Goal: Task Accomplishment & Management: Manage account settings

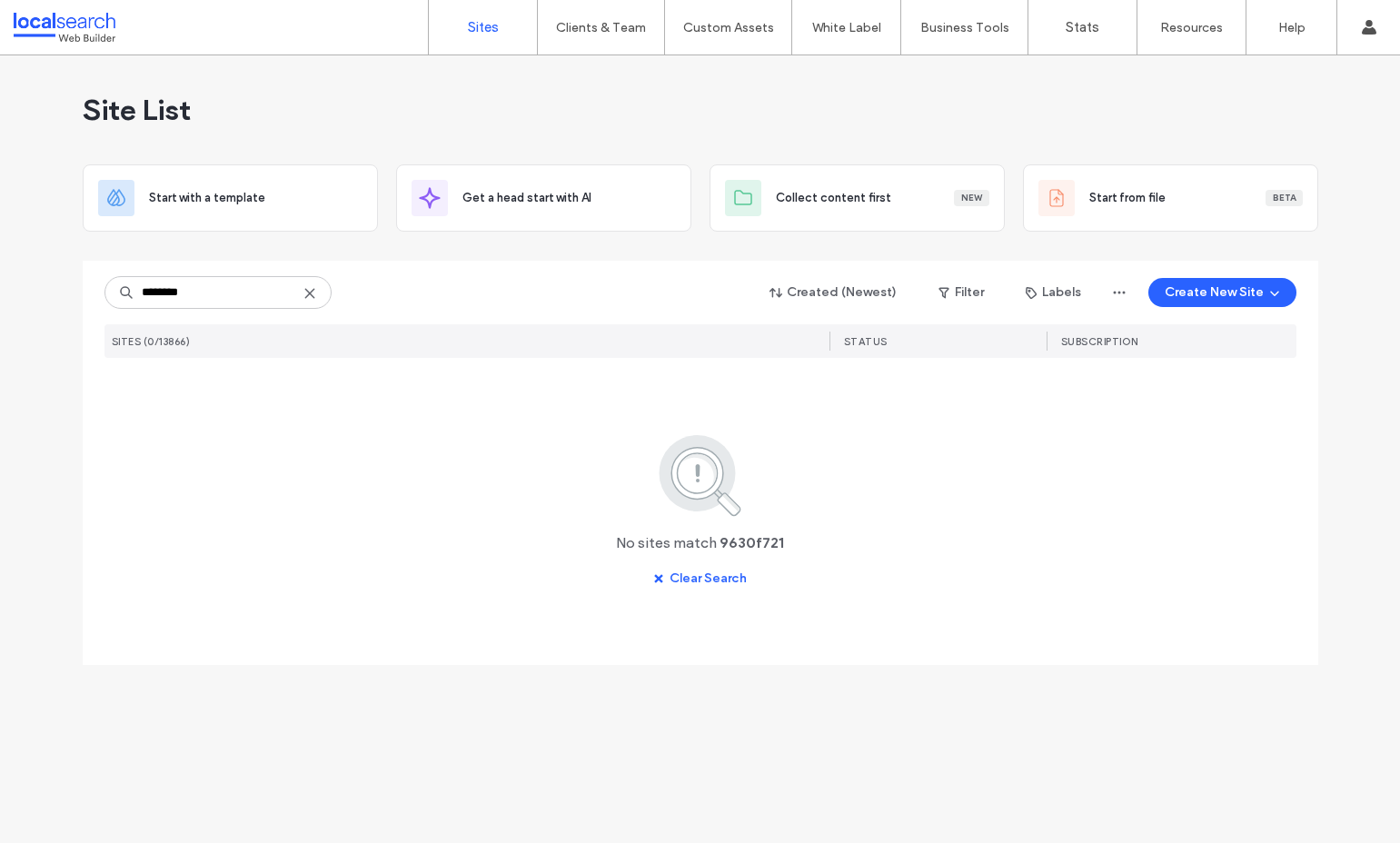
type input "********"
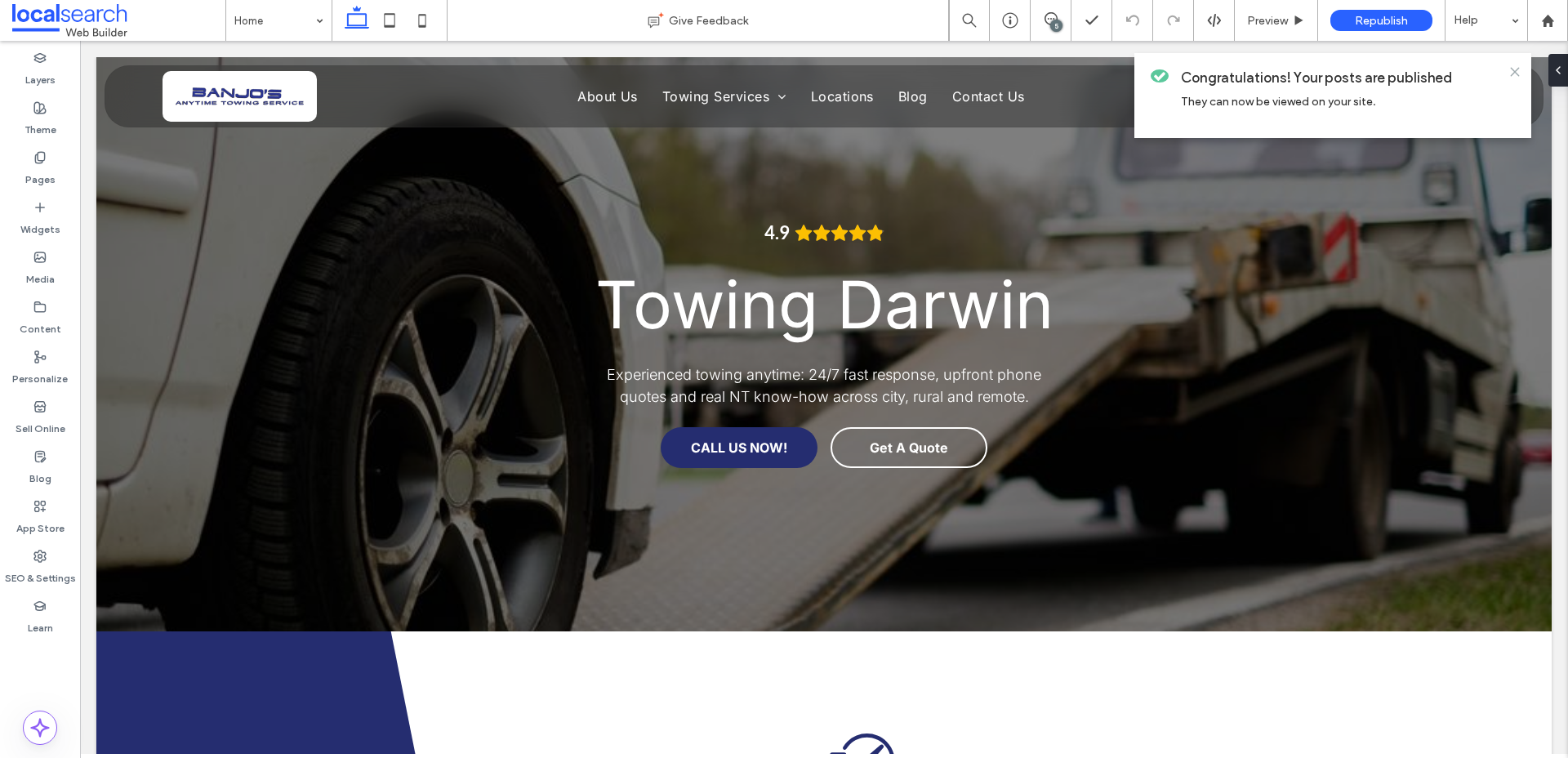
click at [1511, 69] on icon at bounding box center [1514, 71] width 13 height 13
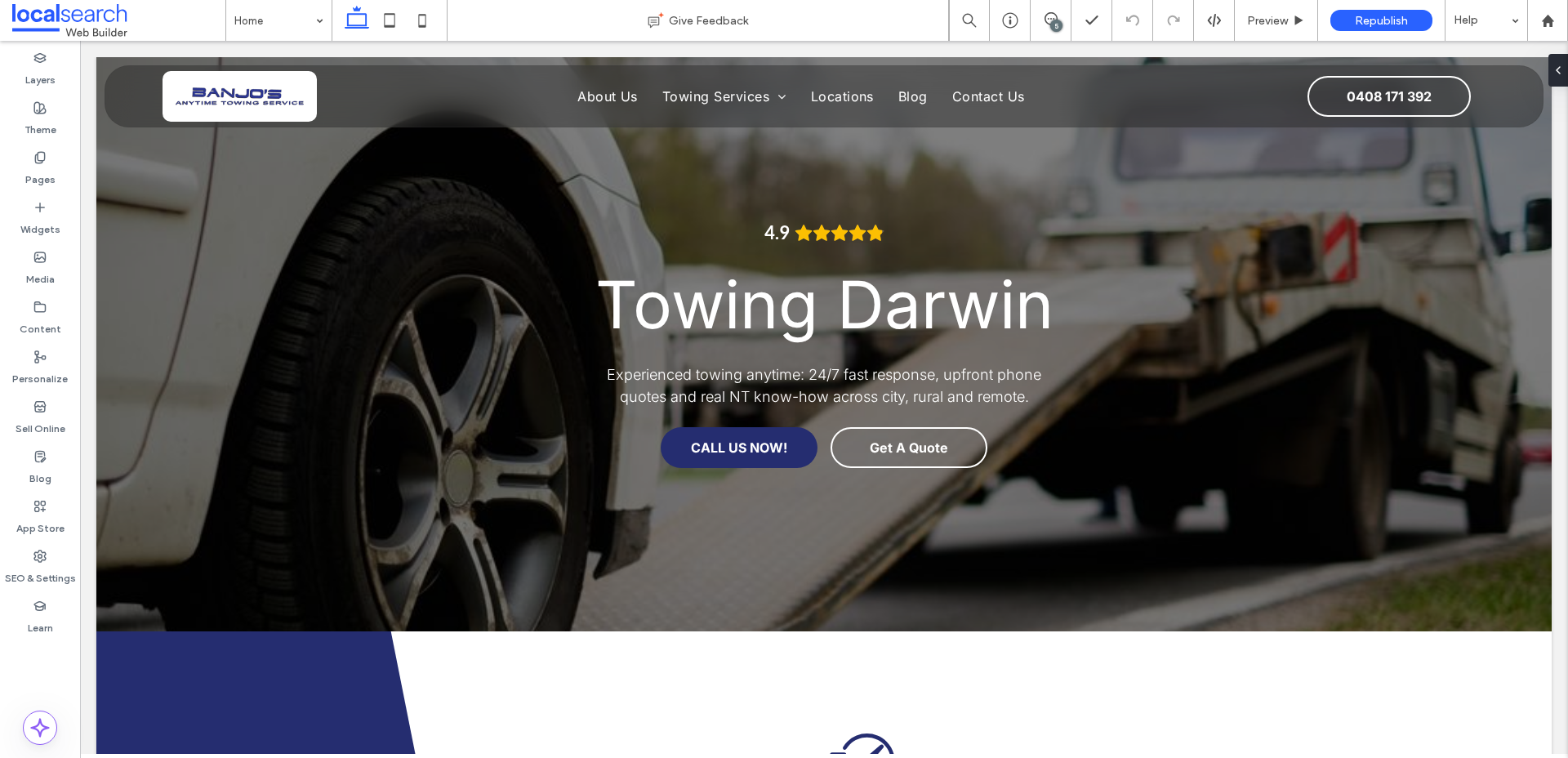
click at [1052, 24] on div "5" at bounding box center [1056, 25] width 12 height 12
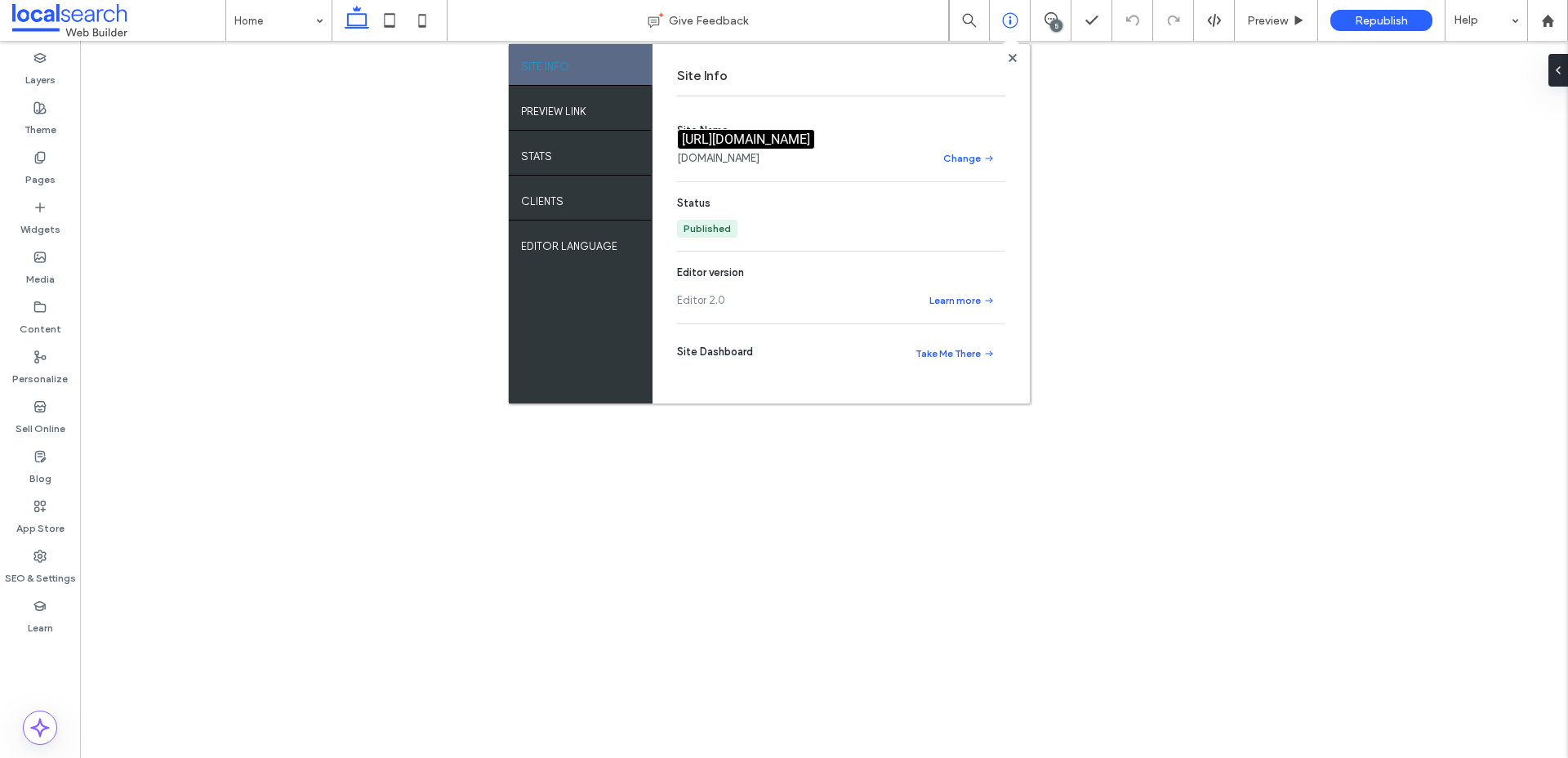
click at [760, 161] on link "[DOMAIN_NAME]" at bounding box center [718, 158] width 83 height 16
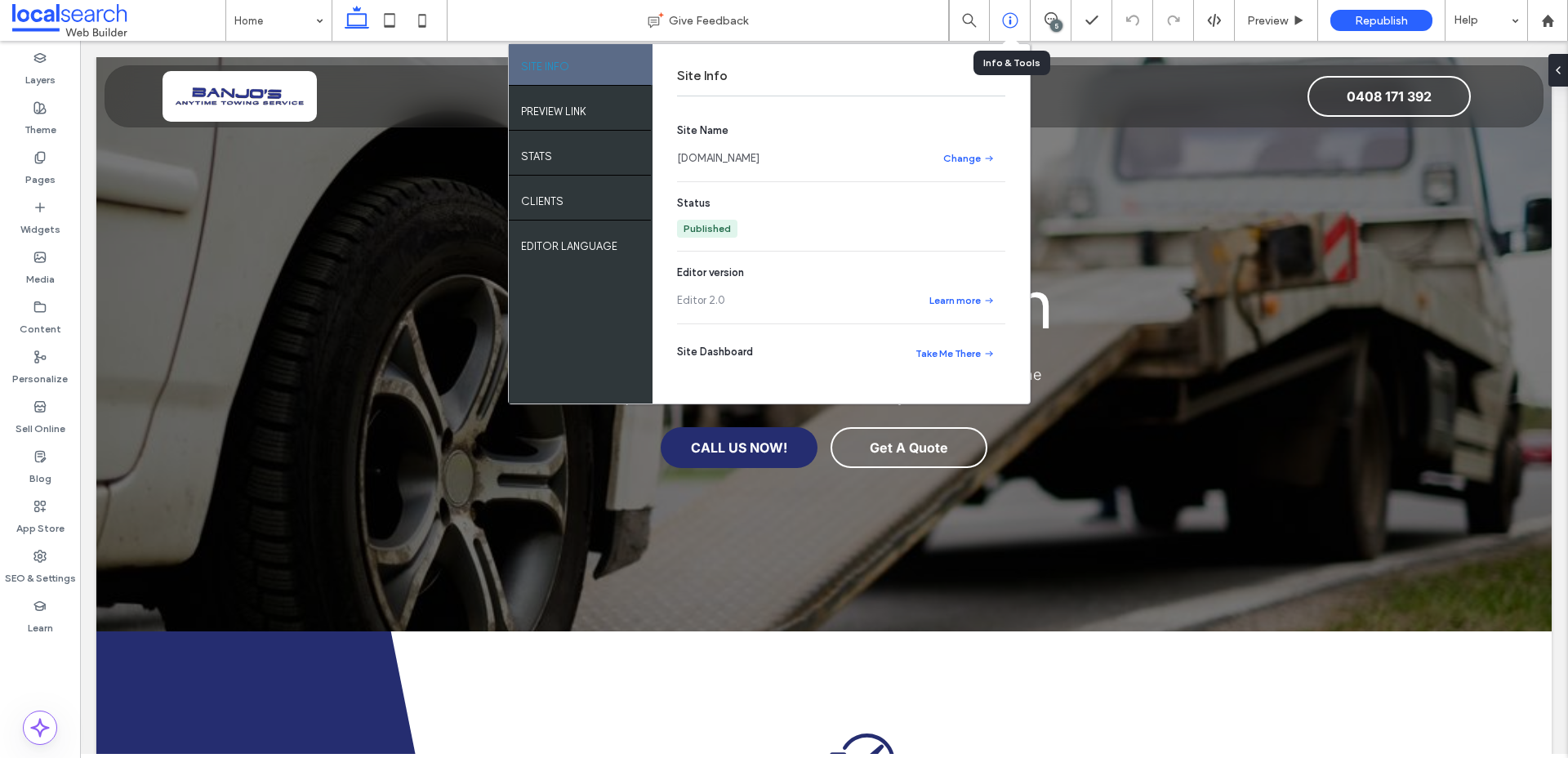
click at [1014, 22] on icon at bounding box center [1010, 19] width 16 height 16
click at [1050, 25] on div "5" at bounding box center [1056, 25] width 12 height 12
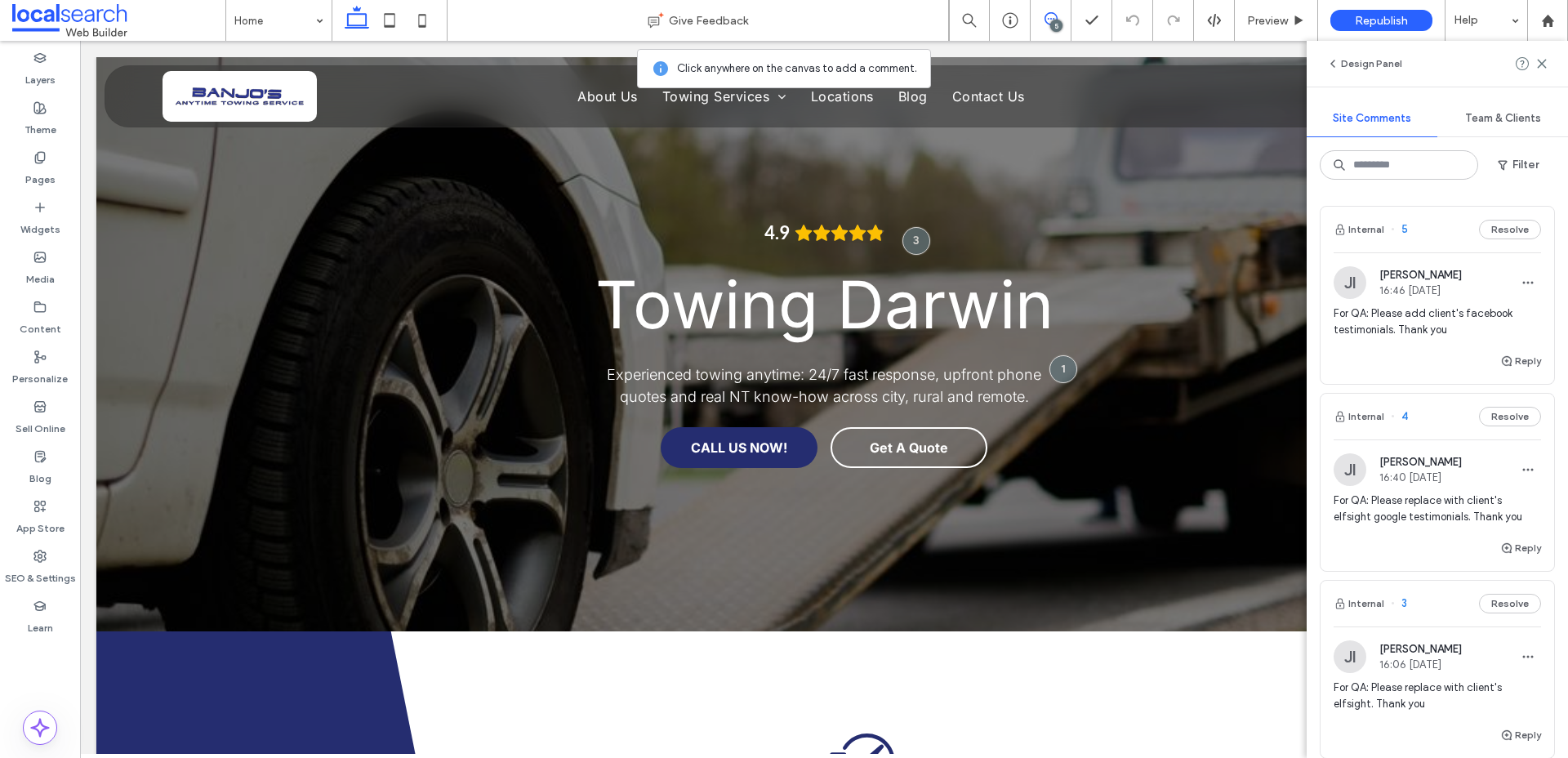
click at [1440, 317] on span "For QA: Please add client's facebook testimonials. Thank you" at bounding box center [1436, 321] width 207 height 33
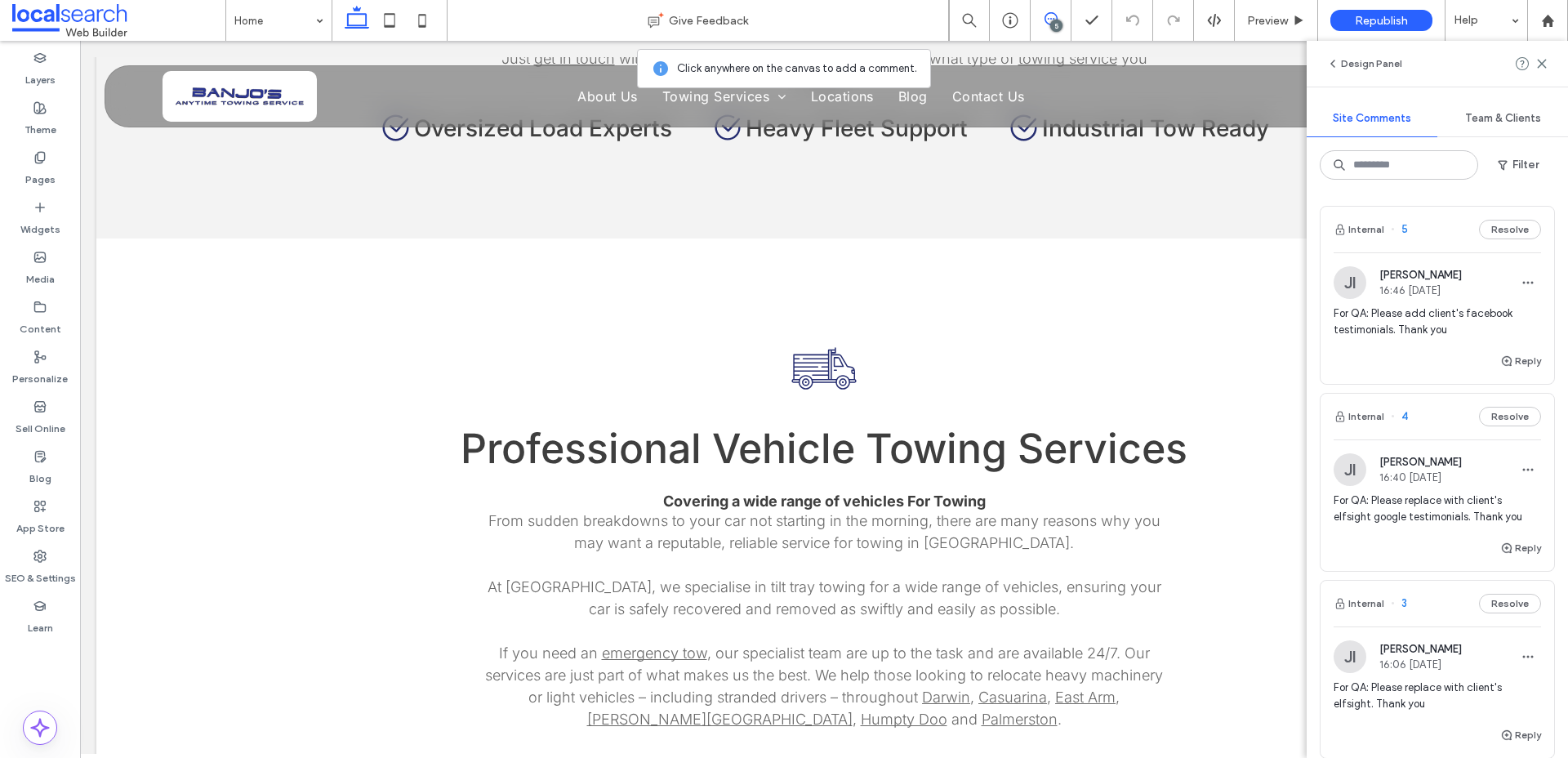
scroll to position [16576, 0]
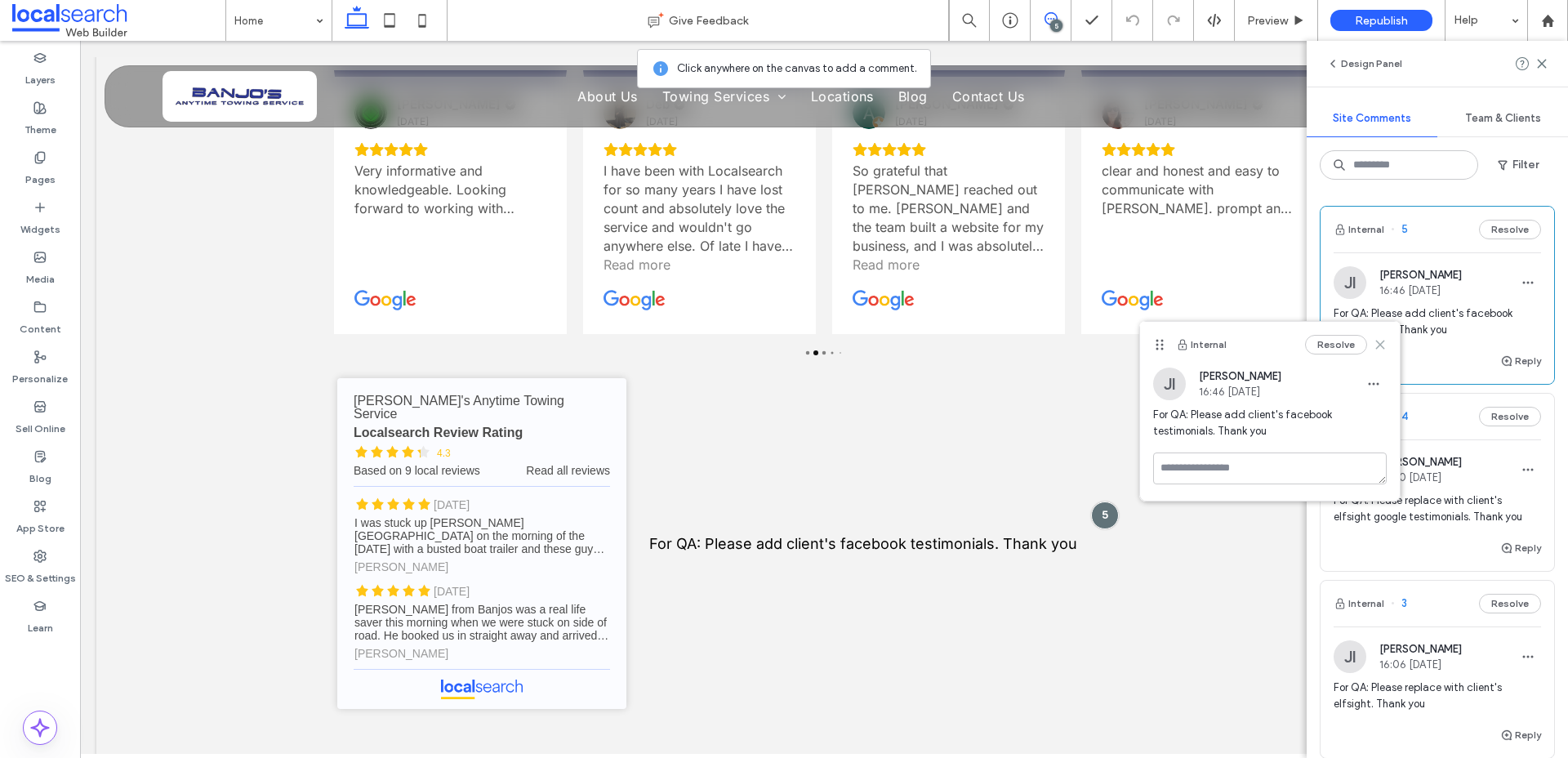
click at [1383, 347] on use at bounding box center [1380, 344] width 8 height 8
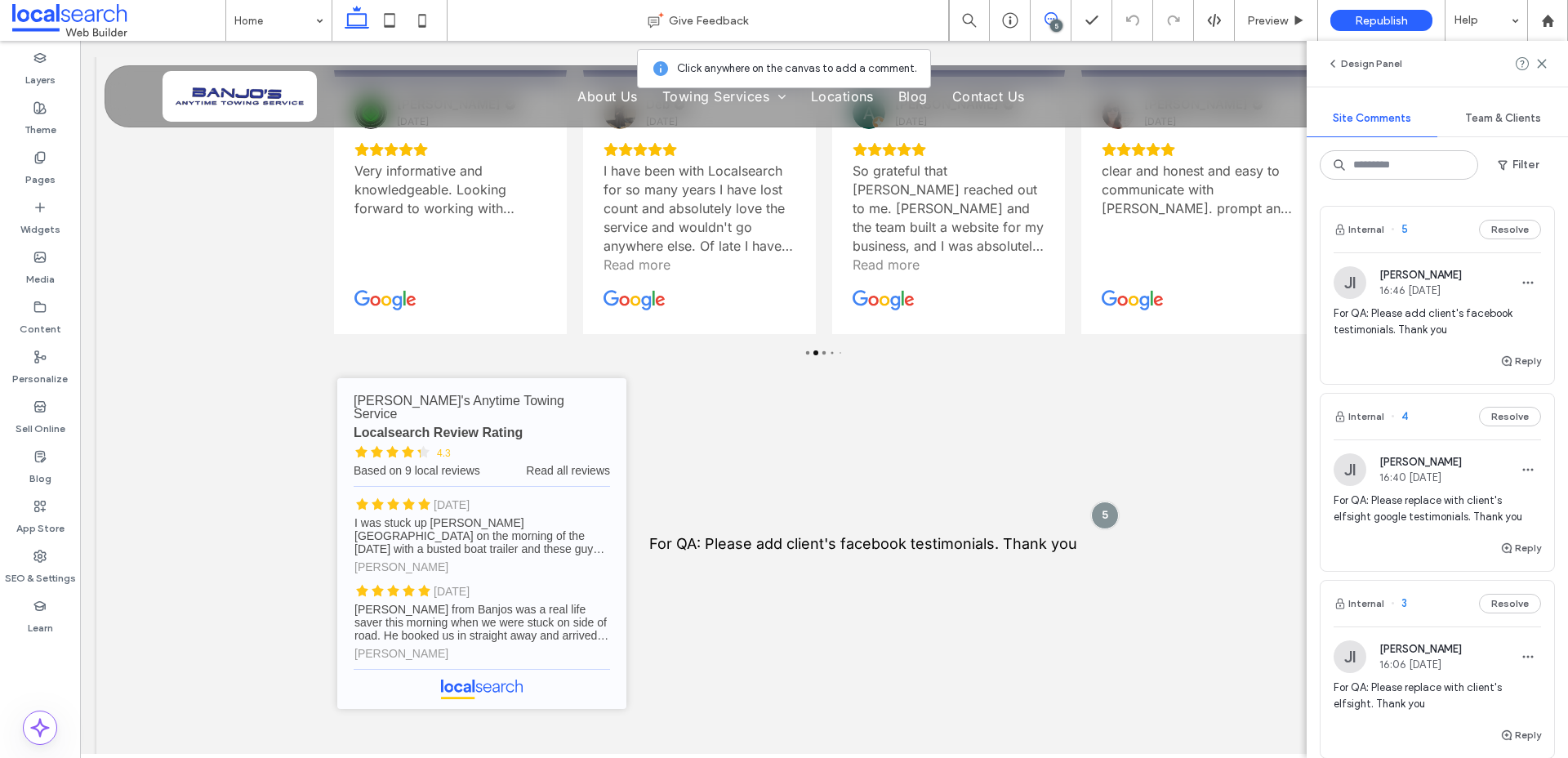
click at [1416, 521] on span "For QA: Please replace with client's elfsight google testimonials. Thank you" at bounding box center [1436, 509] width 207 height 33
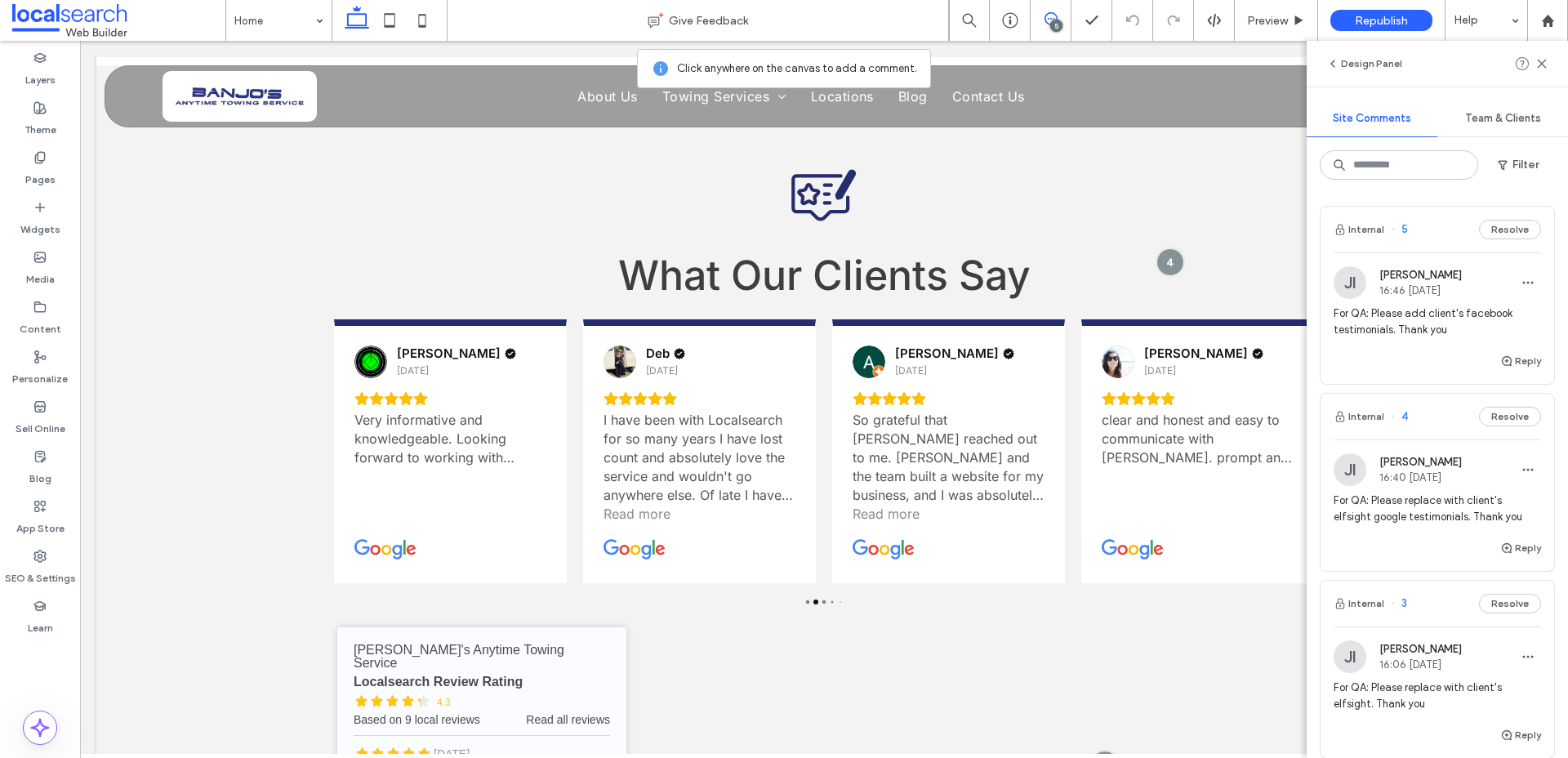
scroll to position [16306, 0]
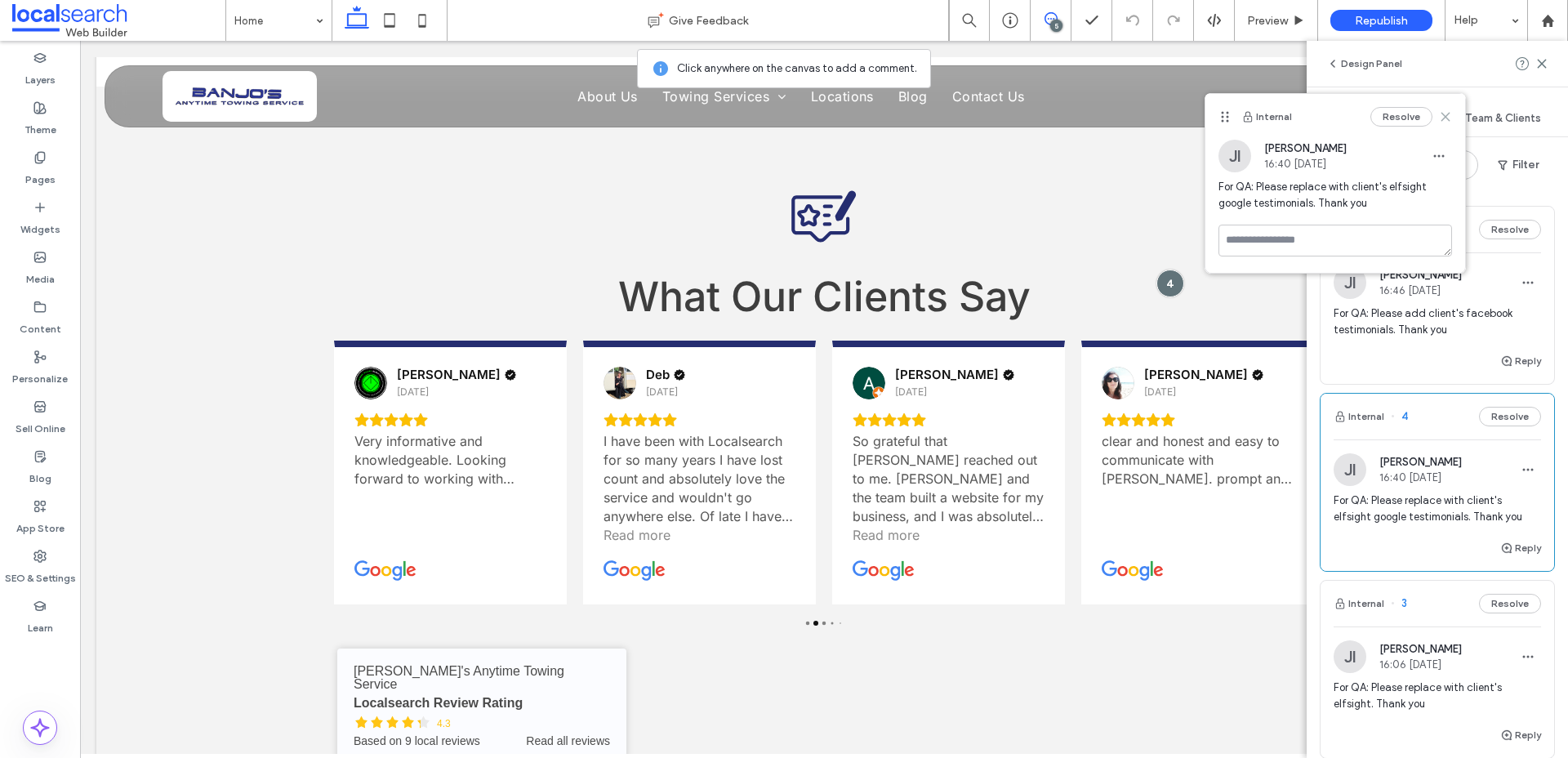
click at [1441, 117] on icon at bounding box center [1445, 116] width 13 height 13
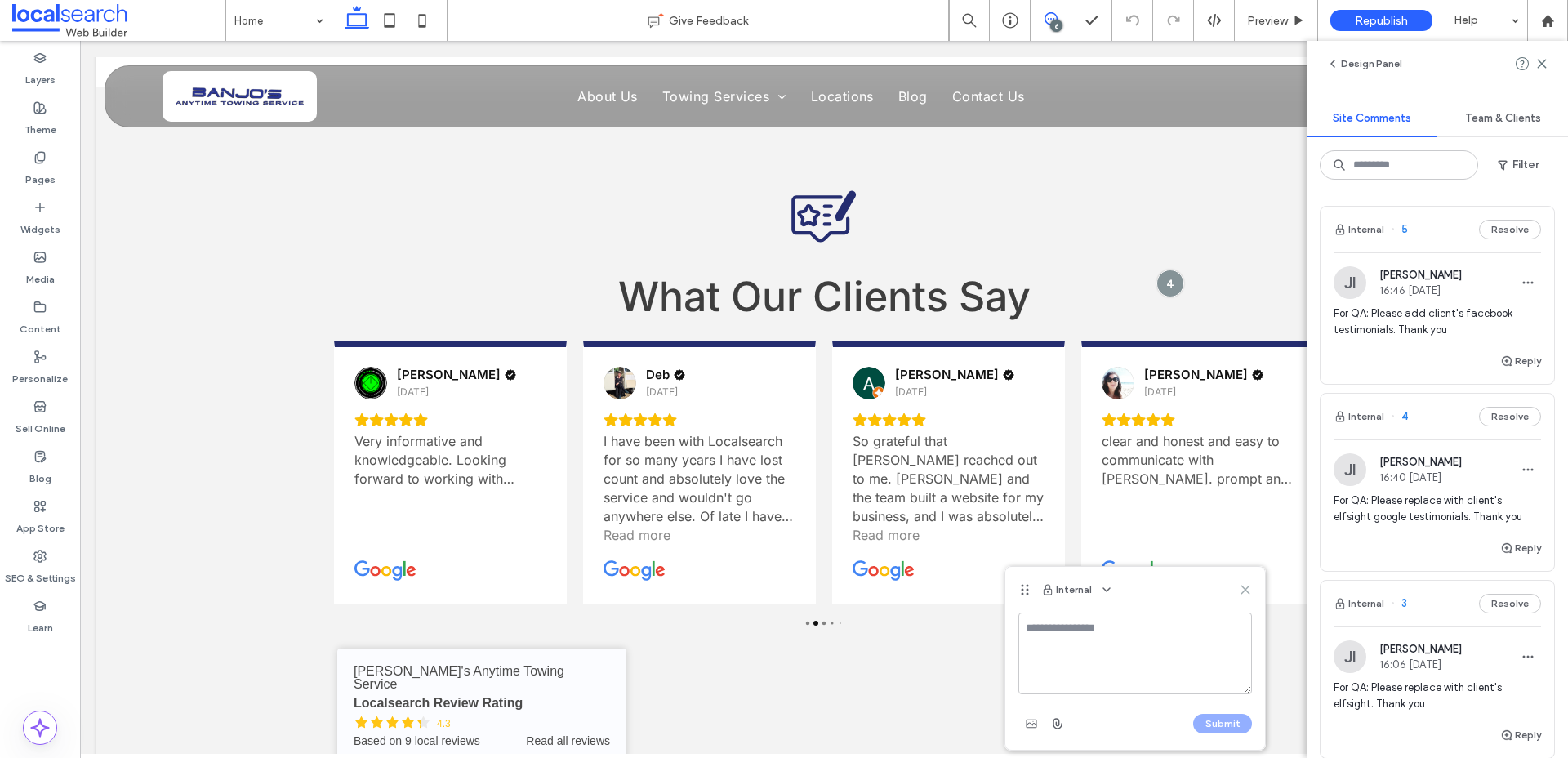
click at [1247, 589] on icon at bounding box center [1244, 589] width 13 height 13
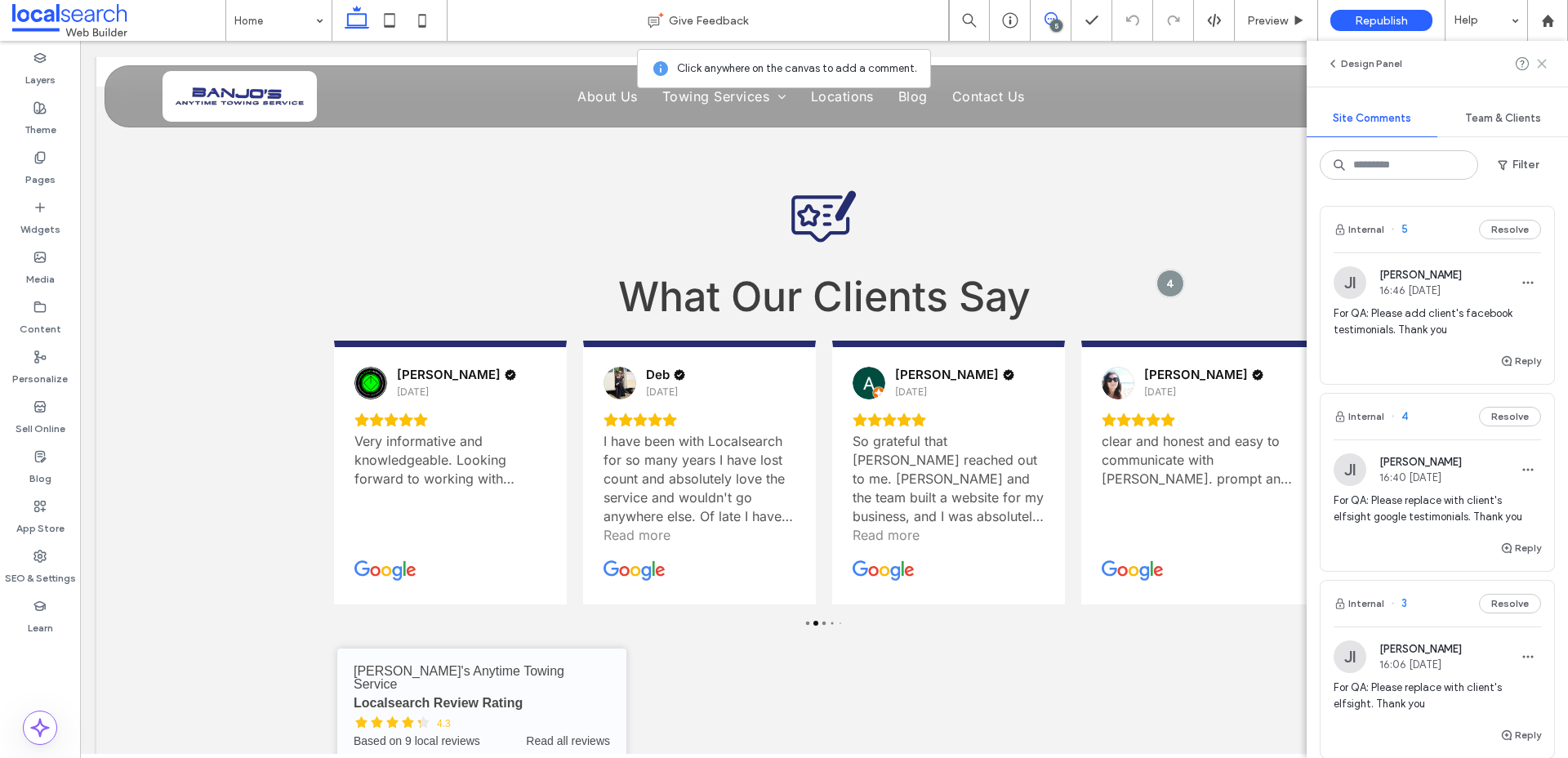
click at [1545, 67] on use at bounding box center [1541, 63] width 8 height 8
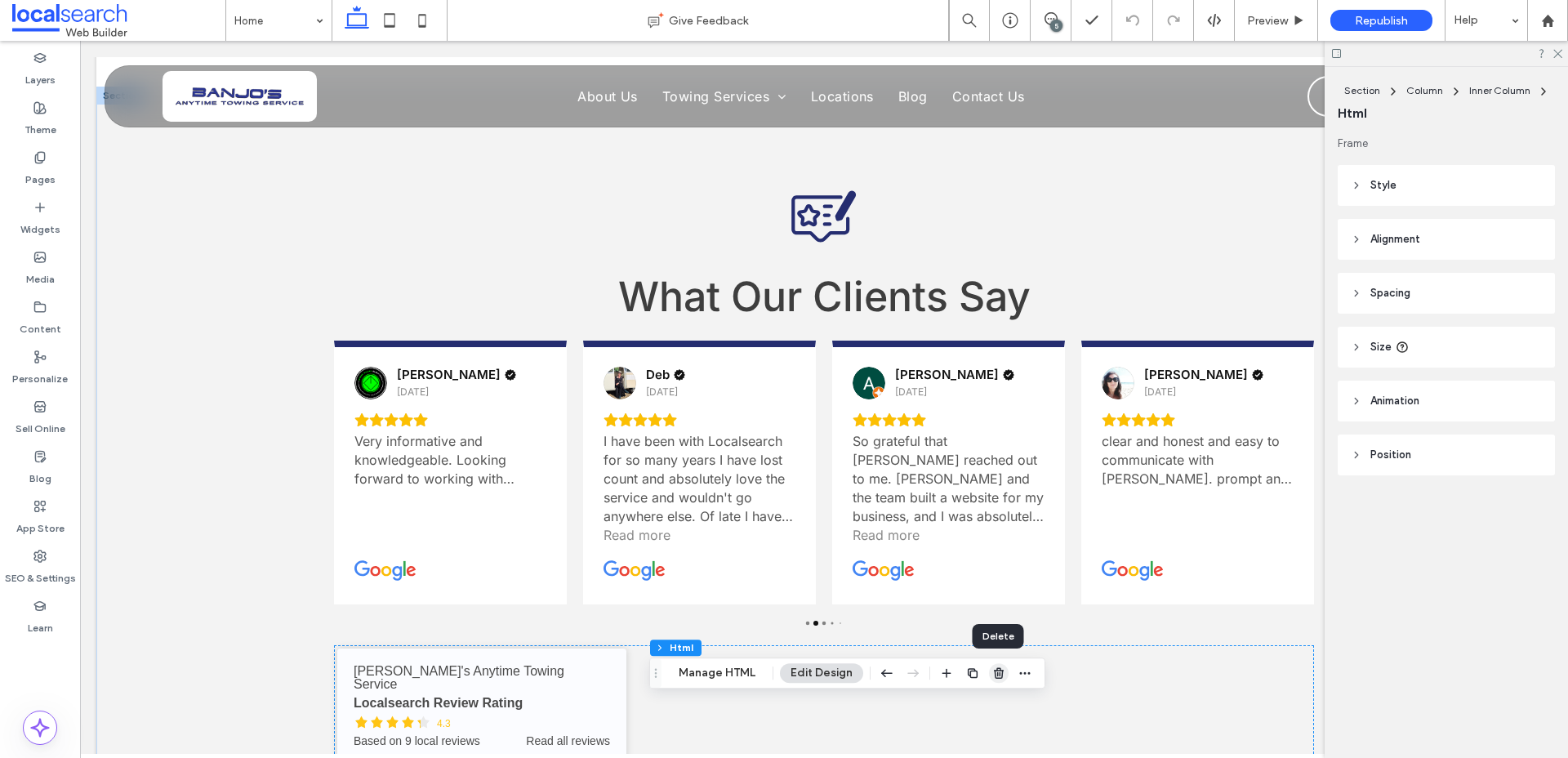
click at [999, 675] on icon "button" at bounding box center [998, 673] width 13 height 13
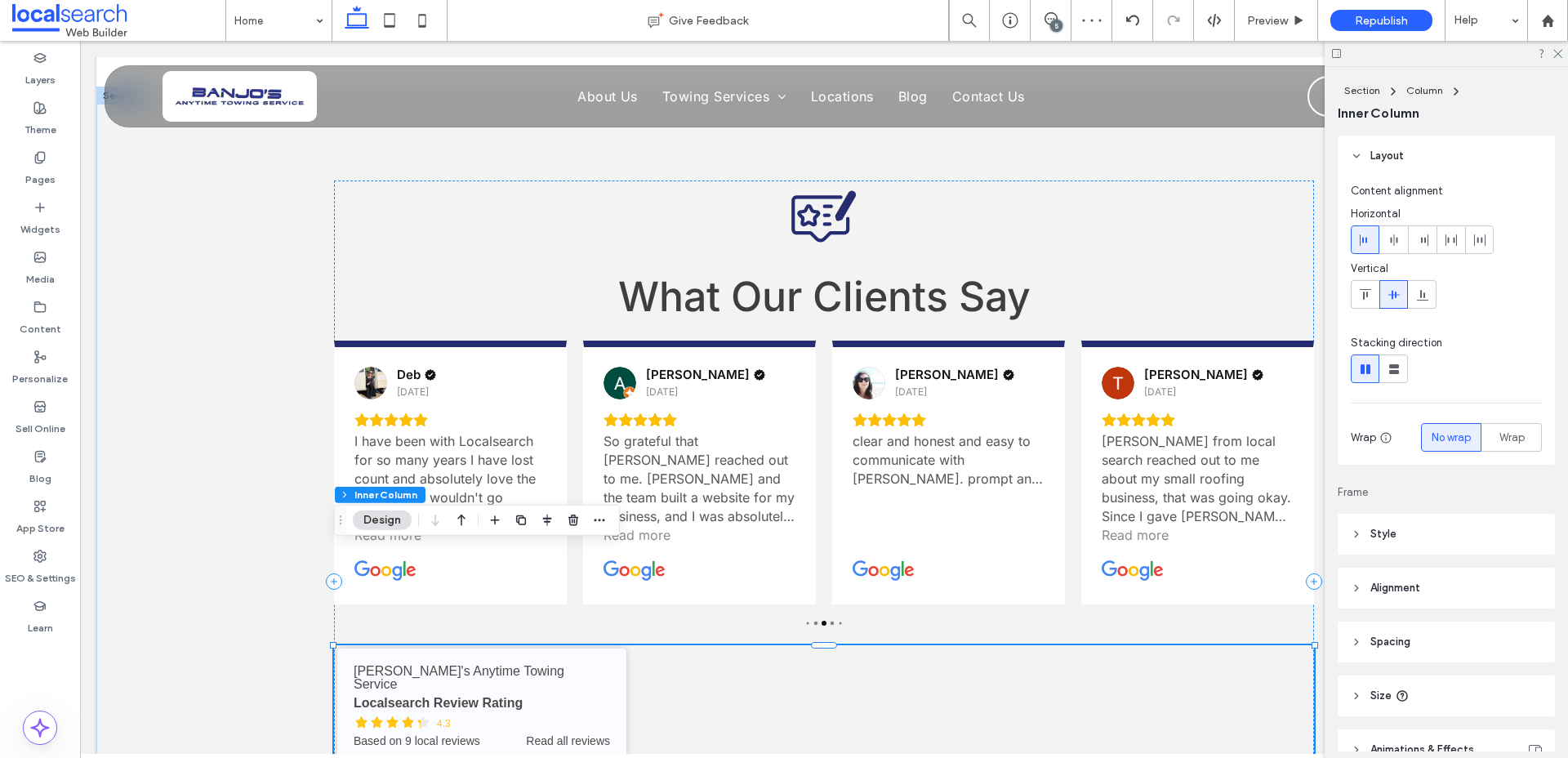
scroll to position [138, 0]
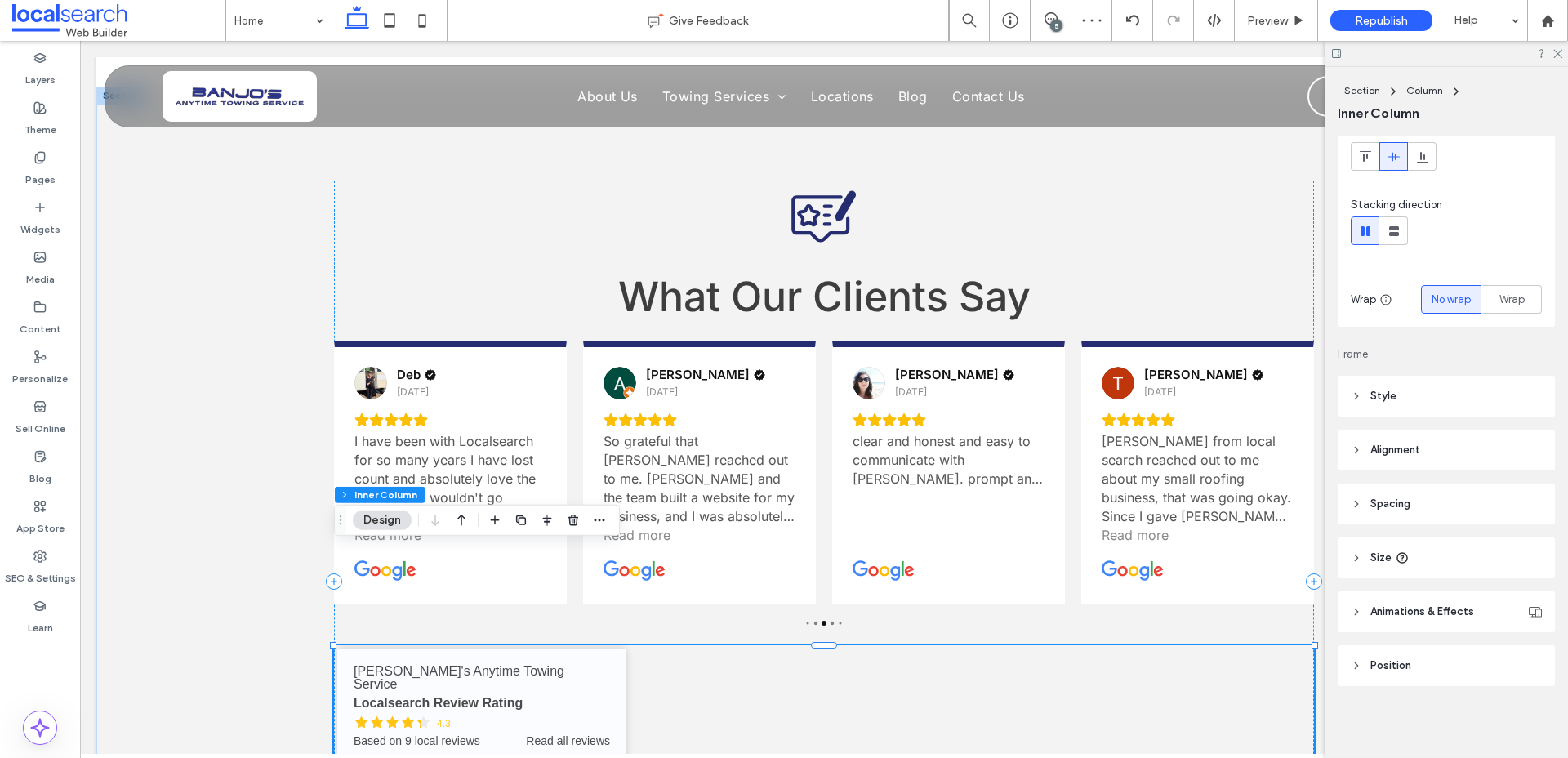
click at [1391, 489] on header "Spacing" at bounding box center [1446, 504] width 217 height 41
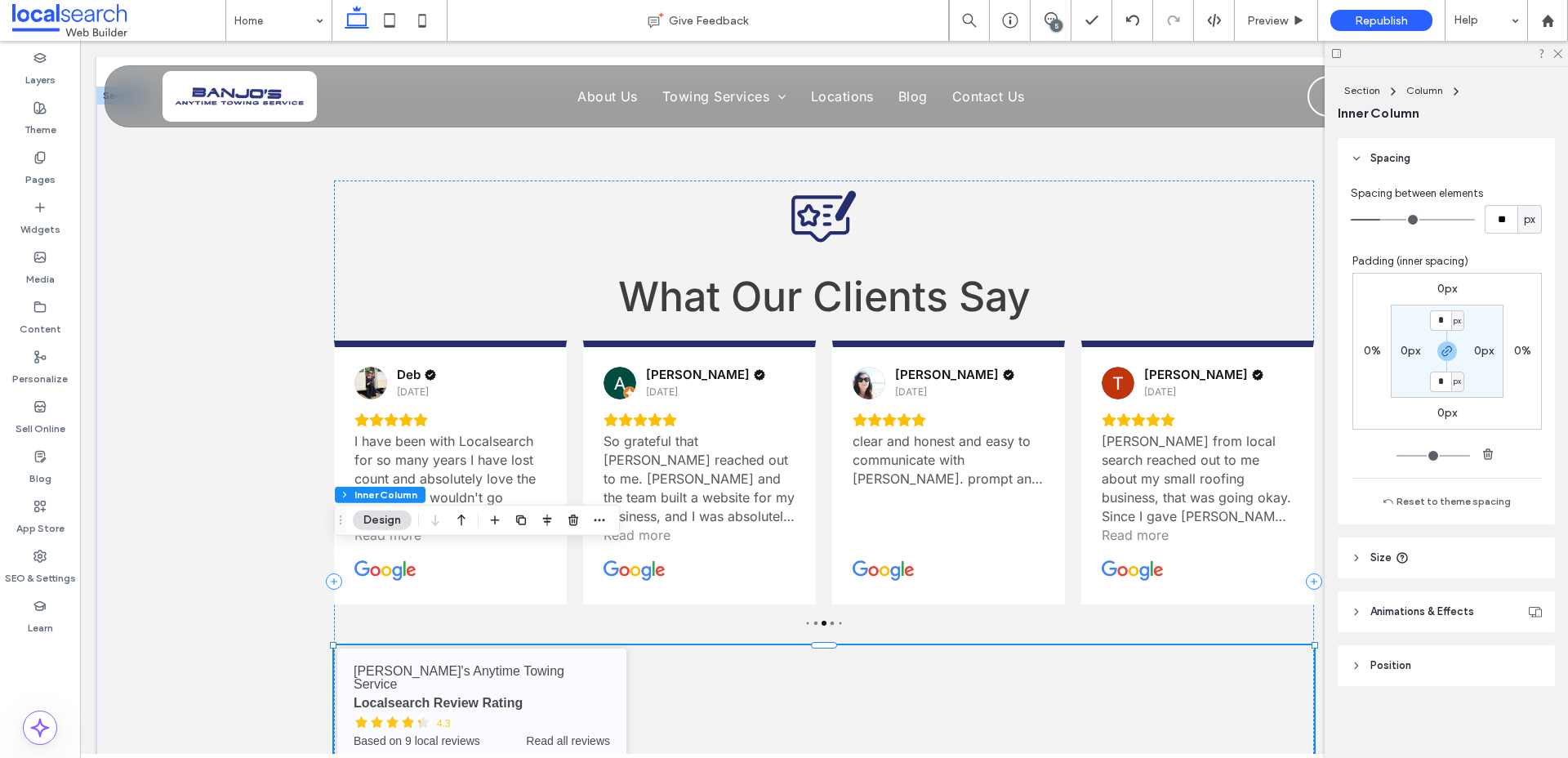
click at [1377, 554] on span "Size" at bounding box center [1380, 557] width 21 height 16
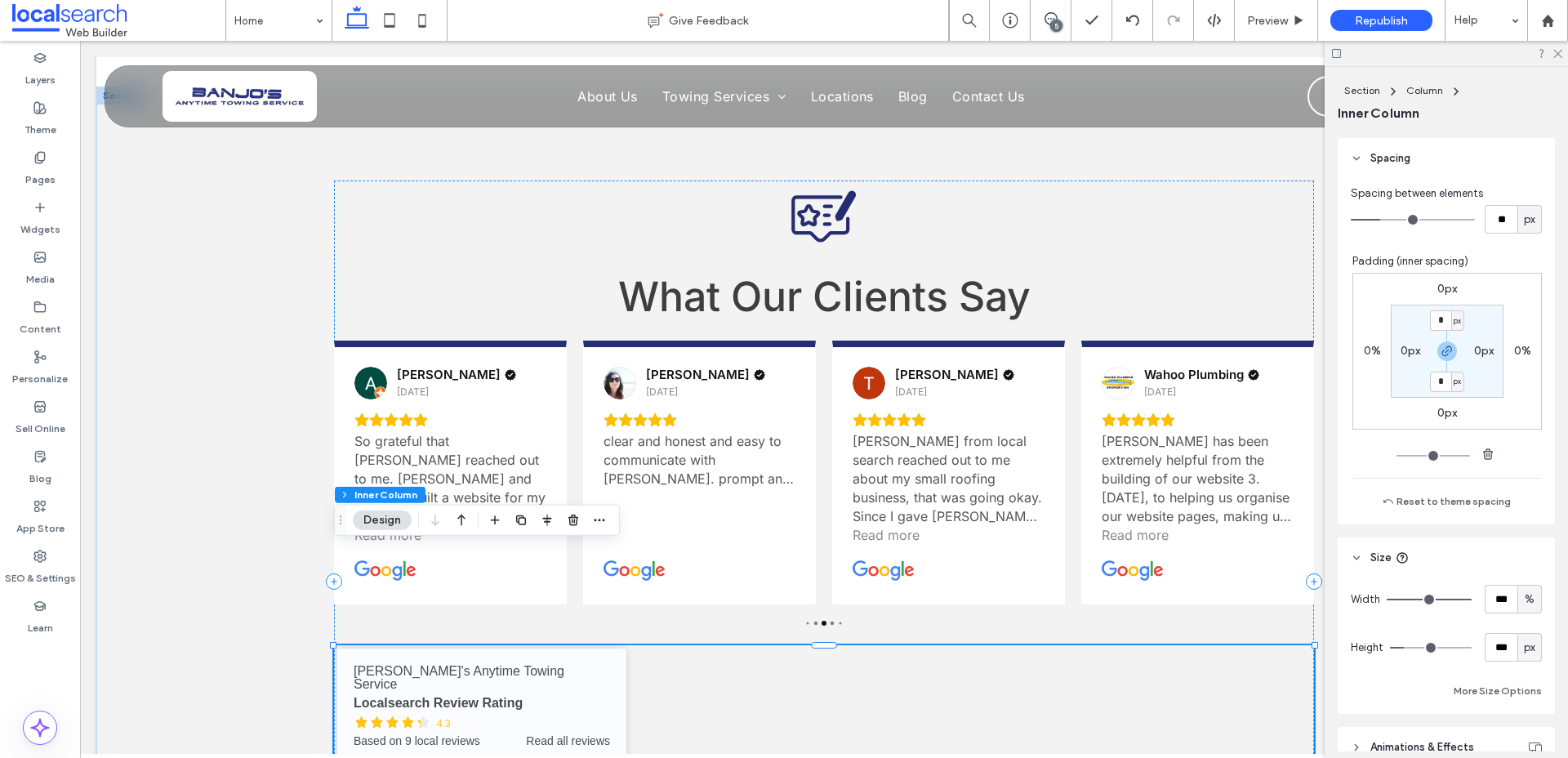
click at [1526, 609] on div "%" at bounding box center [1529, 599] width 24 height 29
click at [1527, 742] on span "A" at bounding box center [1529, 742] width 7 height 16
type input "*"
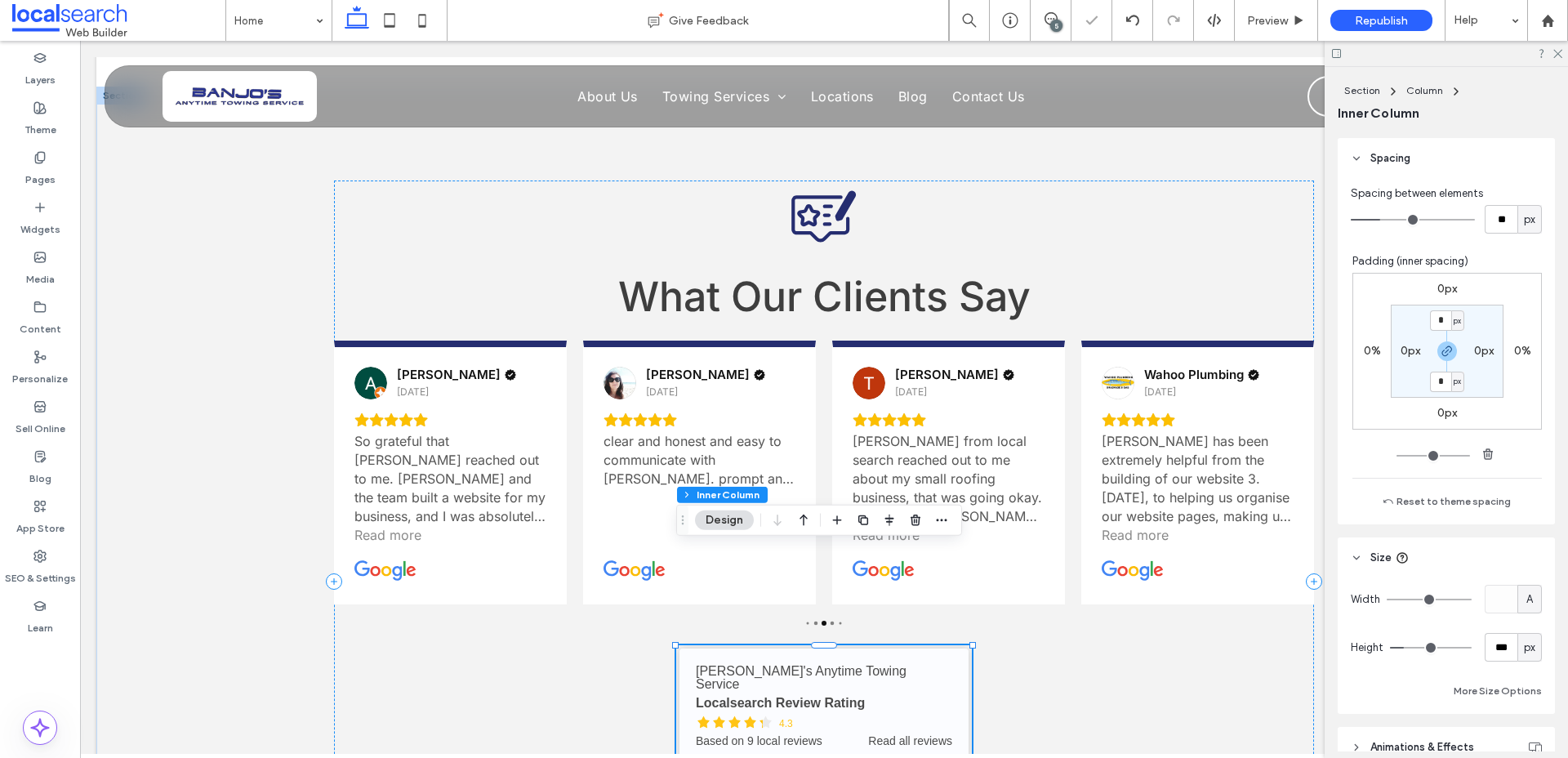
click at [1529, 650] on span "px" at bounding box center [1530, 647] width 12 height 16
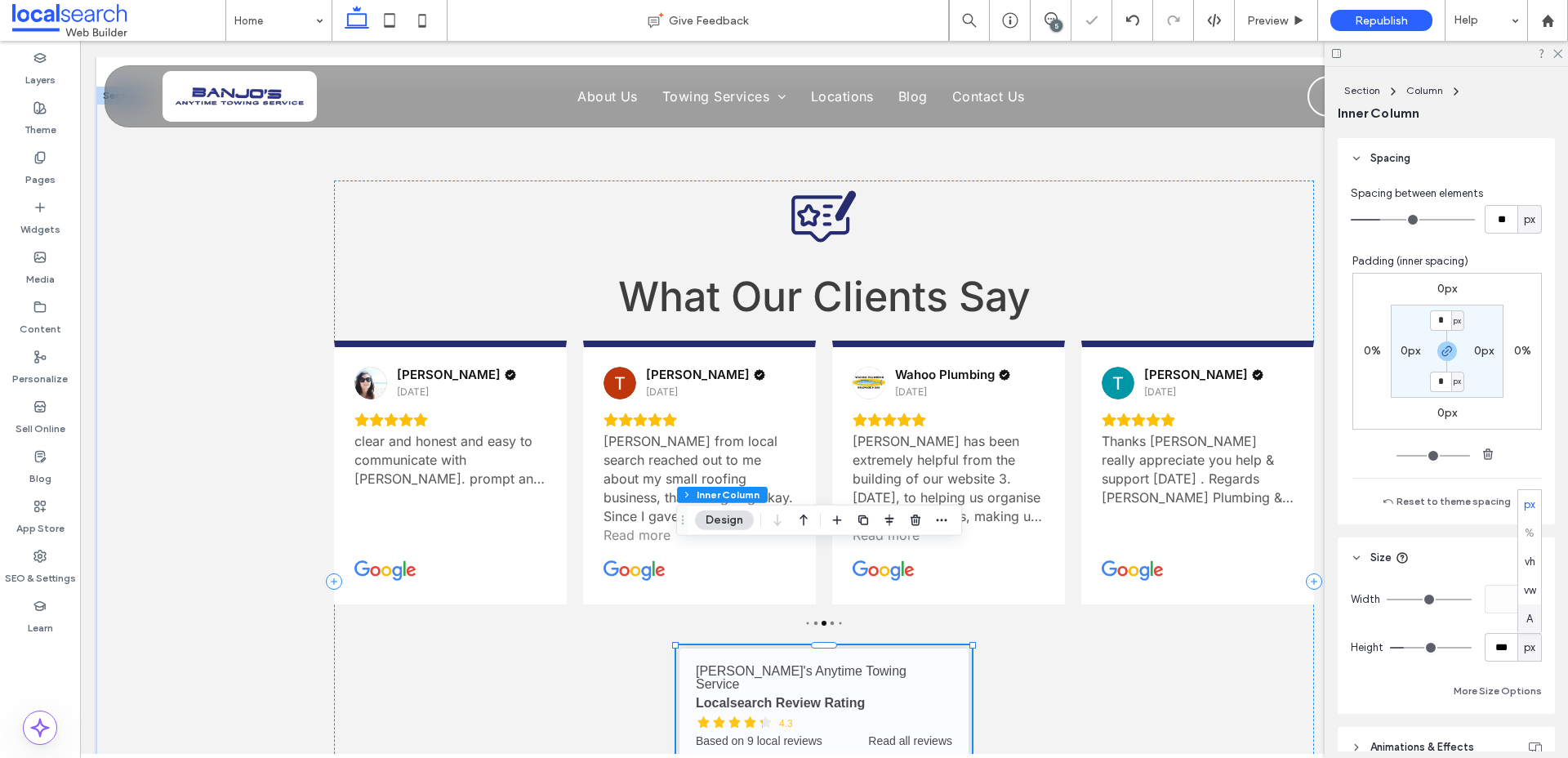
click at [1527, 627] on div "A" at bounding box center [1529, 619] width 23 height 29
type input "*"
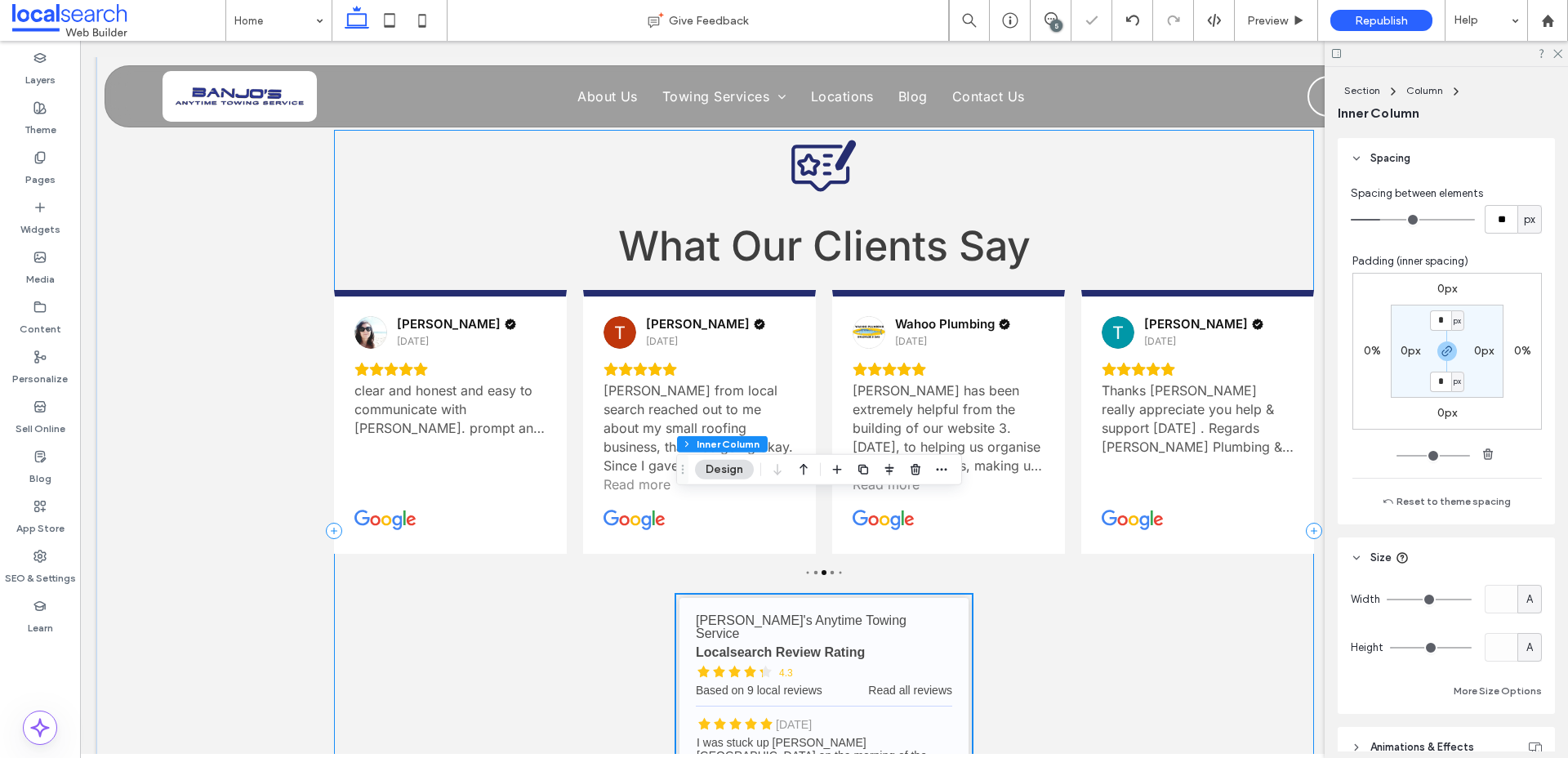
scroll to position [16354, 0]
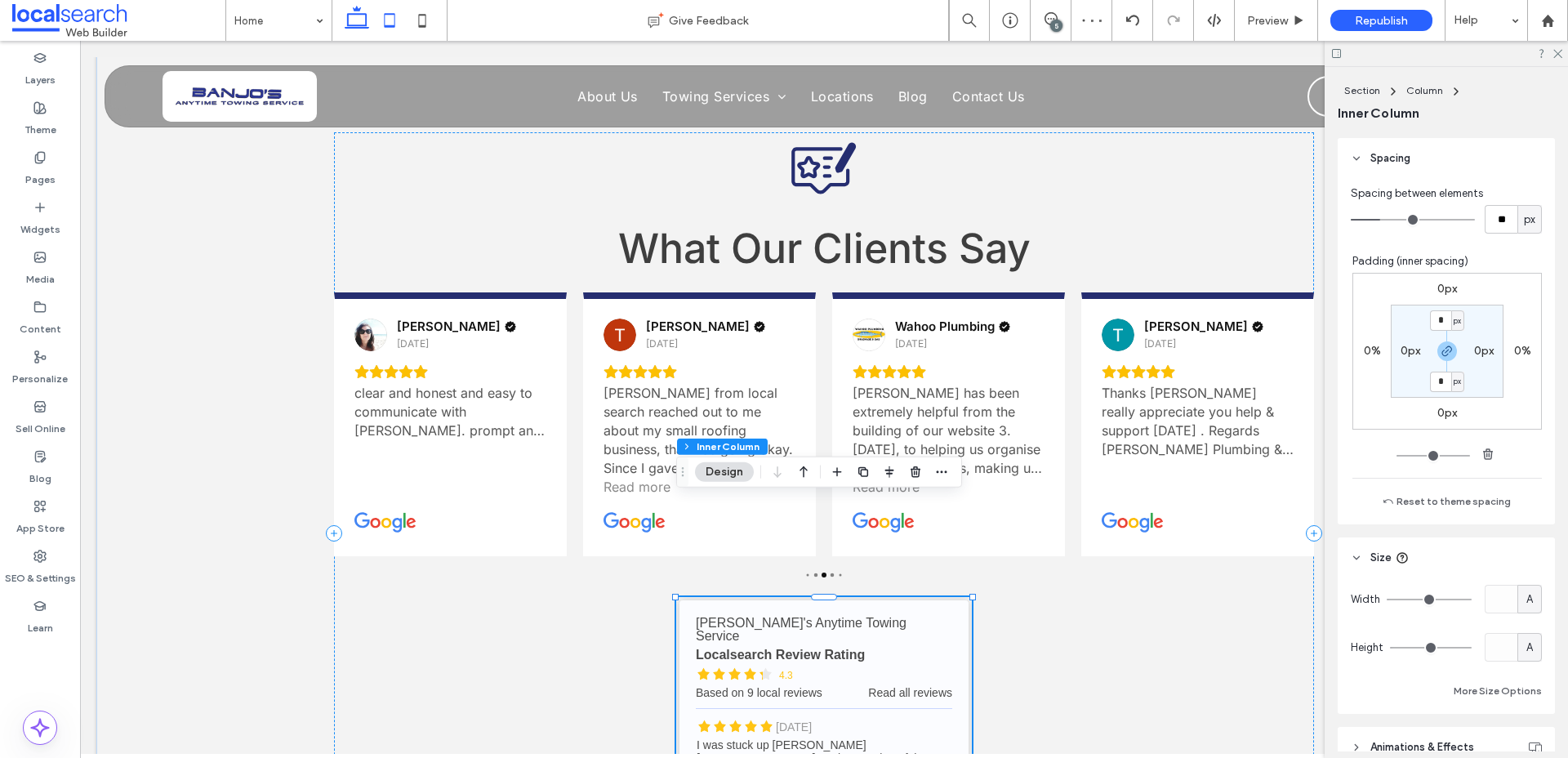
click at [389, 25] on icon at bounding box center [389, 20] width 33 height 33
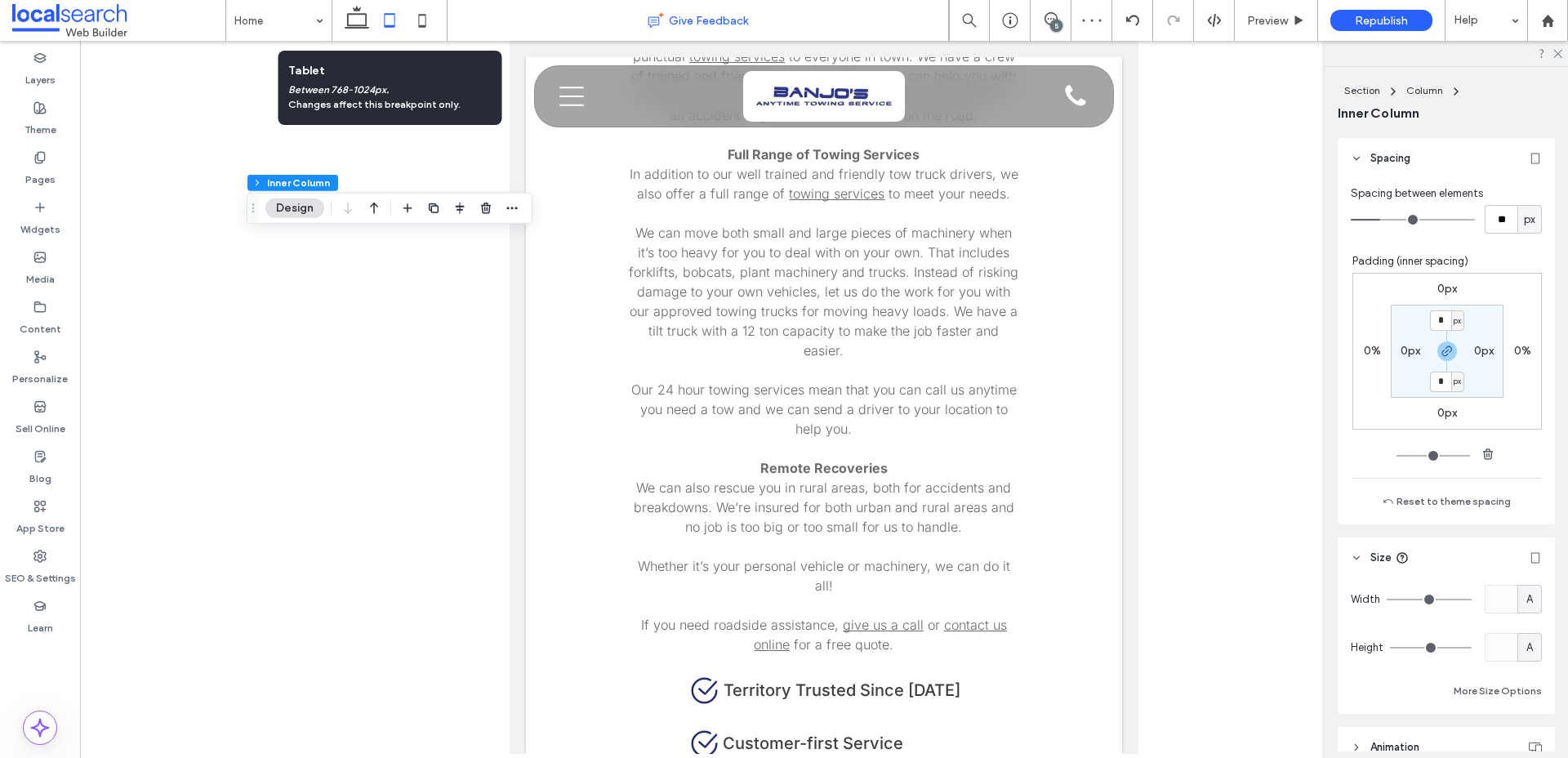
scroll to position [17072, 0]
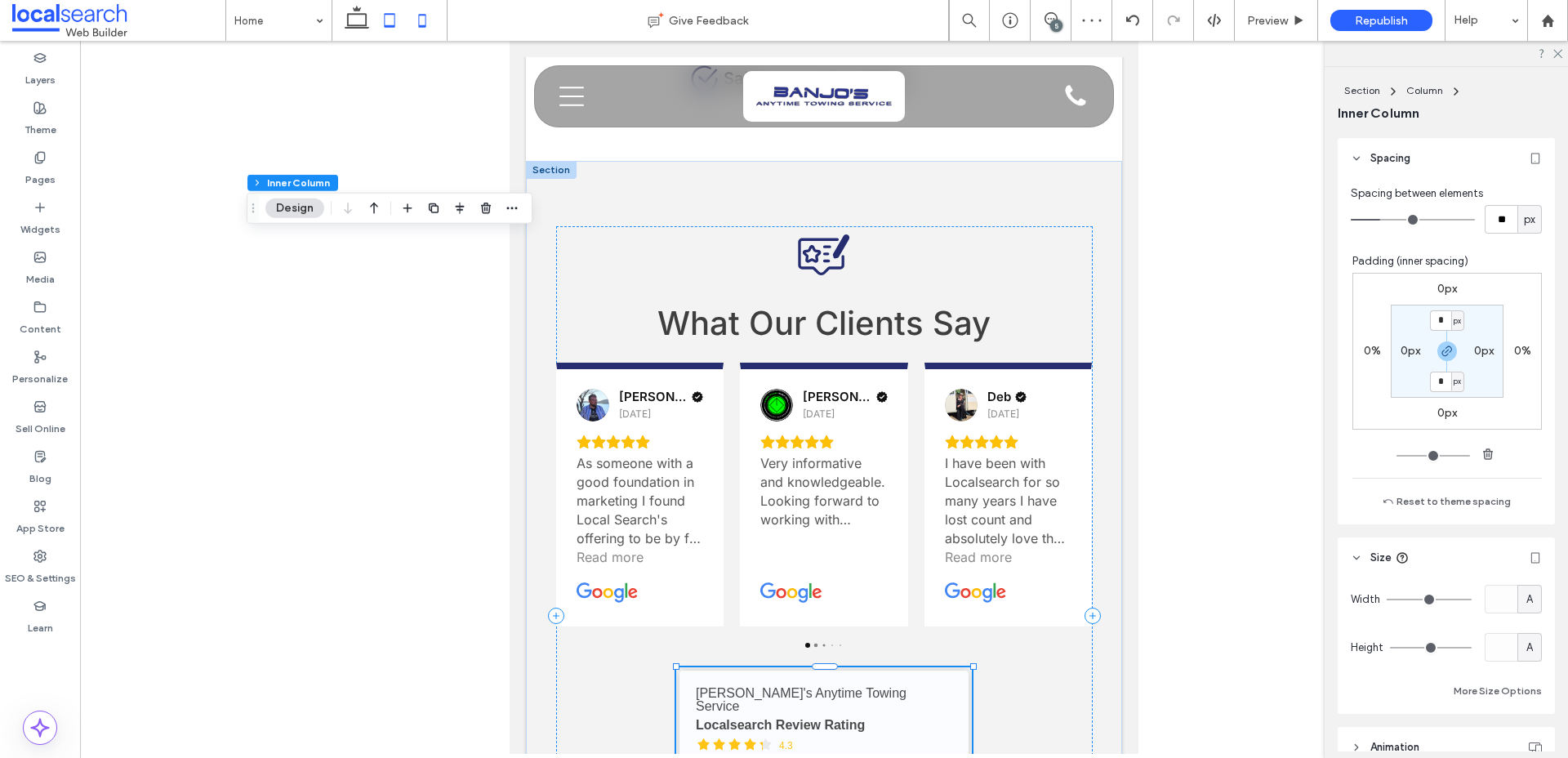
click at [418, 17] on icon at bounding box center [422, 20] width 33 height 33
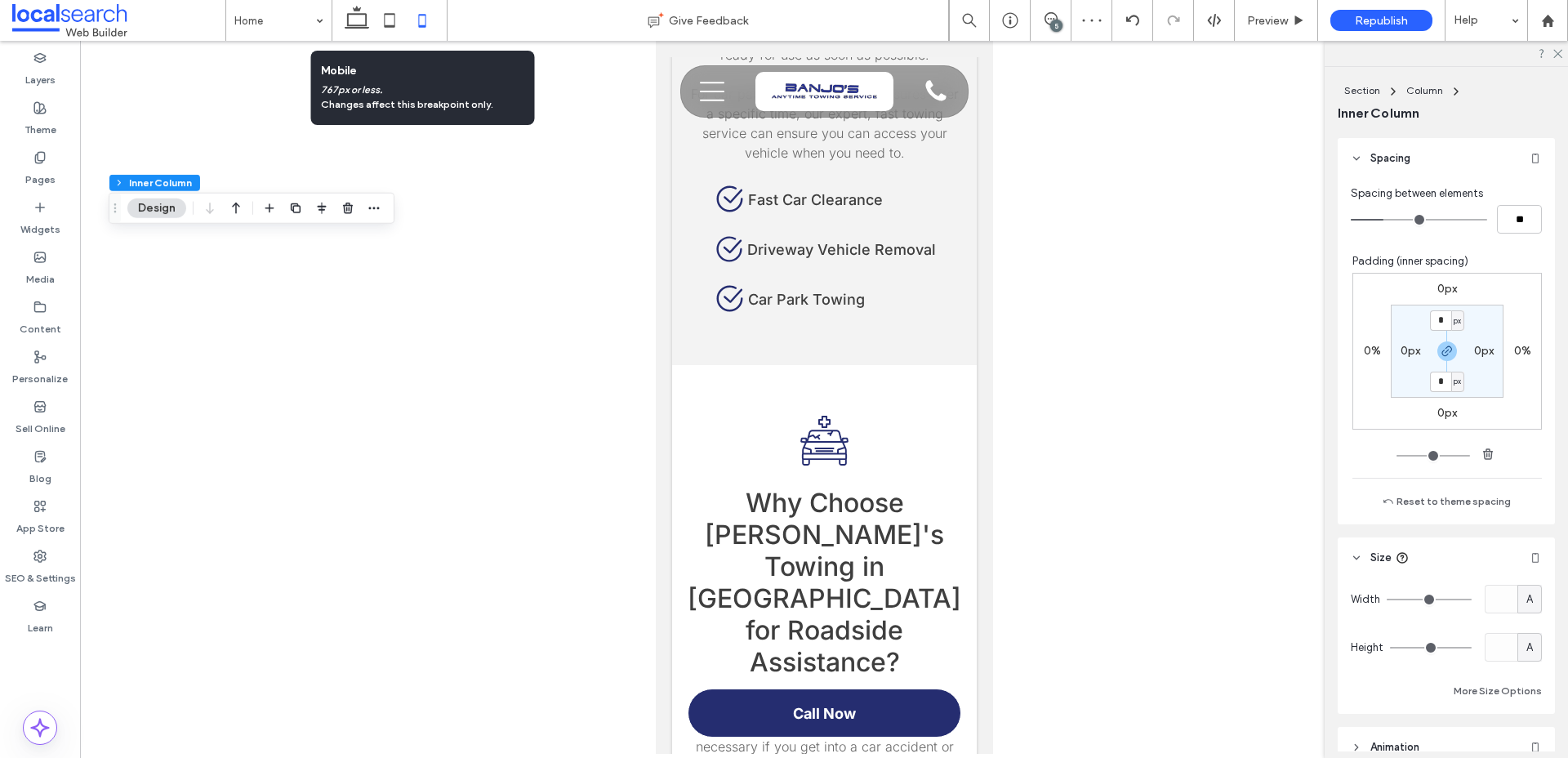
scroll to position [18487, 0]
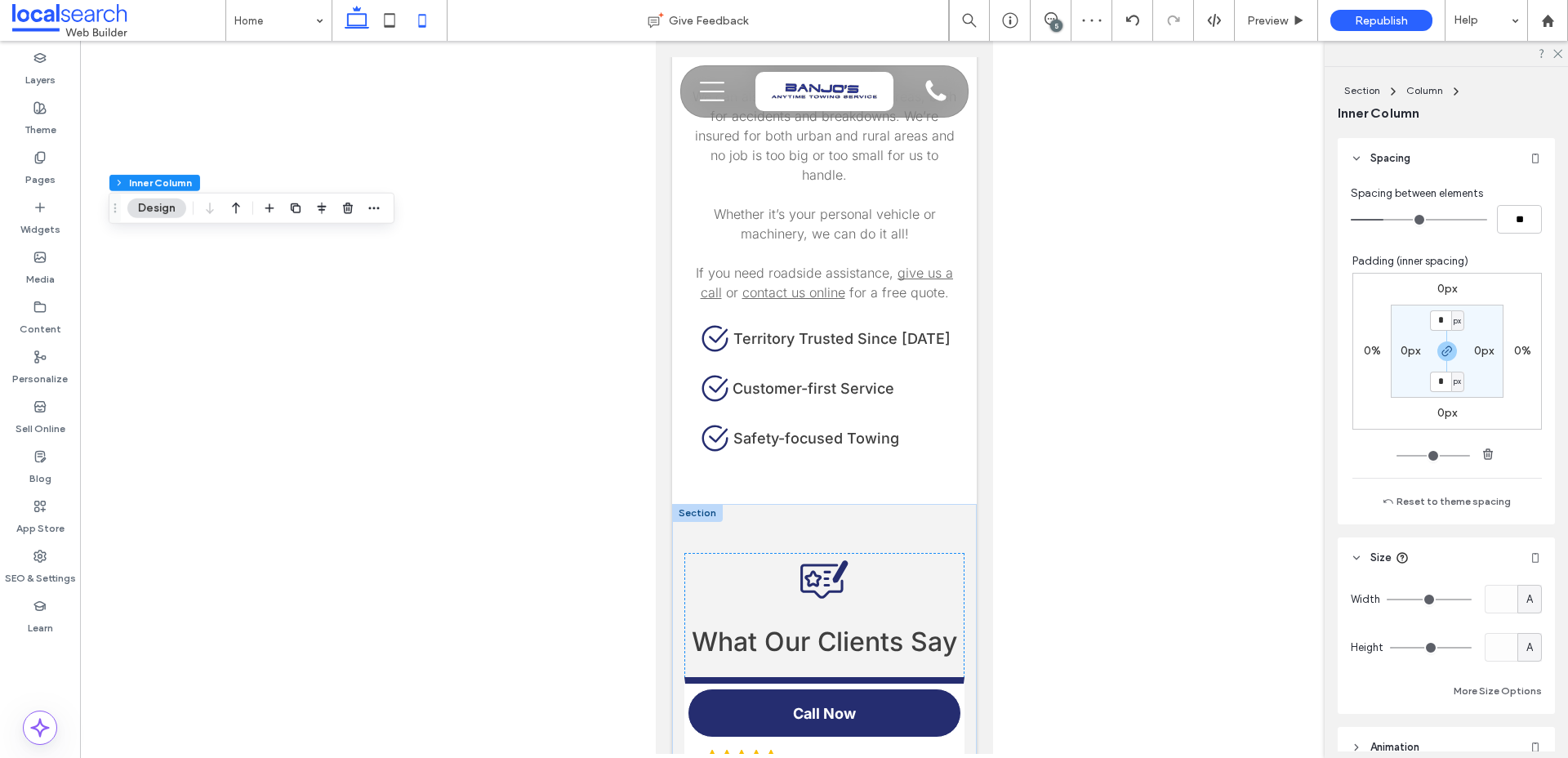
click at [368, 14] on icon at bounding box center [357, 20] width 33 height 33
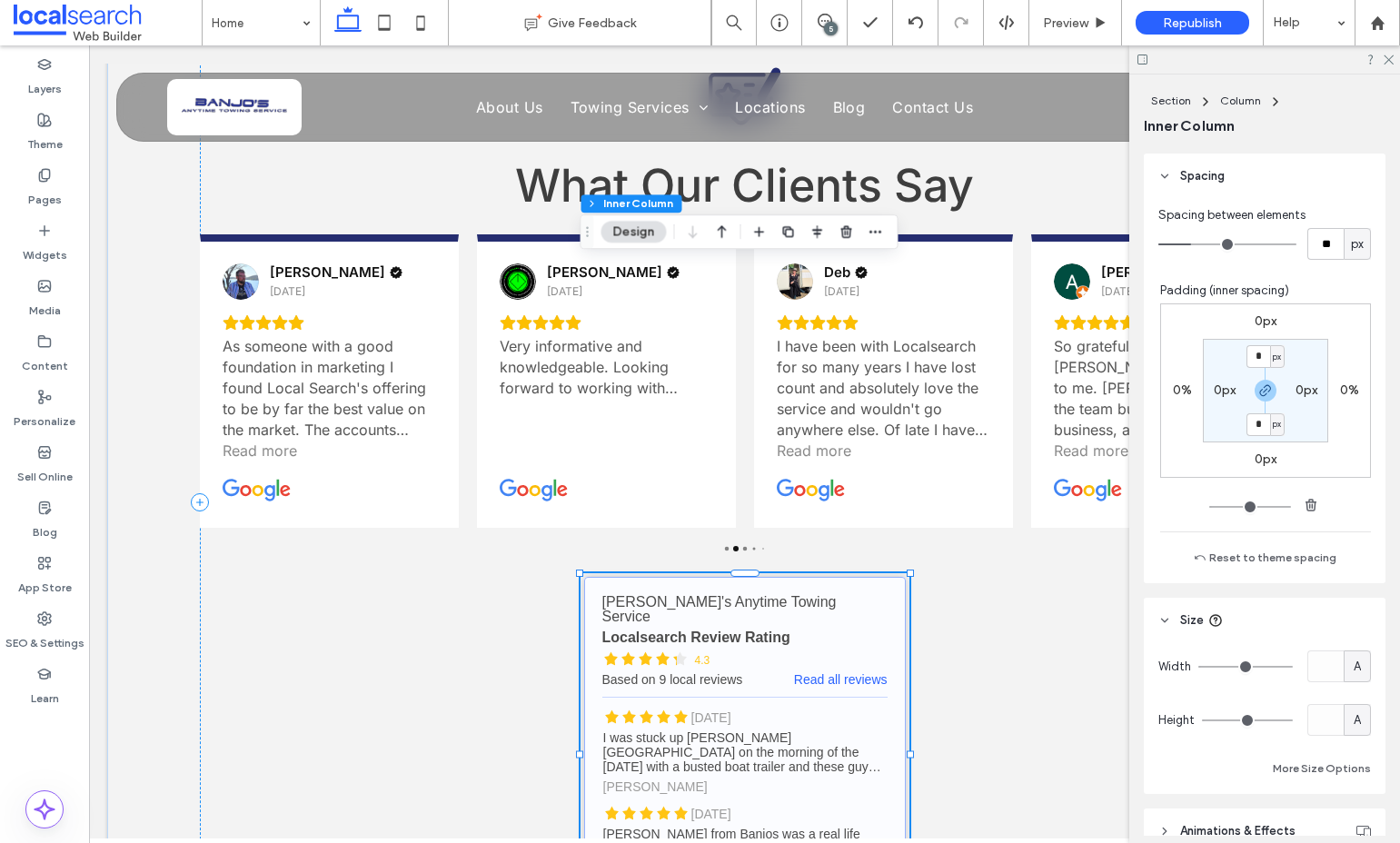
scroll to position [18659, 0]
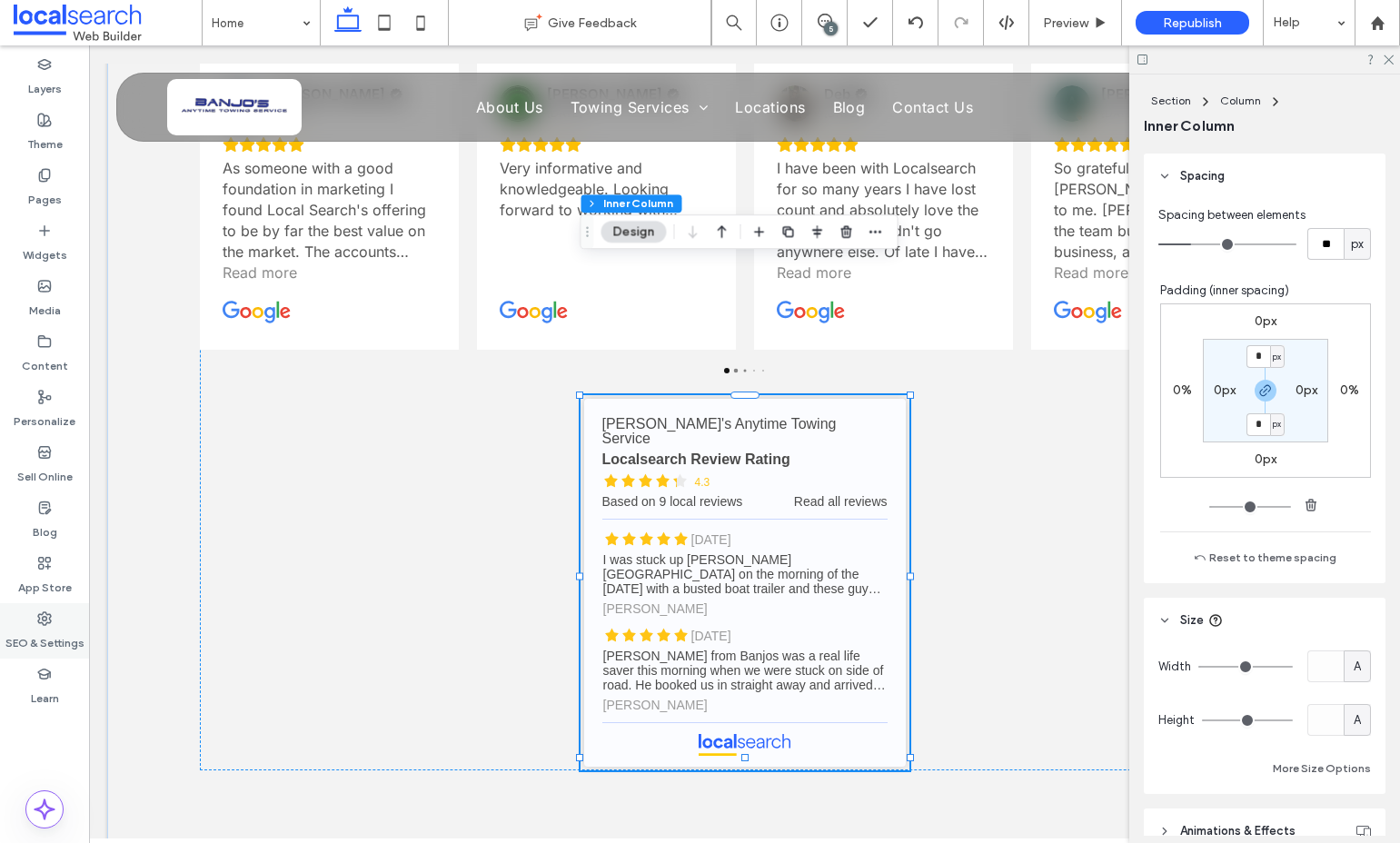
click at [54, 639] on label "SEO & Settings" at bounding box center [45, 638] width 79 height 25
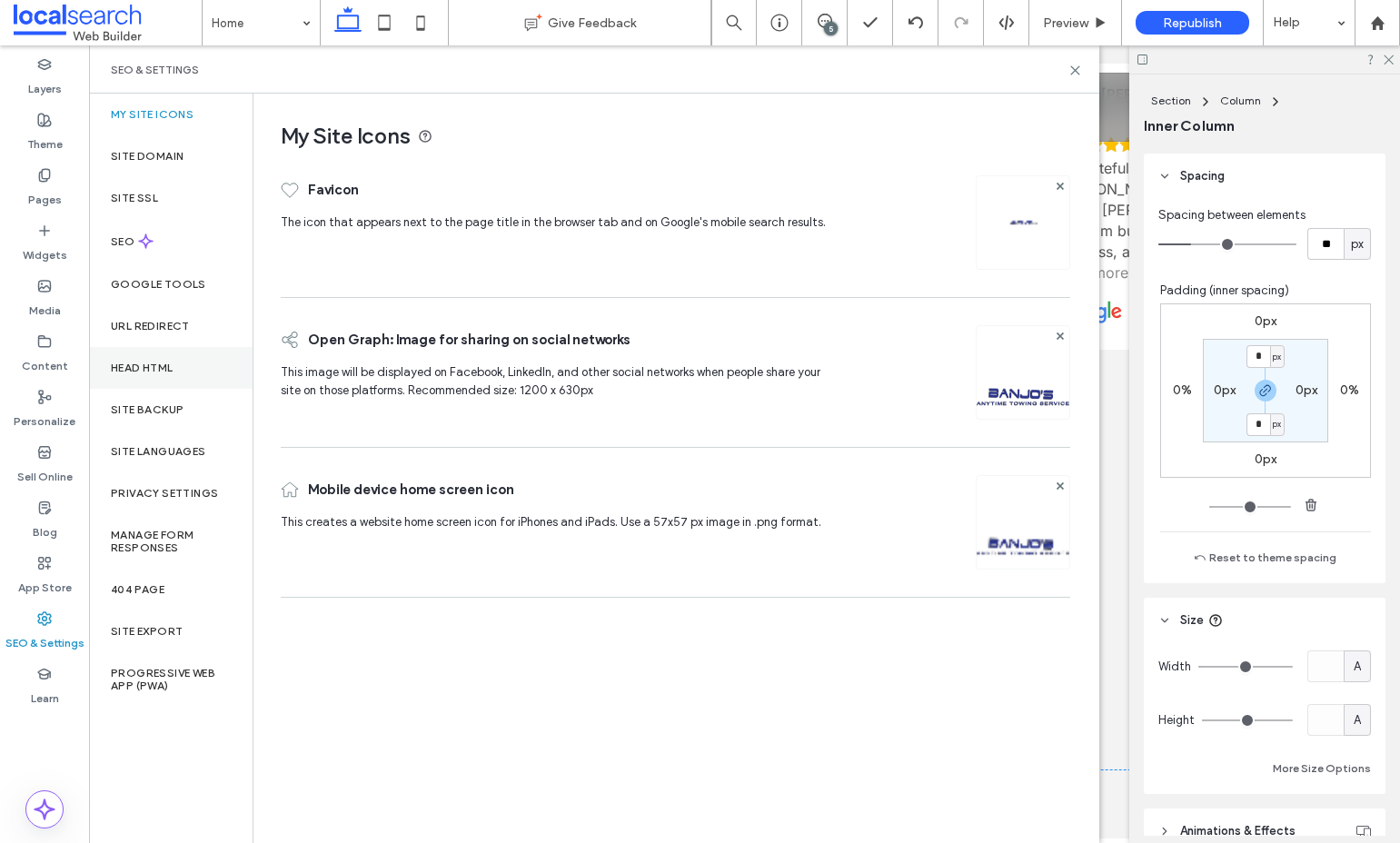
click at [153, 374] on div "Head HTML" at bounding box center [171, 367] width 164 height 41
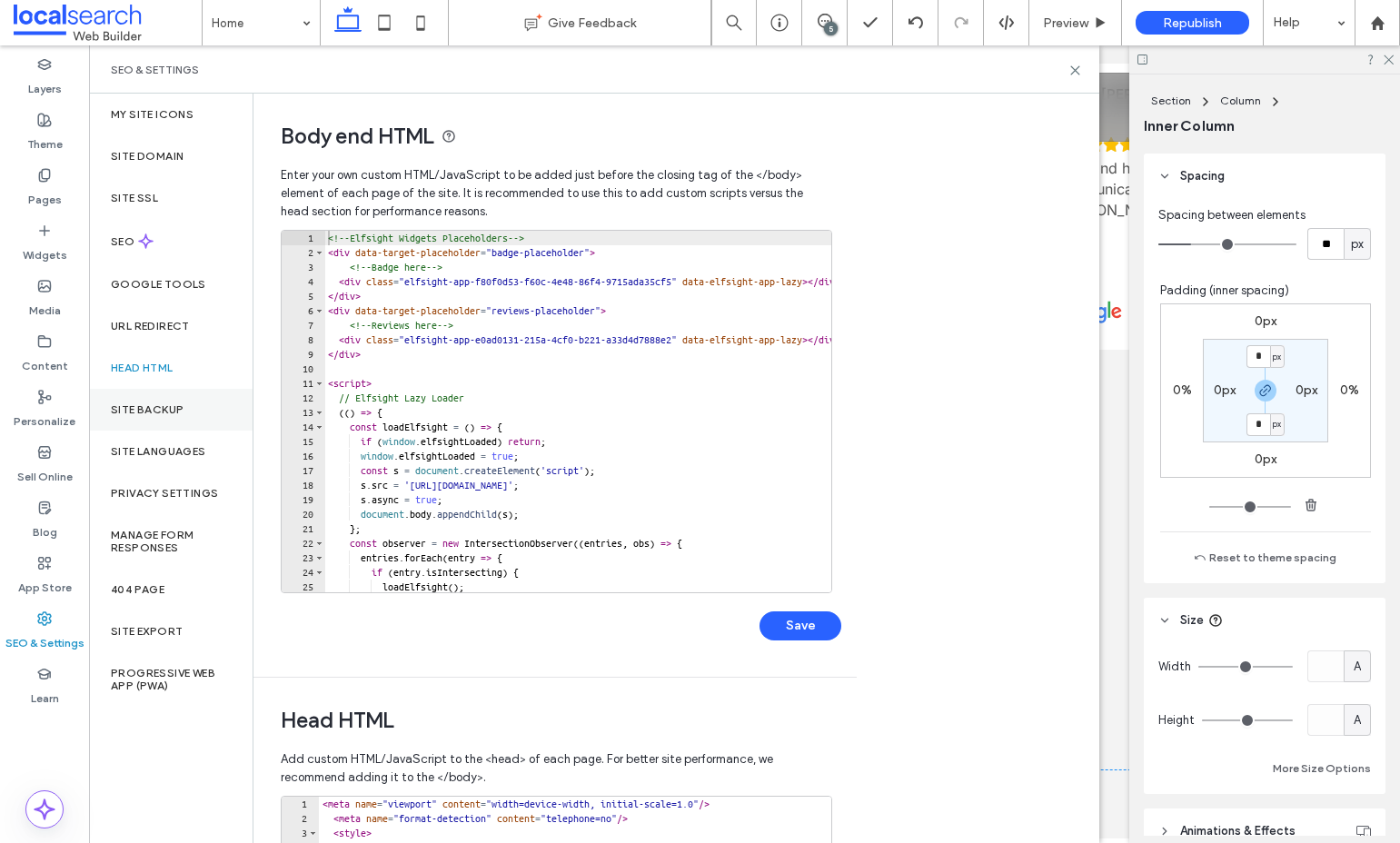
click at [149, 411] on label "Site Backup" at bounding box center [147, 410] width 72 height 13
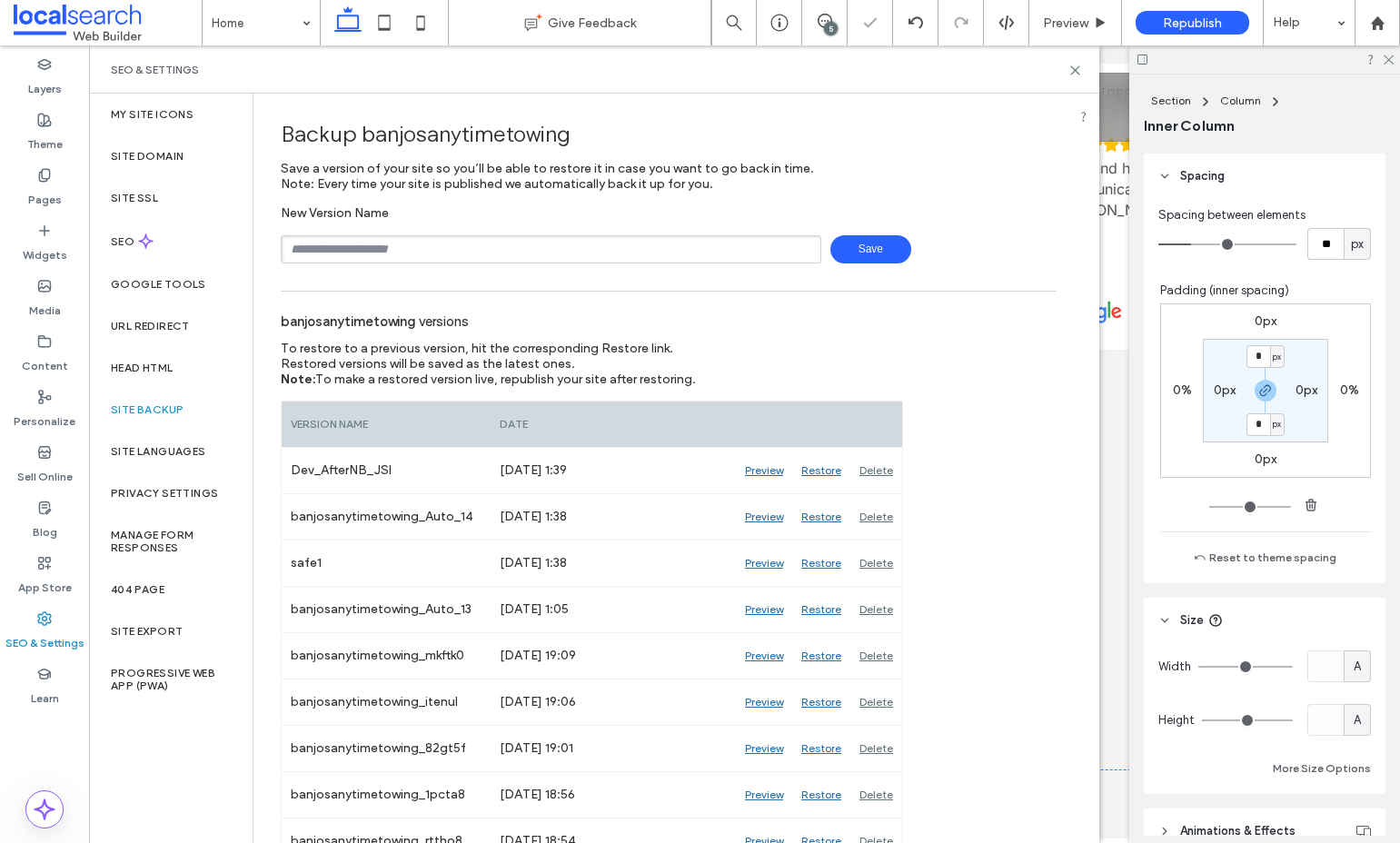
click at [464, 258] on input "text" at bounding box center [551, 249] width 541 height 28
type input "**********"
click at [882, 251] on span "Save" at bounding box center [871, 249] width 81 height 28
click at [156, 367] on label "Head HTML" at bounding box center [142, 368] width 63 height 13
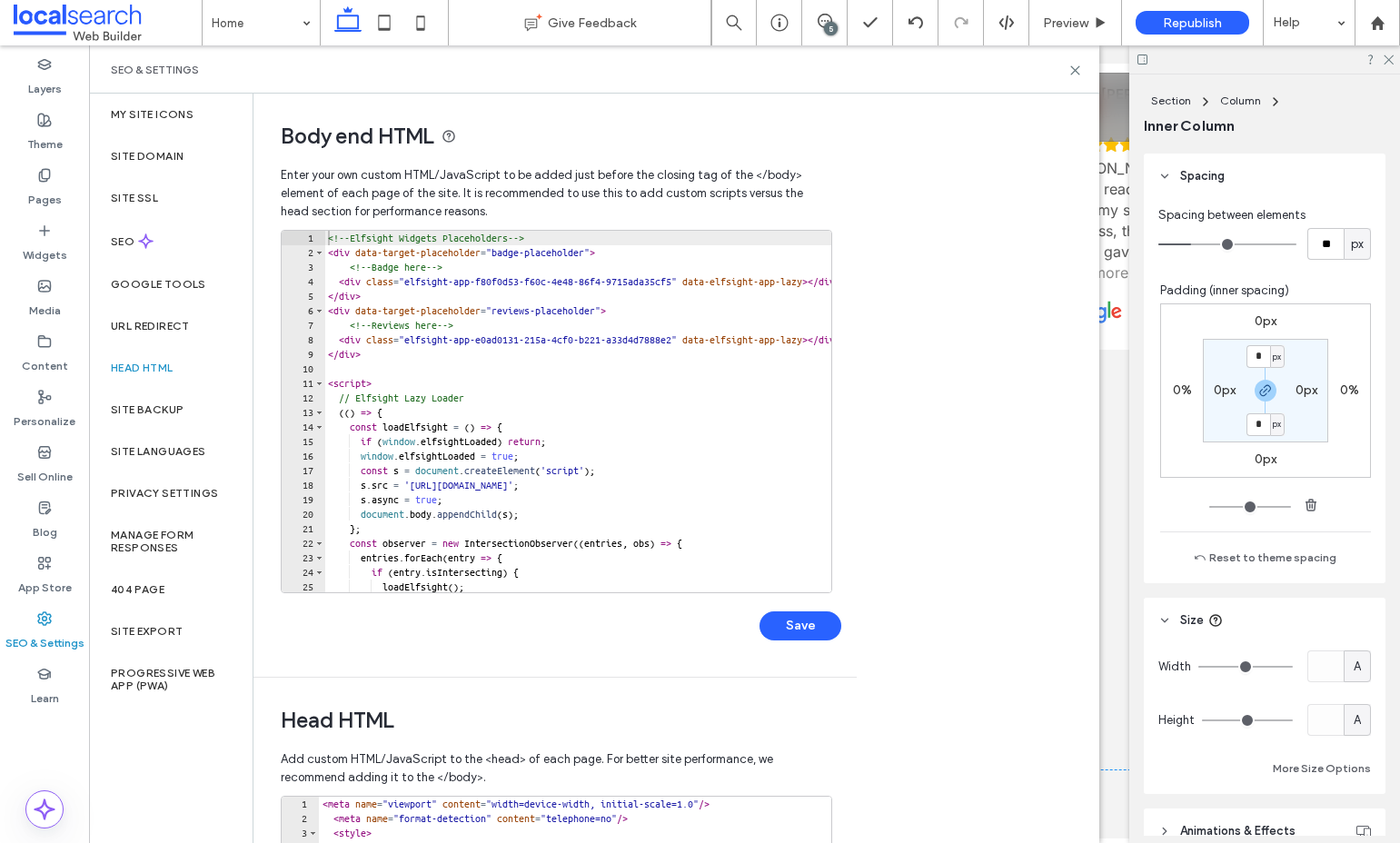
click at [534, 343] on div "<!-- Elfsight Widgets Placeholders --> < div data-target-placeholder = "badge-p…" at bounding box center [855, 426] width 1061 height 391
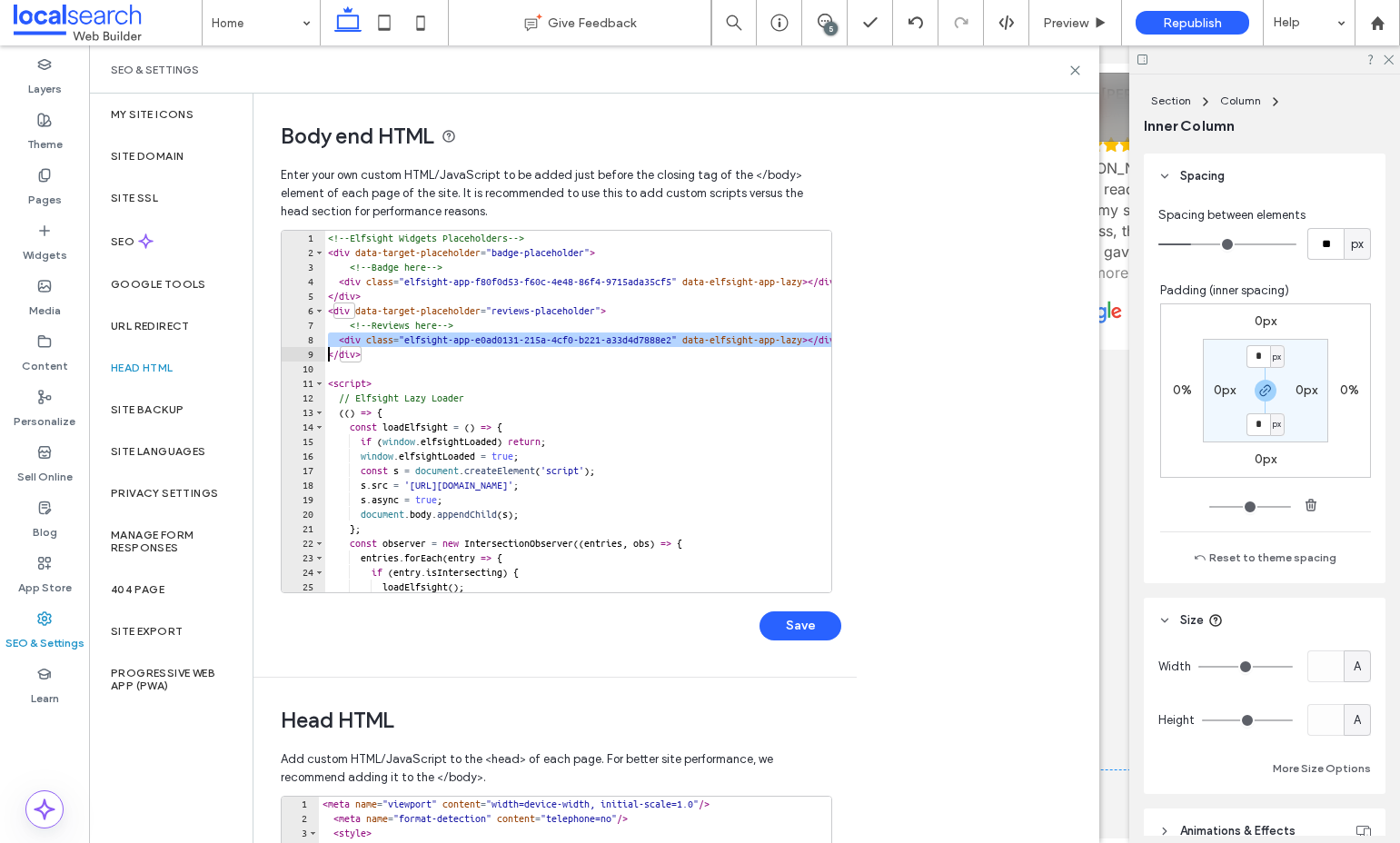
paste textarea "Cursor at row 9"
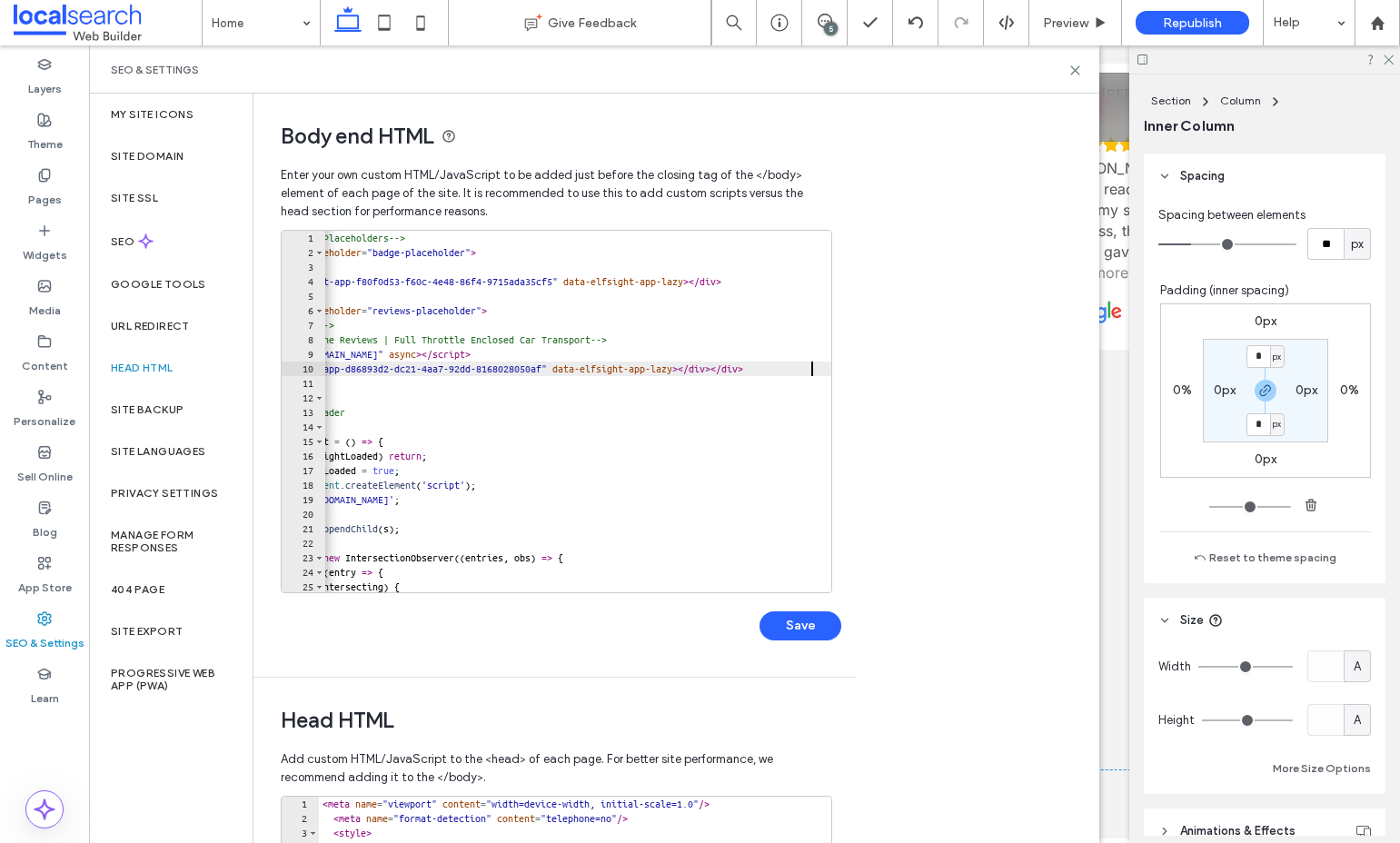
scroll to position [0, 0]
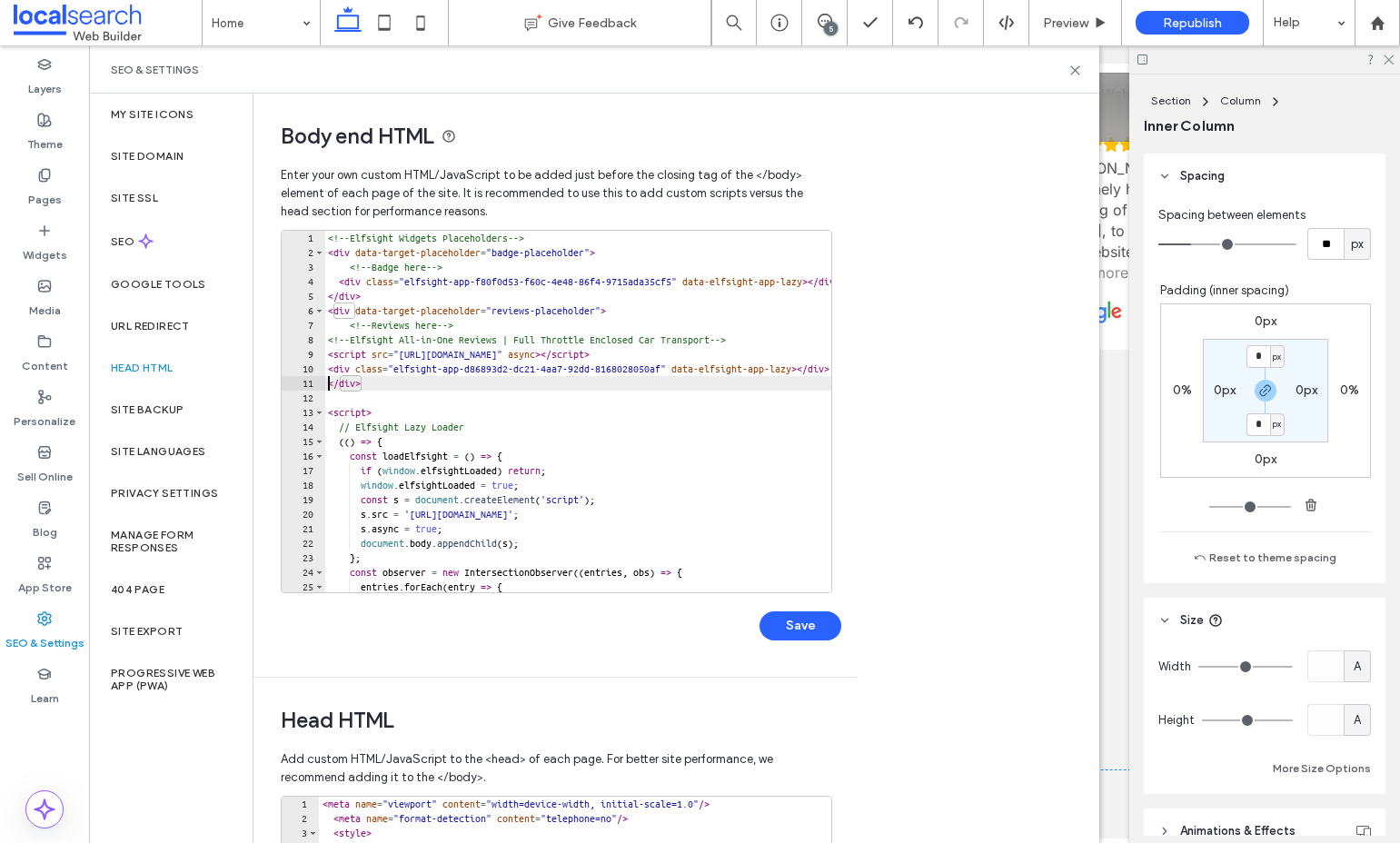
click at [505, 352] on div "<!-- Elfsight Widgets Placeholders --> < div data-target-placeholder = "badge-p…" at bounding box center [855, 426] width 1061 height 391
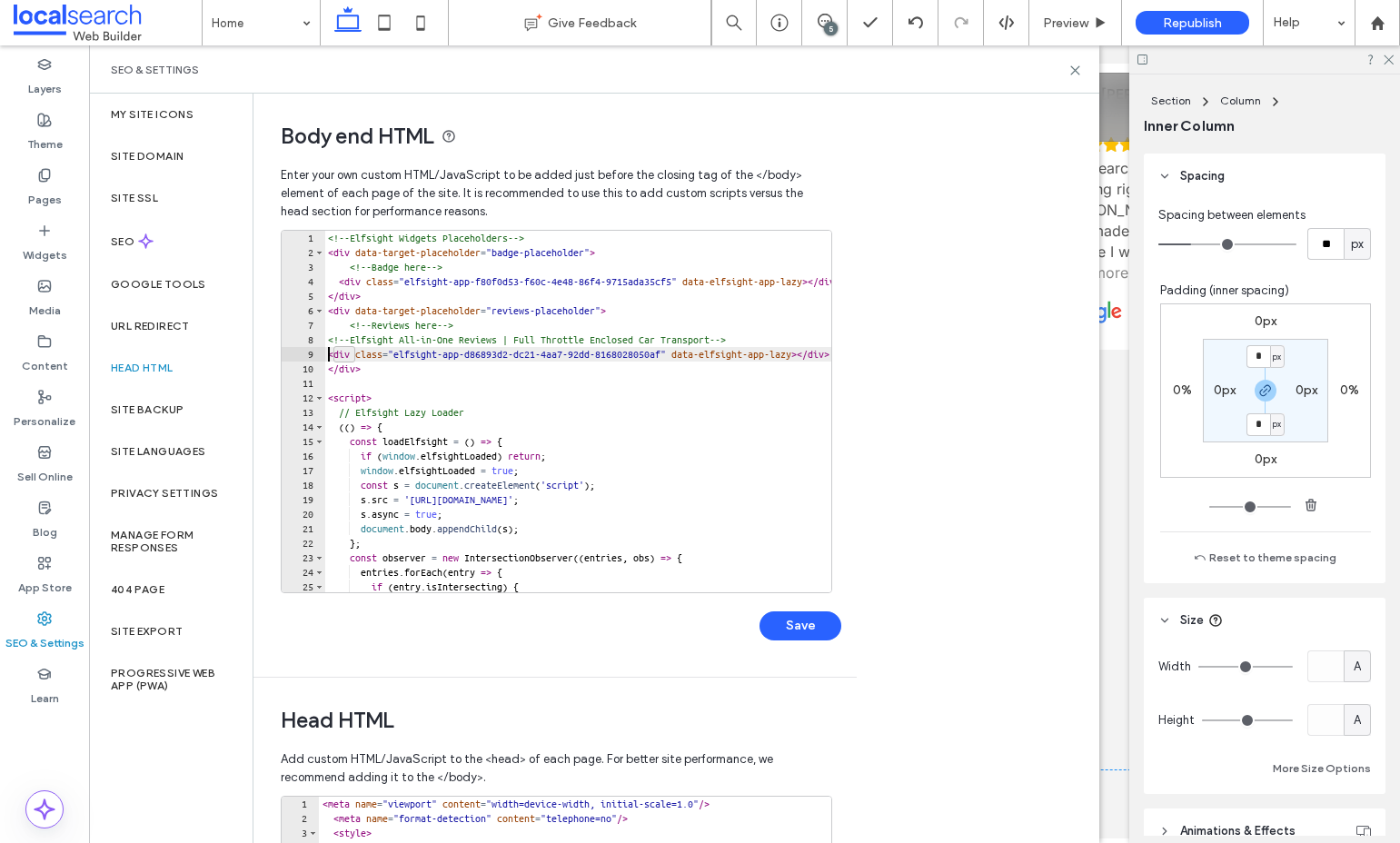
click at [505, 278] on div "<!-- Elfsight Widgets Placeholders --> < div data-target-placeholder = "badge-p…" at bounding box center [855, 426] width 1061 height 391
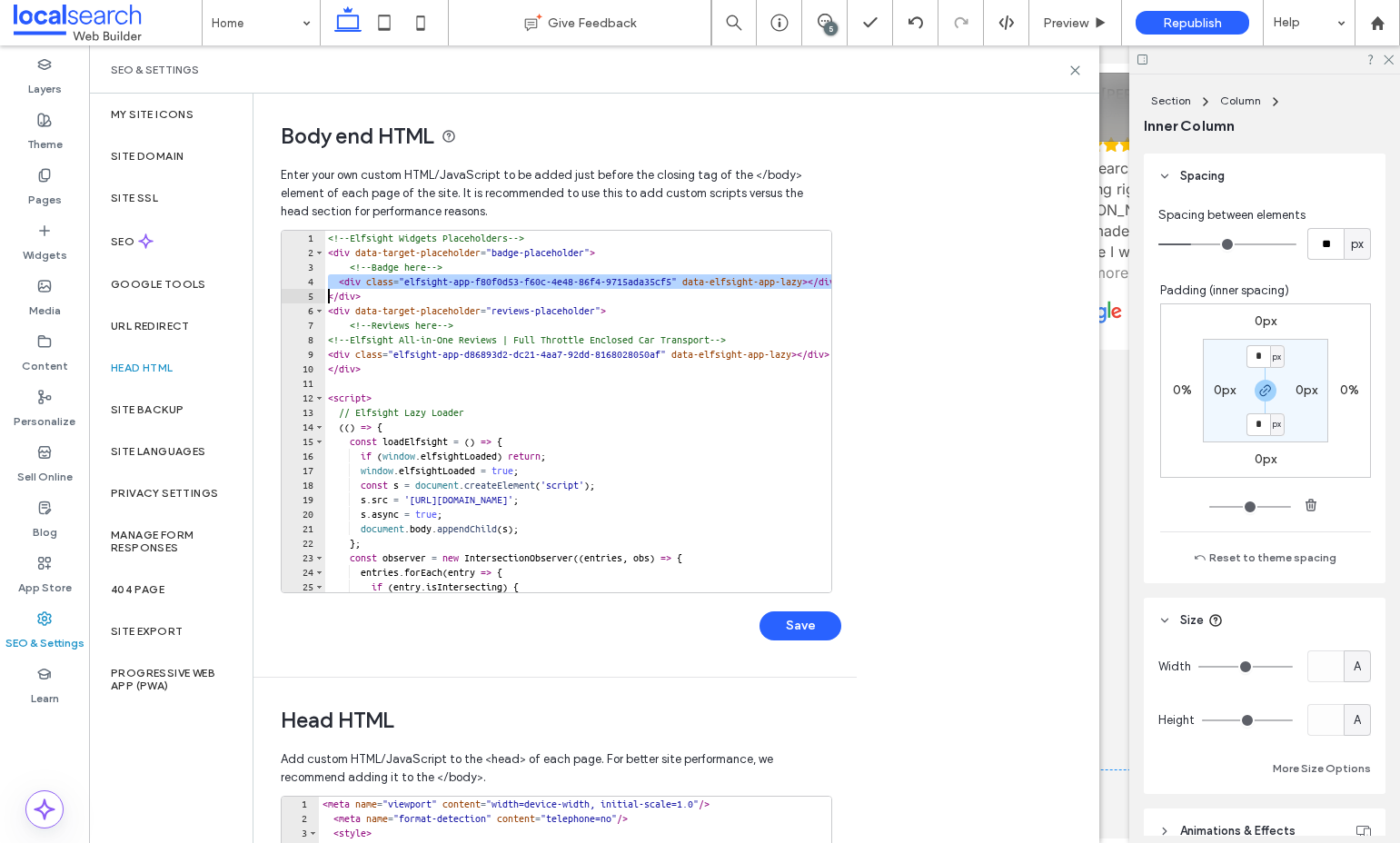
click at [505, 278] on div "<!-- Elfsight Widgets Placeholders --> < div data-target-placeholder = "badge-p…" at bounding box center [855, 426] width 1061 height 391
paste textarea "Cursor at row 5"
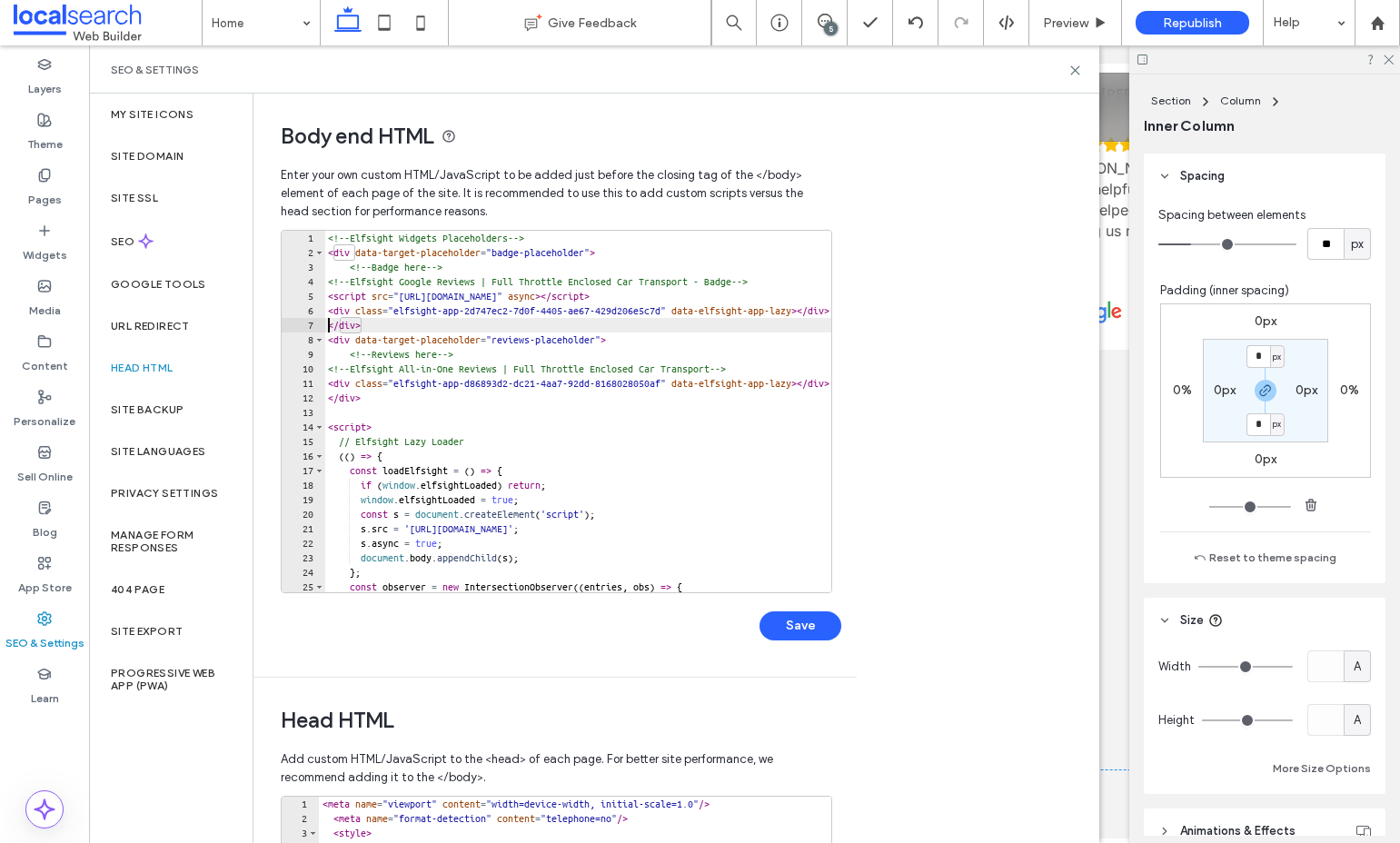
click at [477, 300] on div "<!-- Elfsight Widgets Placeholders --> < div data-target-placeholder = "badge-p…" at bounding box center [855, 426] width 1061 height 391
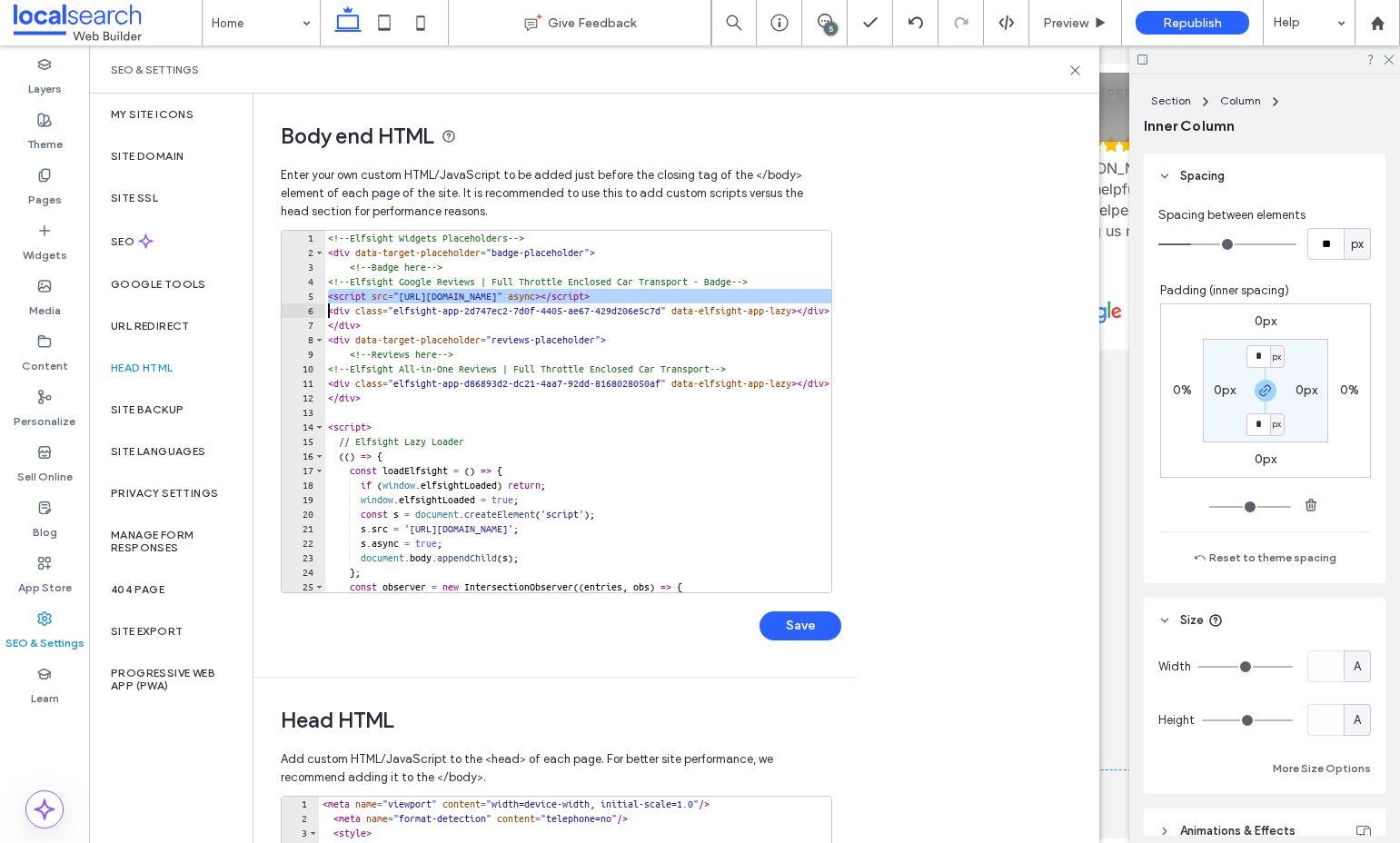
click at [477, 300] on div "<!-- Elfsight Widgets Placeholders --> < div data-target-placeholder = "badge-p…" at bounding box center [855, 426] width 1061 height 391
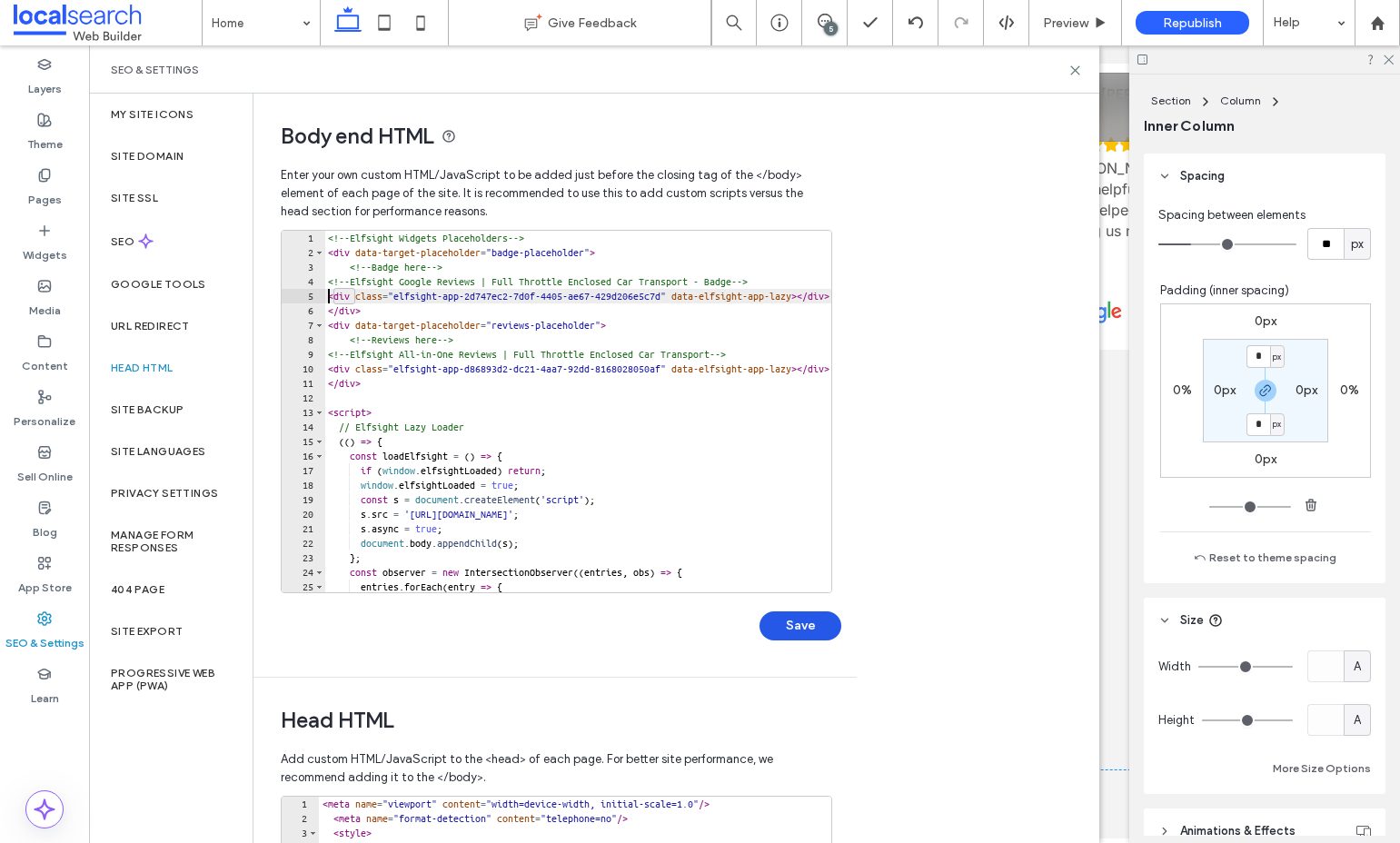
click at [807, 632] on button "Save" at bounding box center [800, 625] width 82 height 29
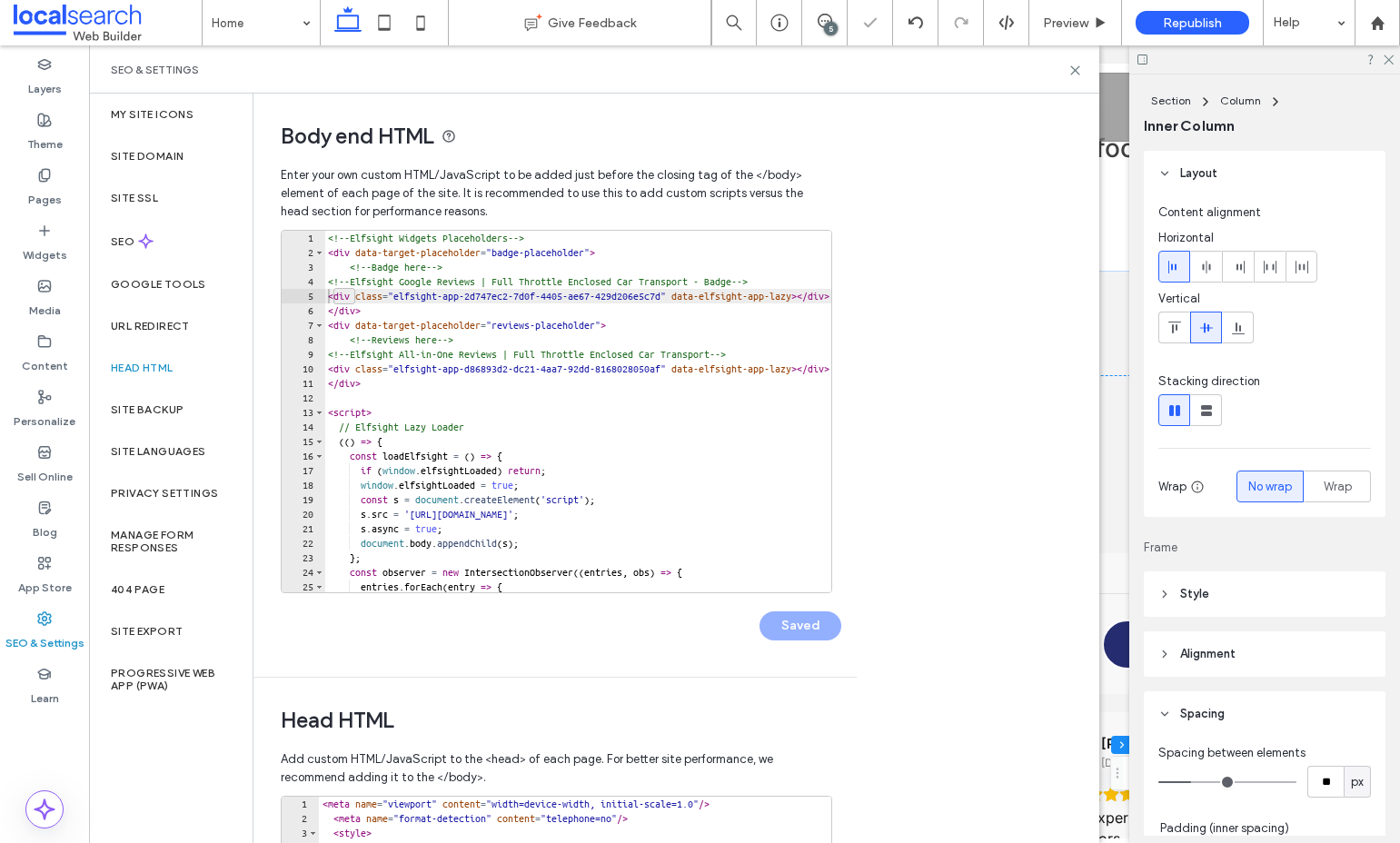
scroll to position [18253, 0]
click at [496, 369] on div "<!-- Elfsight Widgets Placeholders --> < div data-target-placeholder = "badge-p…" at bounding box center [855, 426] width 1061 height 391
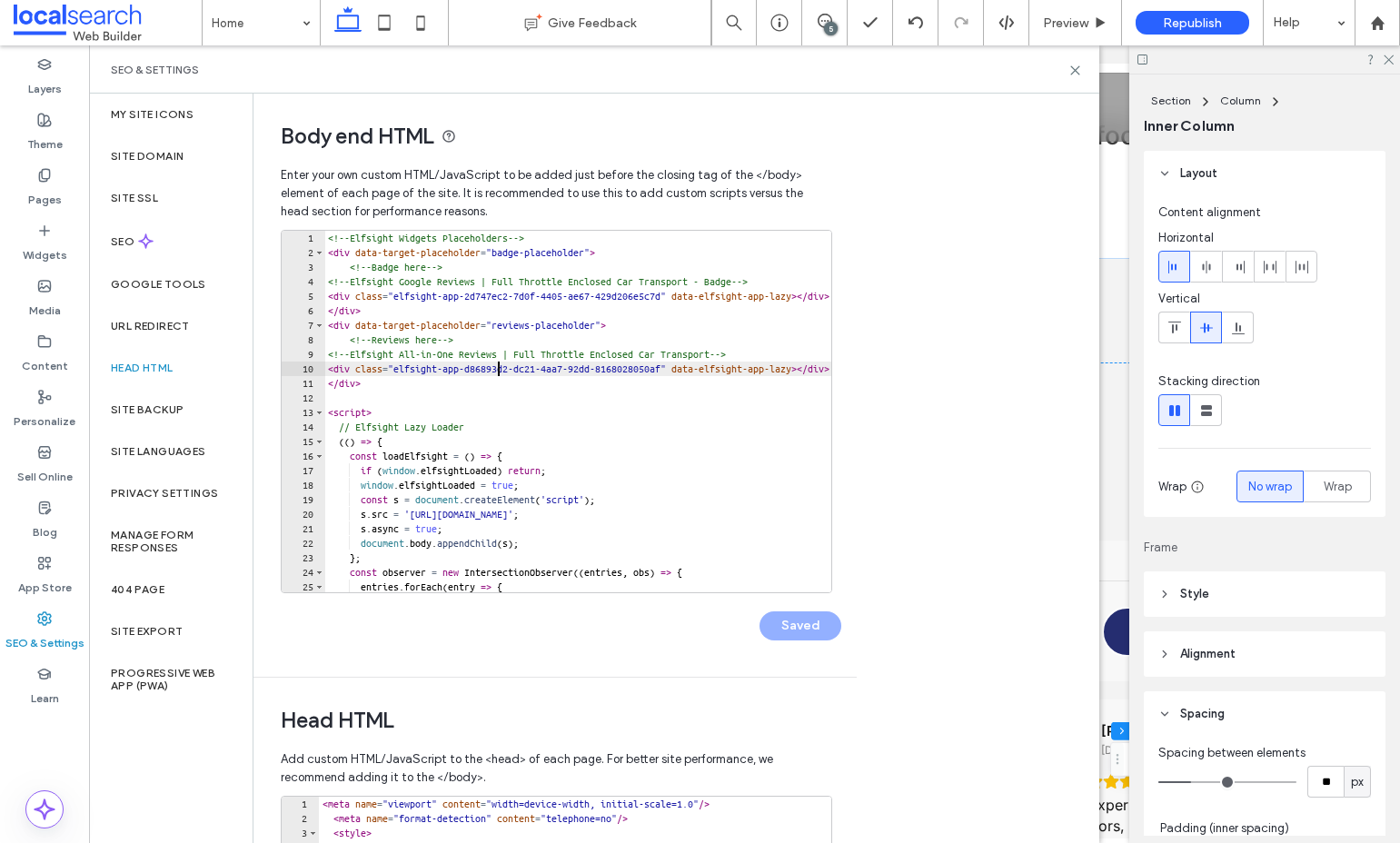
click at [496, 369] on div "<!-- Elfsight Widgets Placeholders --> < div data-target-placeholder = "badge-p…" at bounding box center [855, 426] width 1061 height 391
paste textarea "Cursor at row 11"
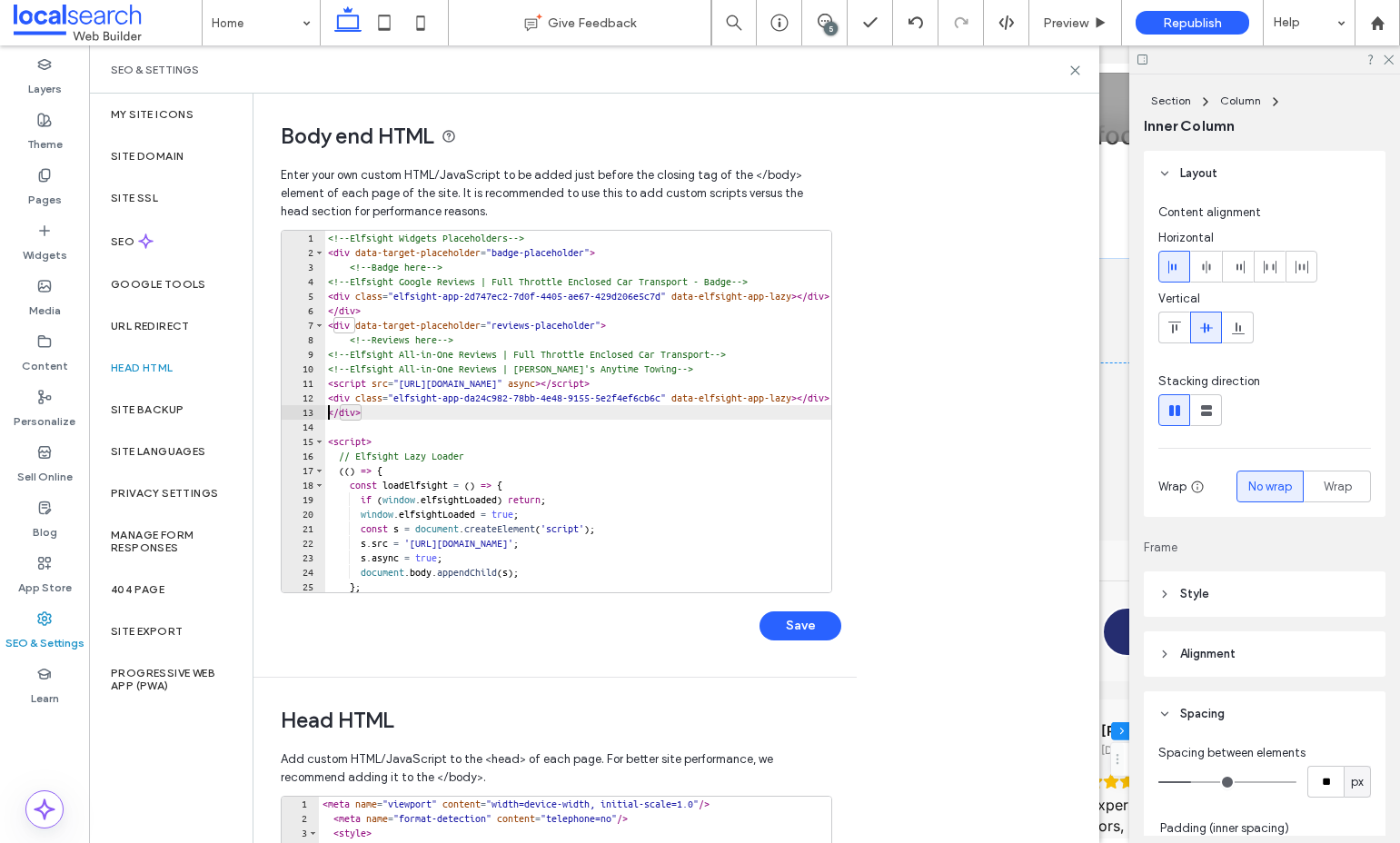
scroll to position [0, 0]
click at [570, 354] on div "<!-- Elfsight Widgets Placeholders --> < div data-target-placeholder = "badge-p…" at bounding box center [855, 426] width 1061 height 391
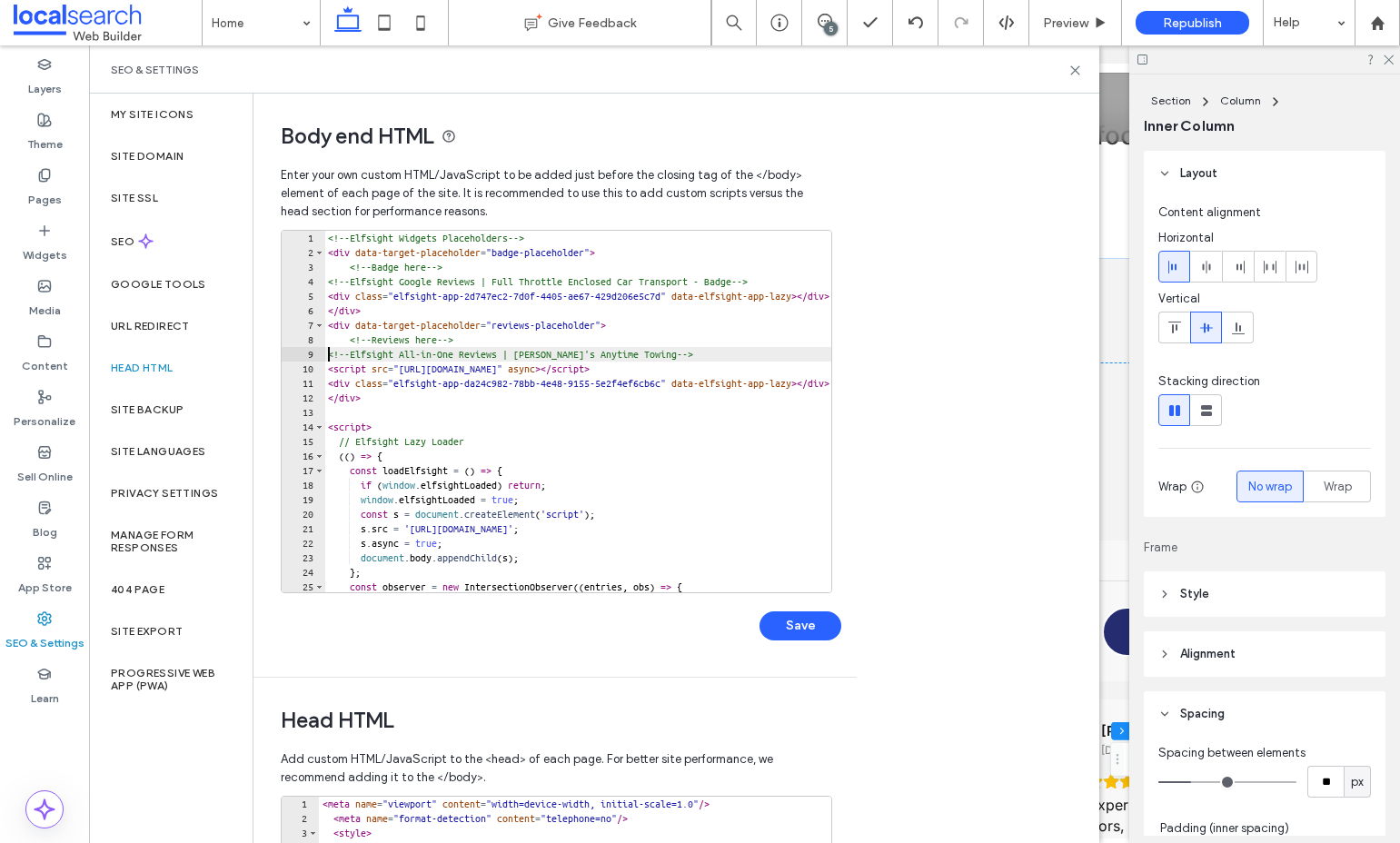
click at [731, 375] on div "<!-- Elfsight Widgets Placeholders --> < div data-target-placeholder = "badge-p…" at bounding box center [855, 426] width 1061 height 391
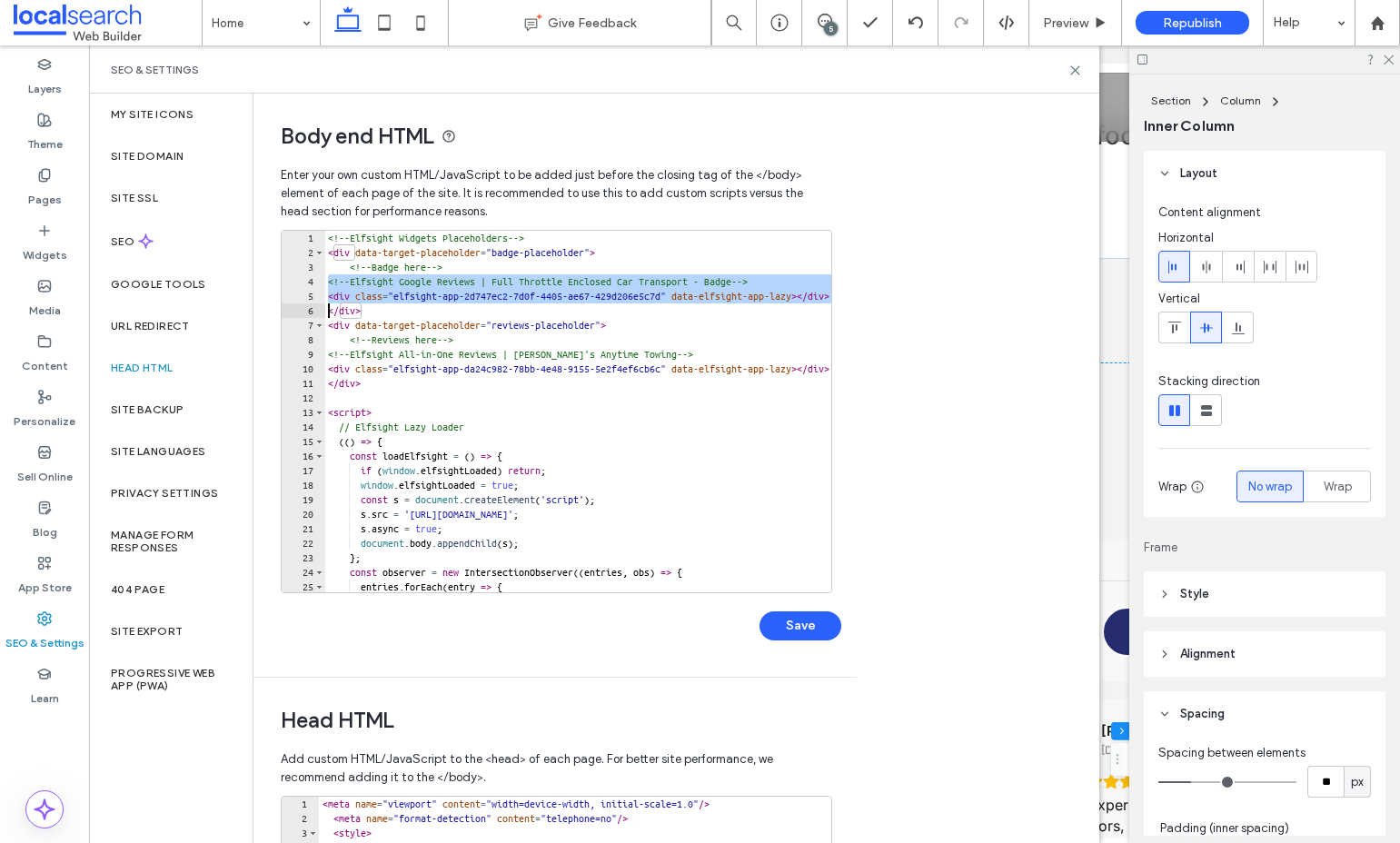
drag, startPoint x: 329, startPoint y: 285, endPoint x: 326, endPoint y: 307, distance: 22.2
click at [326, 307] on div "<!-- Elfsight Widgets Placeholders --> < div data-target-placeholder = "badge-p…" at bounding box center [855, 426] width 1061 height 391
paste textarea "Cursor at row 6"
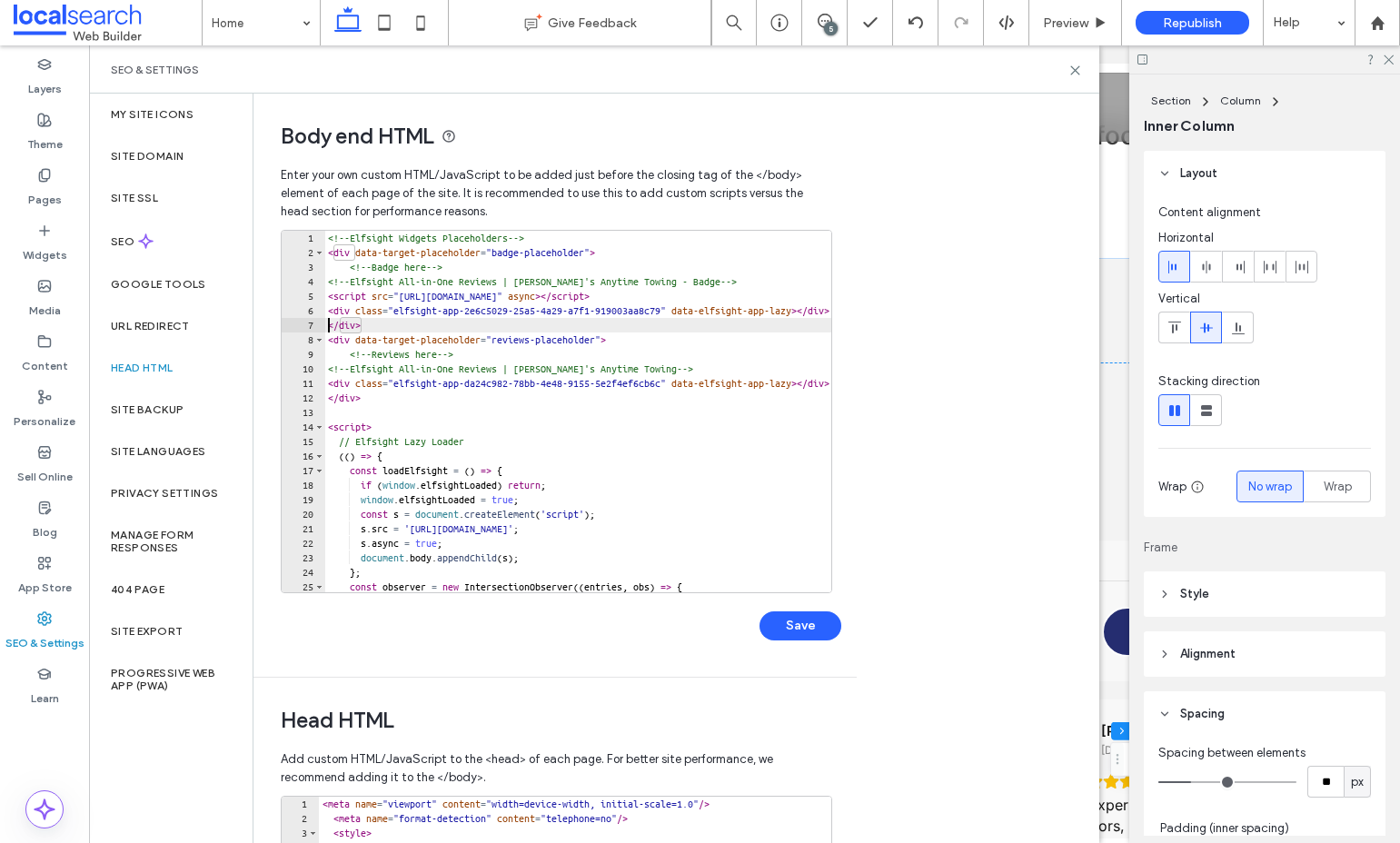
click at [393, 301] on div "<!-- Elfsight Widgets Placeholders --> < div data-target-placeholder = "badge-p…" at bounding box center [855, 426] width 1061 height 391
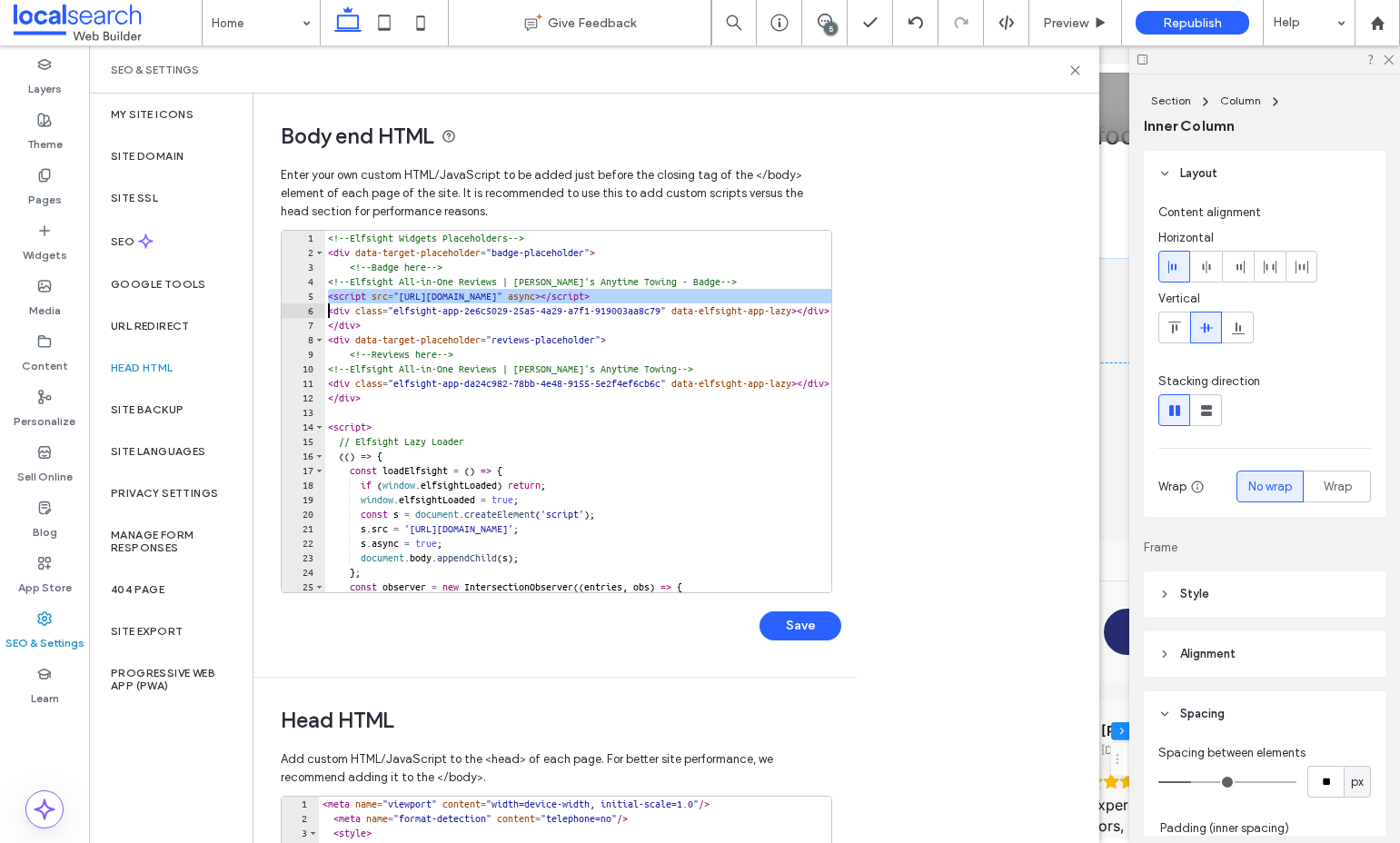
click at [393, 301] on div "<!-- Elfsight Widgets Placeholders --> < div data-target-placeholder = "badge-p…" at bounding box center [855, 426] width 1061 height 391
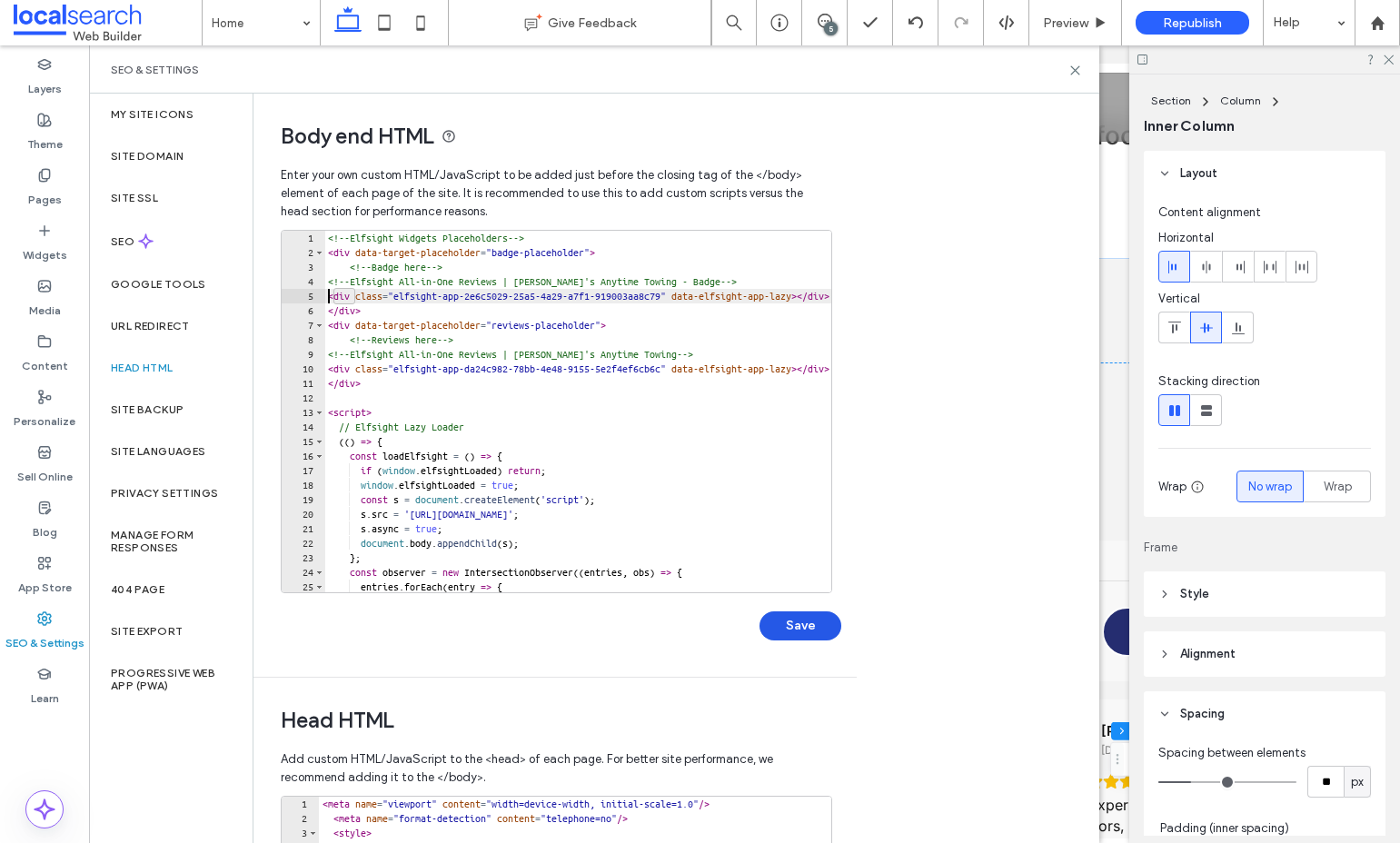
type textarea "**********"
click at [807, 622] on button "Save" at bounding box center [800, 625] width 82 height 29
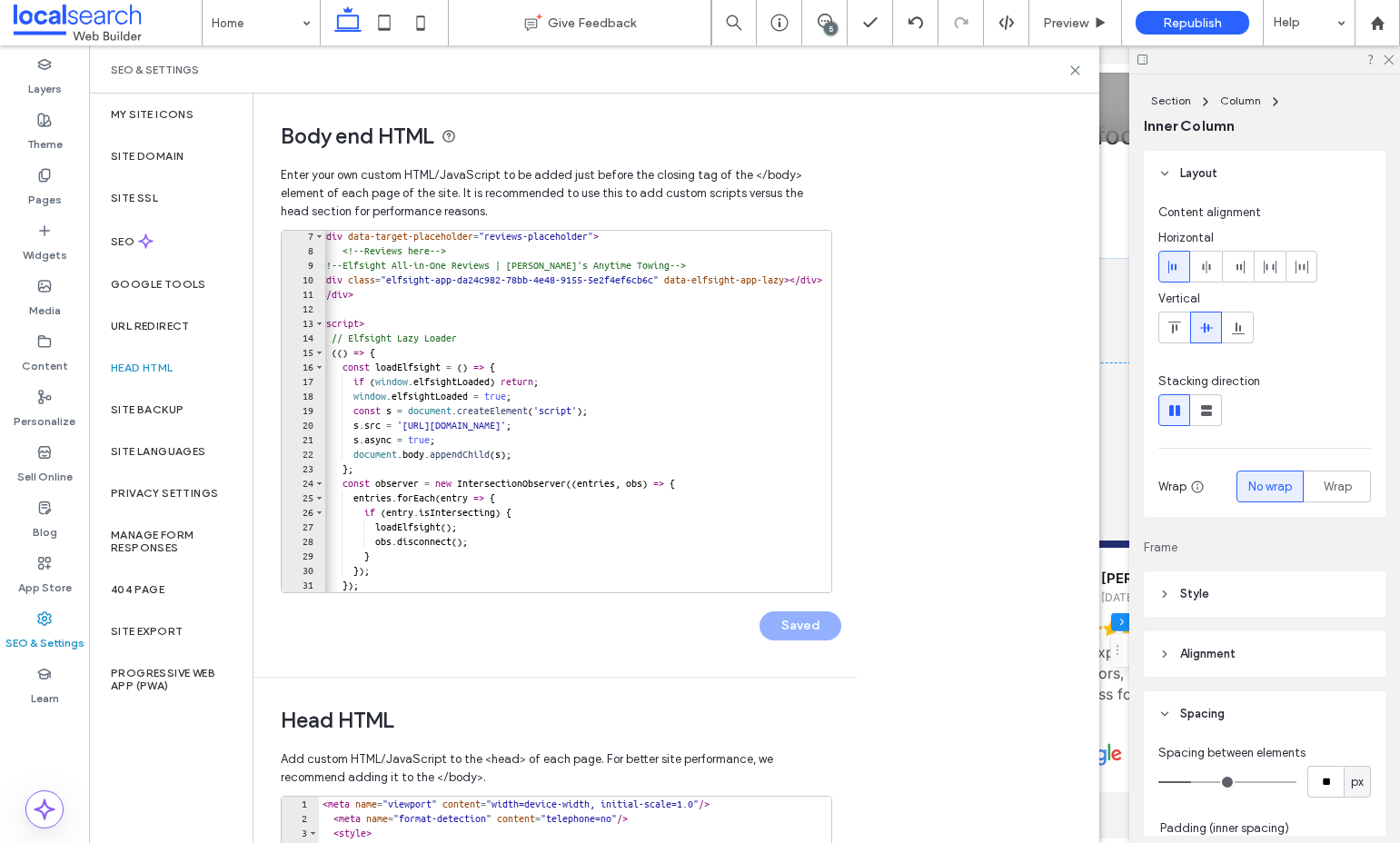
scroll to position [0, 11]
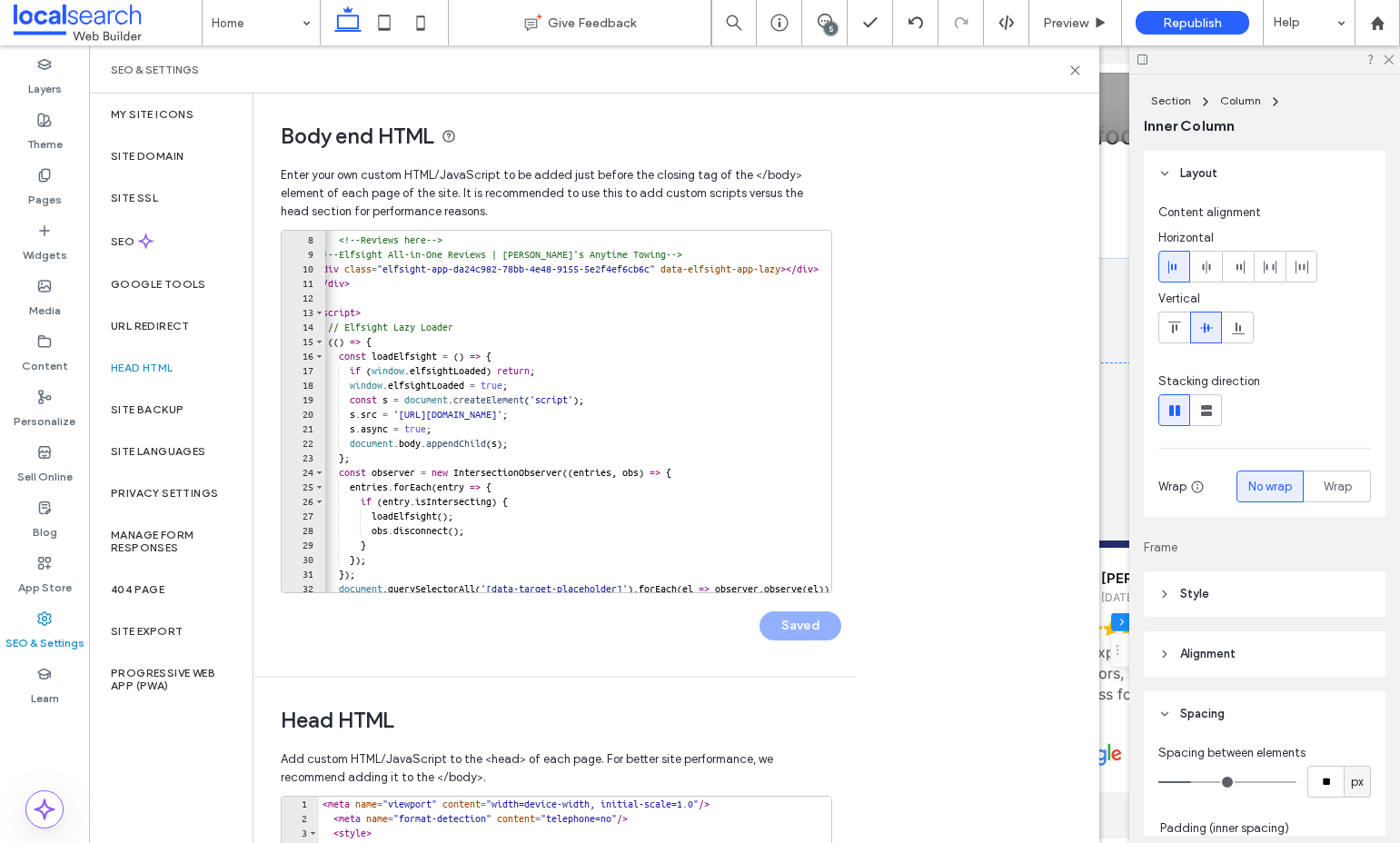
click at [480, 783] on span "Add custom HTML/JavaScript to the <head> of each page. For better site performa…" at bounding box center [556, 769] width 549 height 55
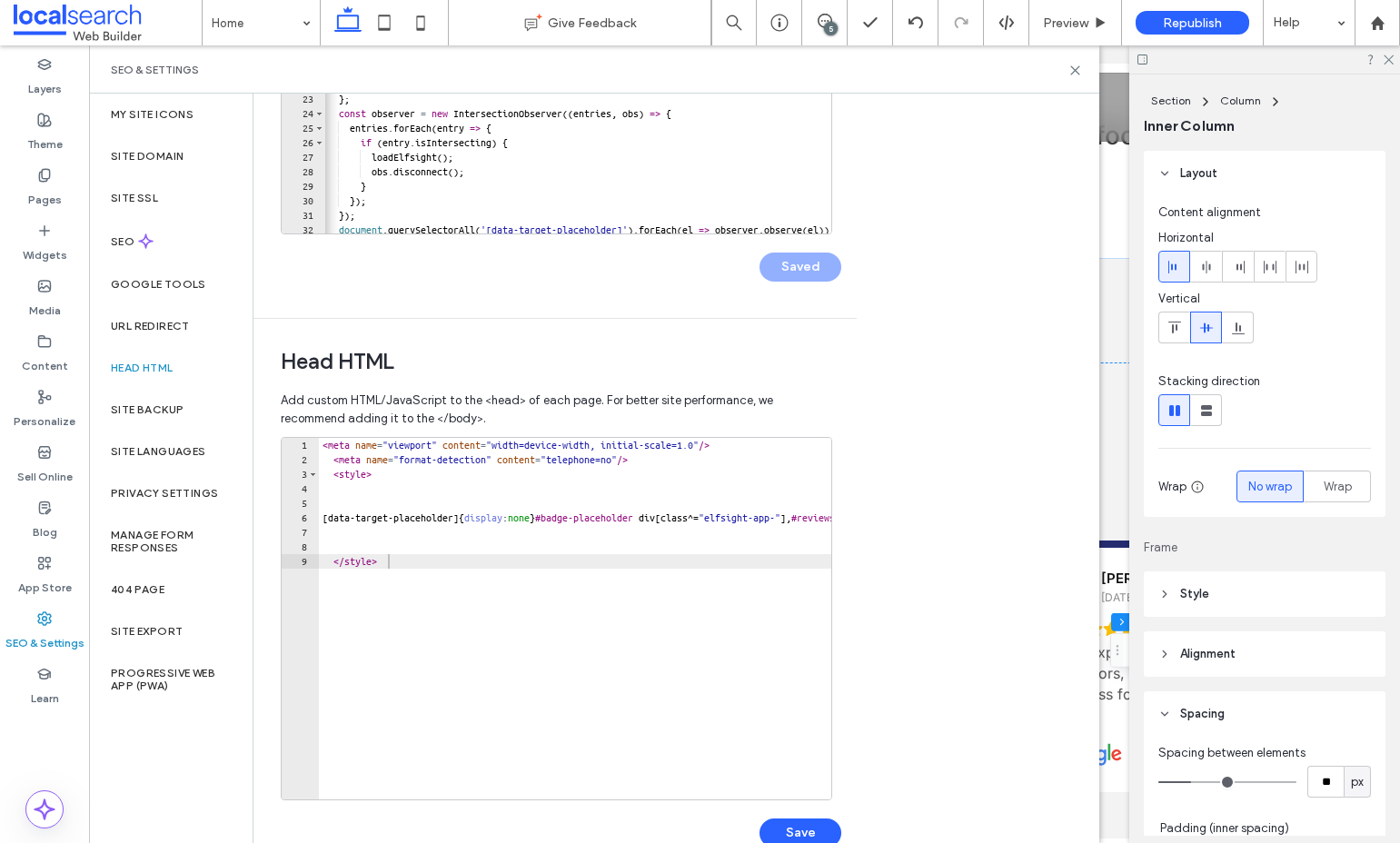
scroll to position [401, 0]
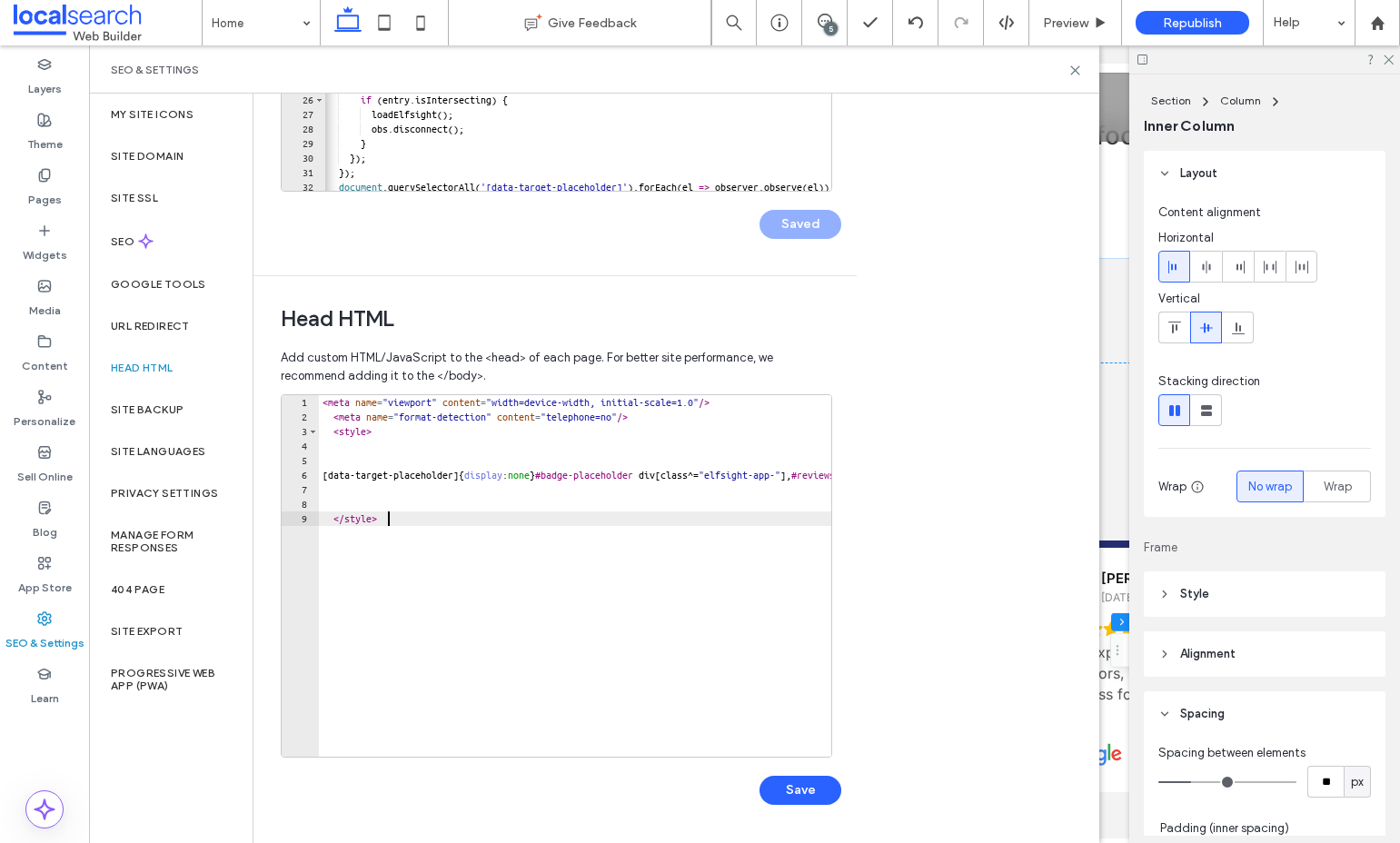
click at [359, 553] on div "< meta name = "viewport" content = "width=device-width, initial-scale=1.0" /> <…" at bounding box center [823, 590] width 1009 height 391
click at [322, 403] on div "< meta name = "viewport" content = "width=device-width, initial-scale=1.0" /> <…" at bounding box center [823, 590] width 1009 height 391
type textarea "**********"
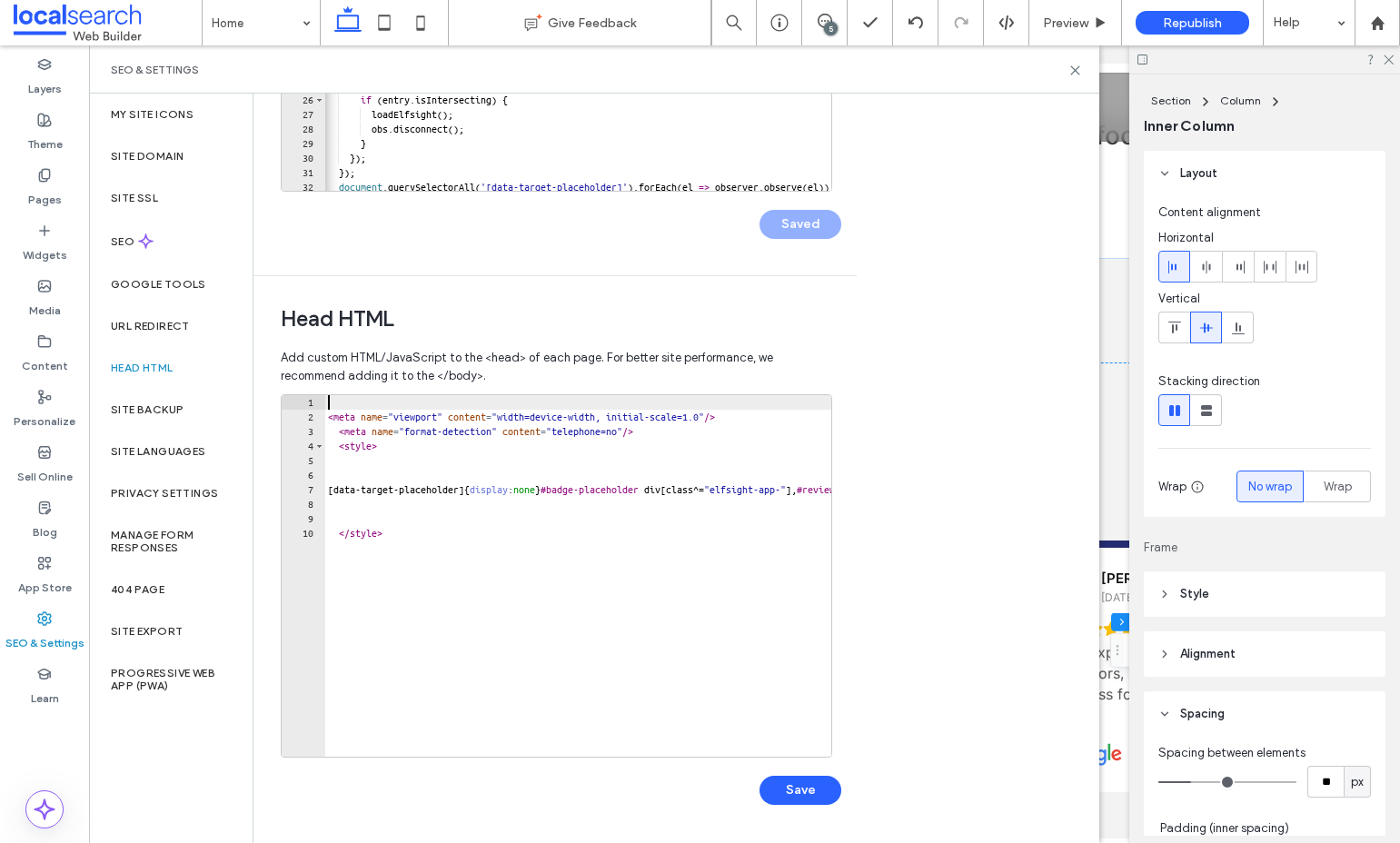
paste textarea "**********"
type textarea "**********"
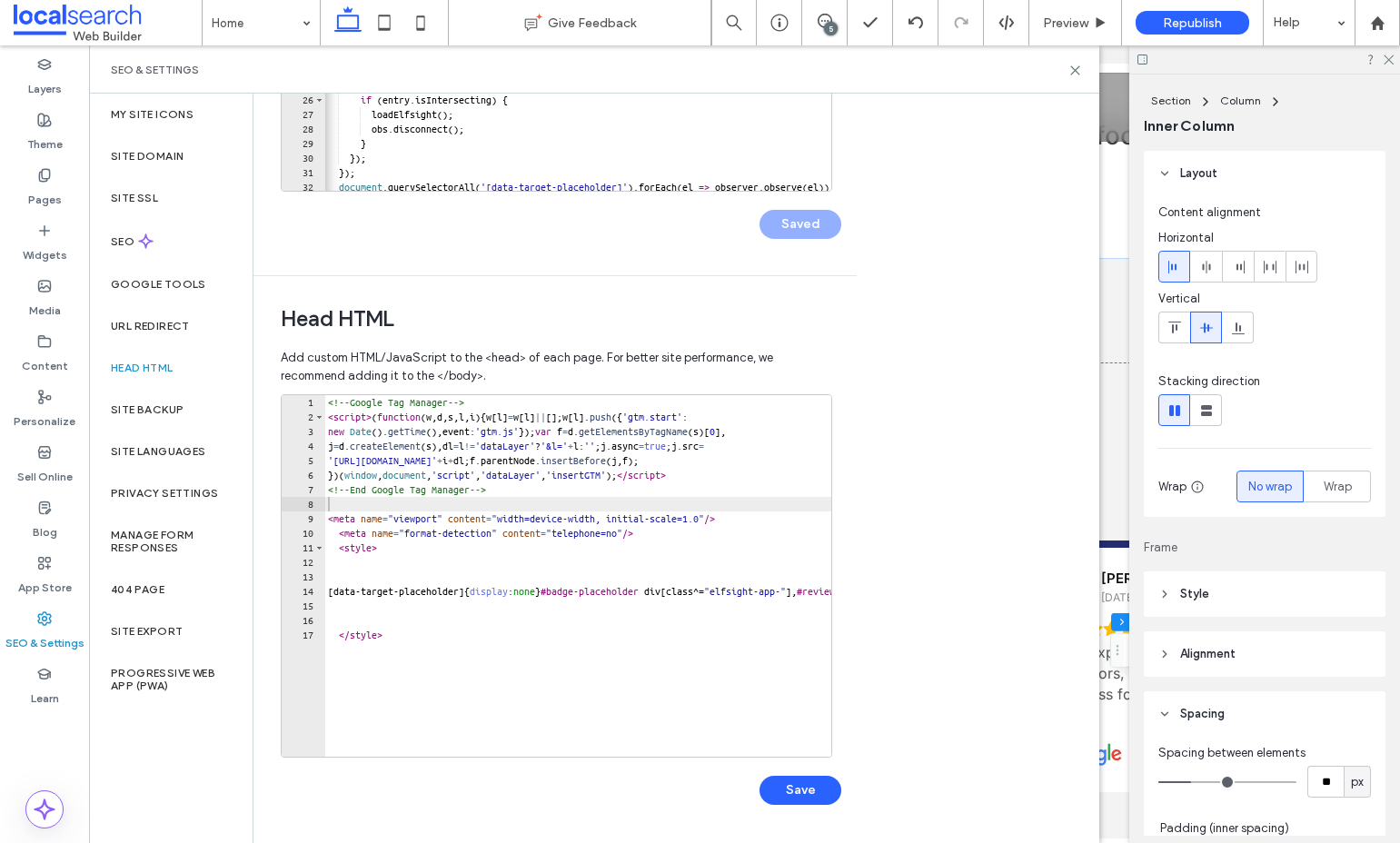
click at [625, 478] on div "<!-- Google Tag Manager --> < script > ( function ( w , d , s , l , i ) { w [ l…" at bounding box center [828, 590] width 1009 height 391
paste textarea "**"
type textarea "**********"
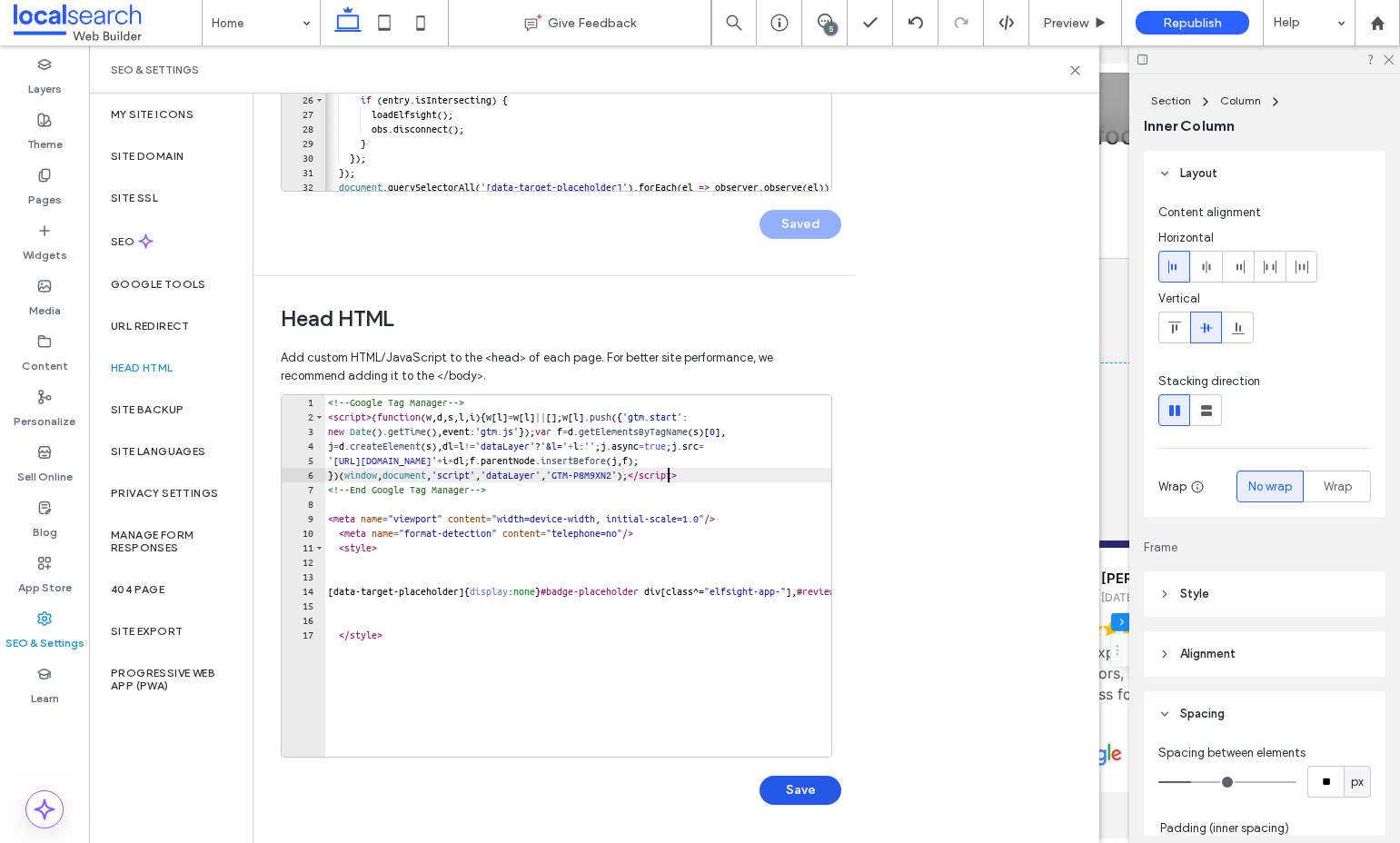
click at [816, 793] on button "Save" at bounding box center [800, 789] width 82 height 29
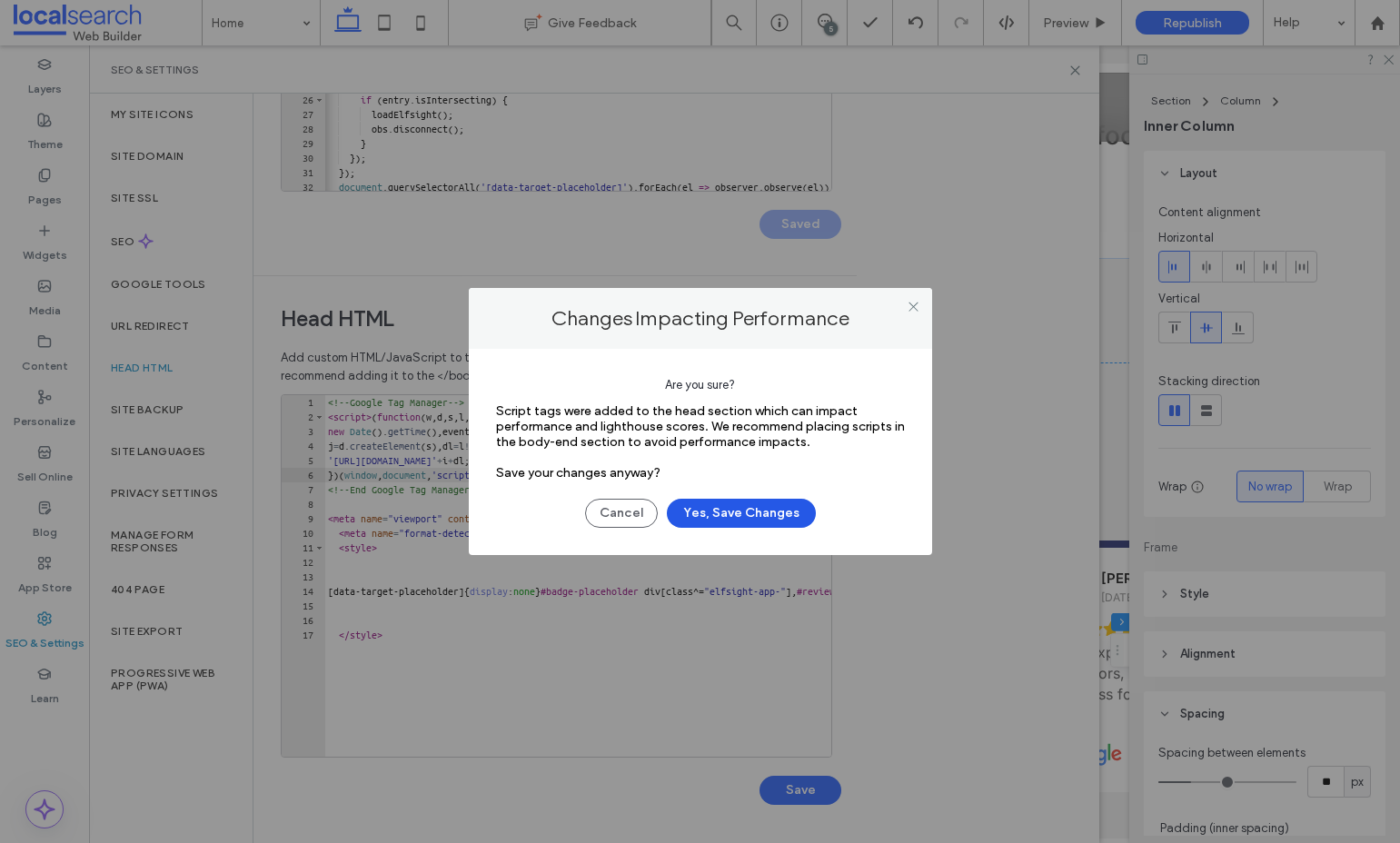
click at [709, 501] on button "Yes, Save Changes" at bounding box center [741, 513] width 149 height 29
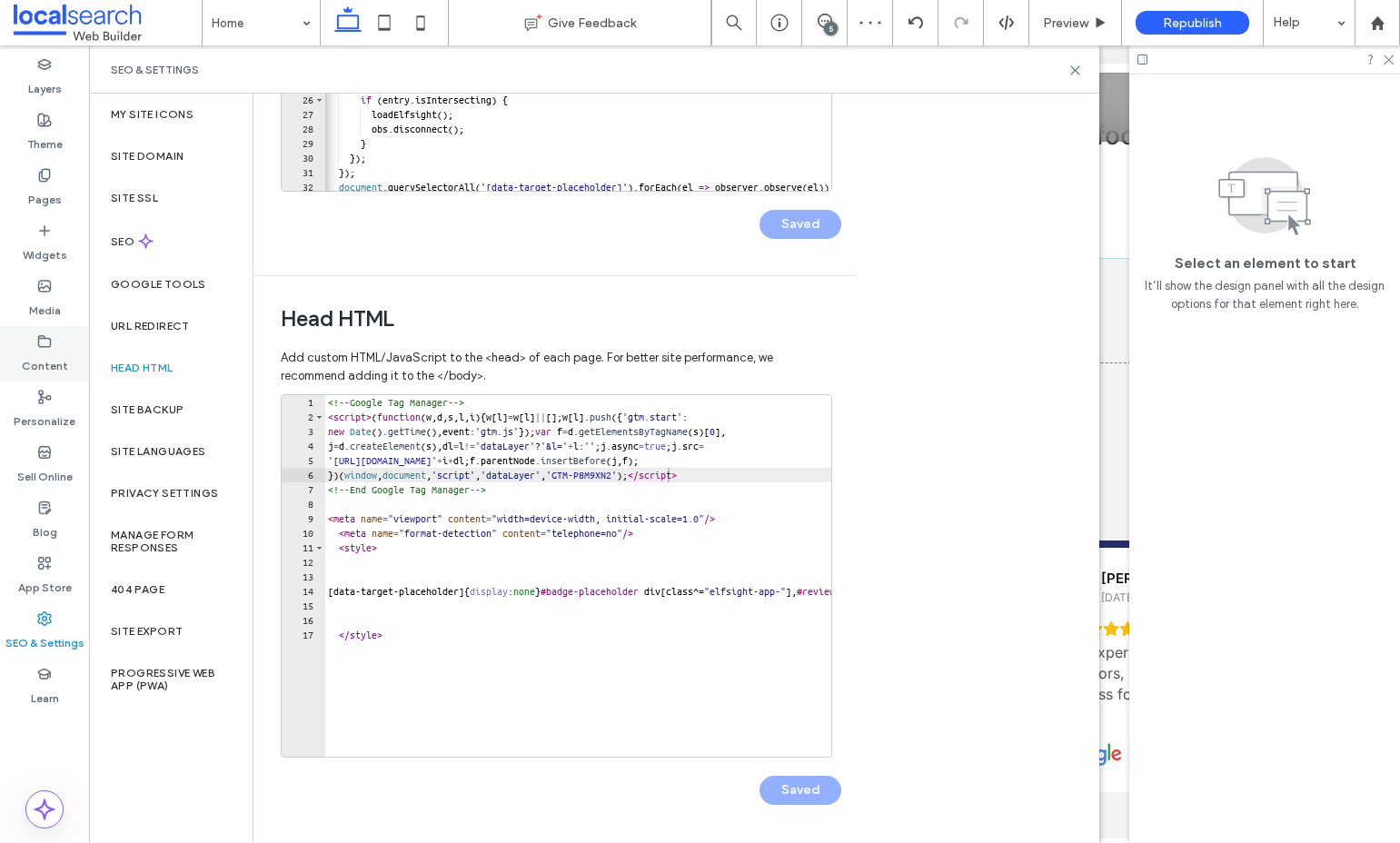
click at [47, 352] on label "Content" at bounding box center [44, 361] width 46 height 25
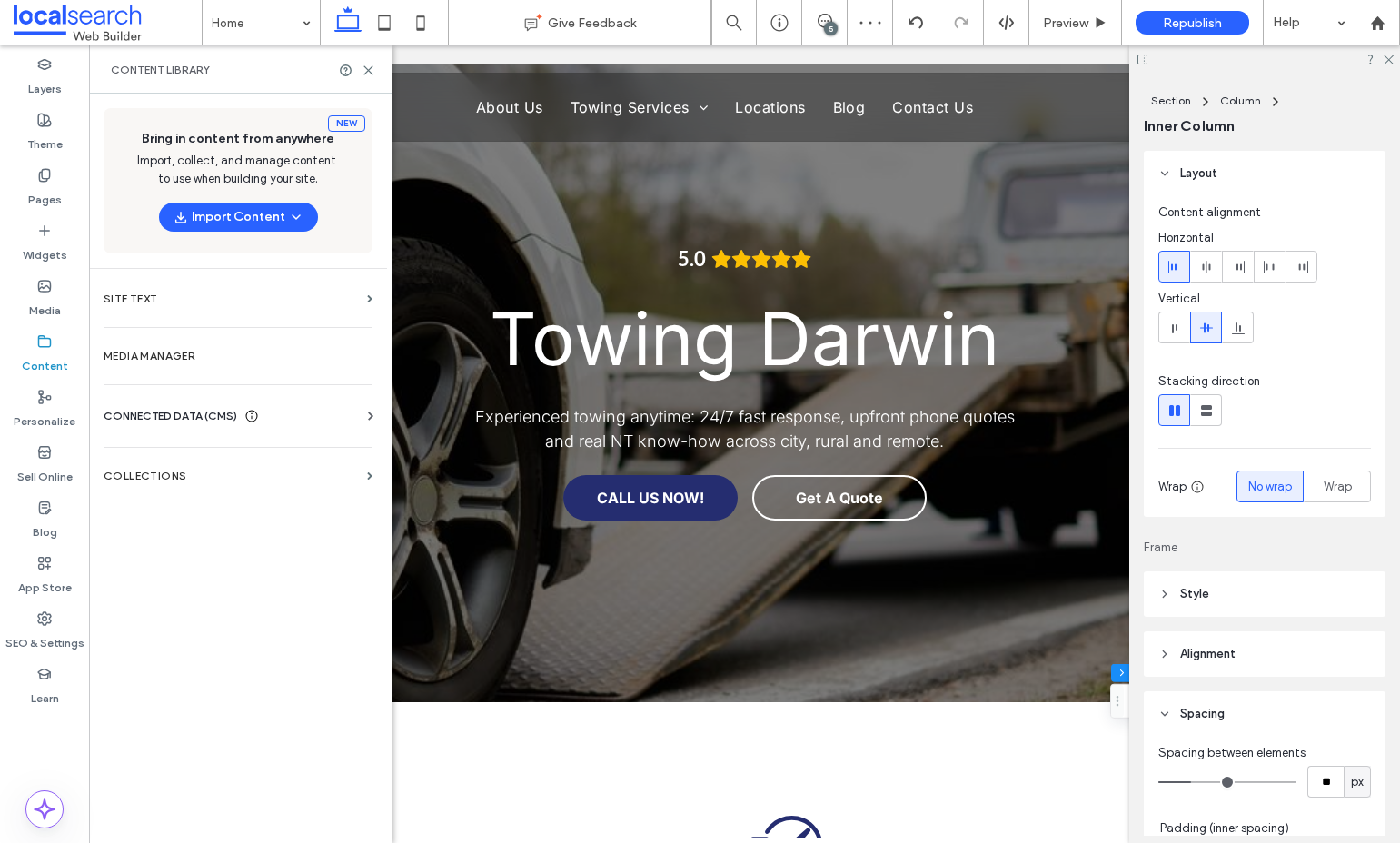
scroll to position [18175, 0]
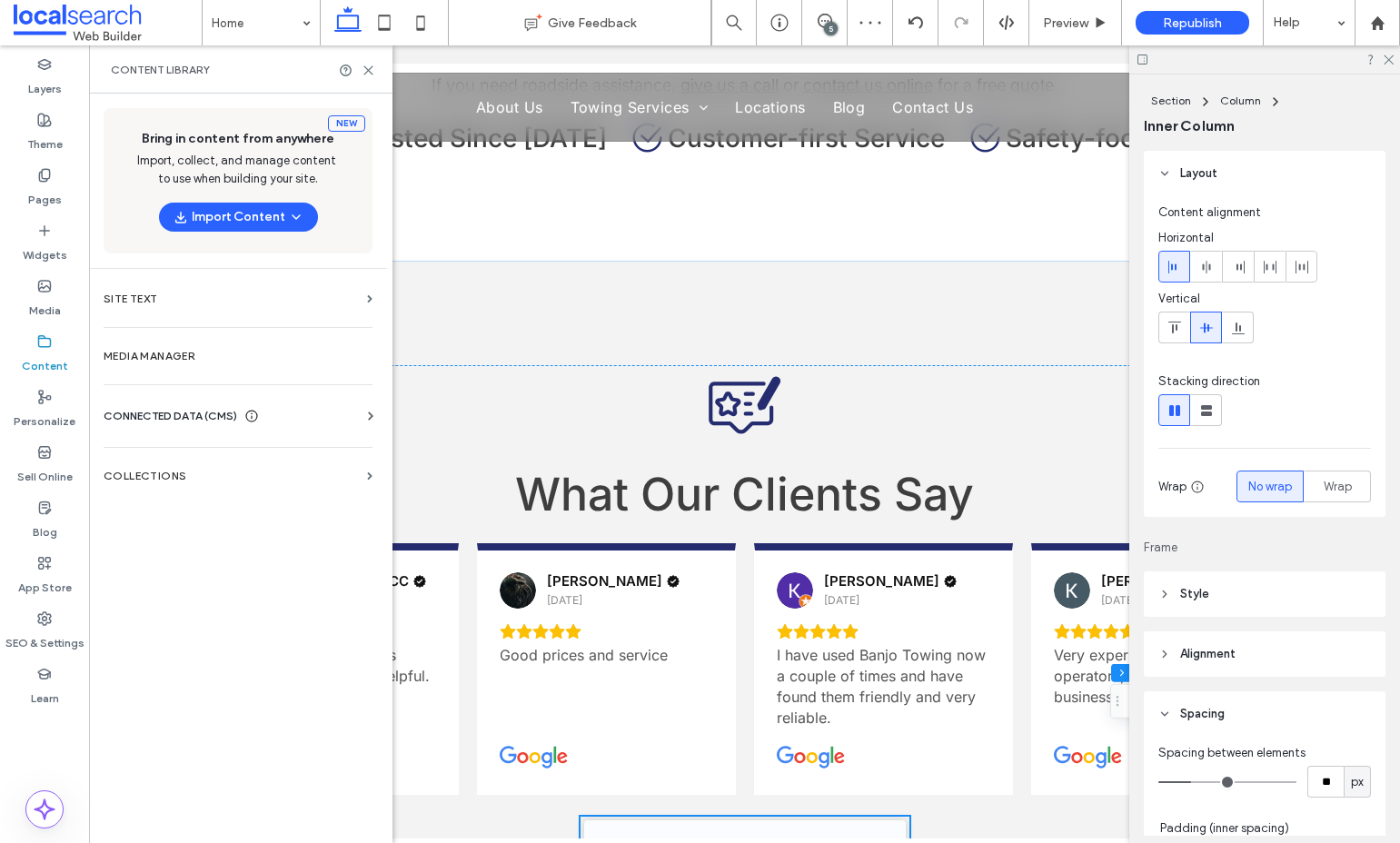
click at [172, 416] on span "CONNECTED DATA (CMS)" at bounding box center [170, 415] width 134 height 18
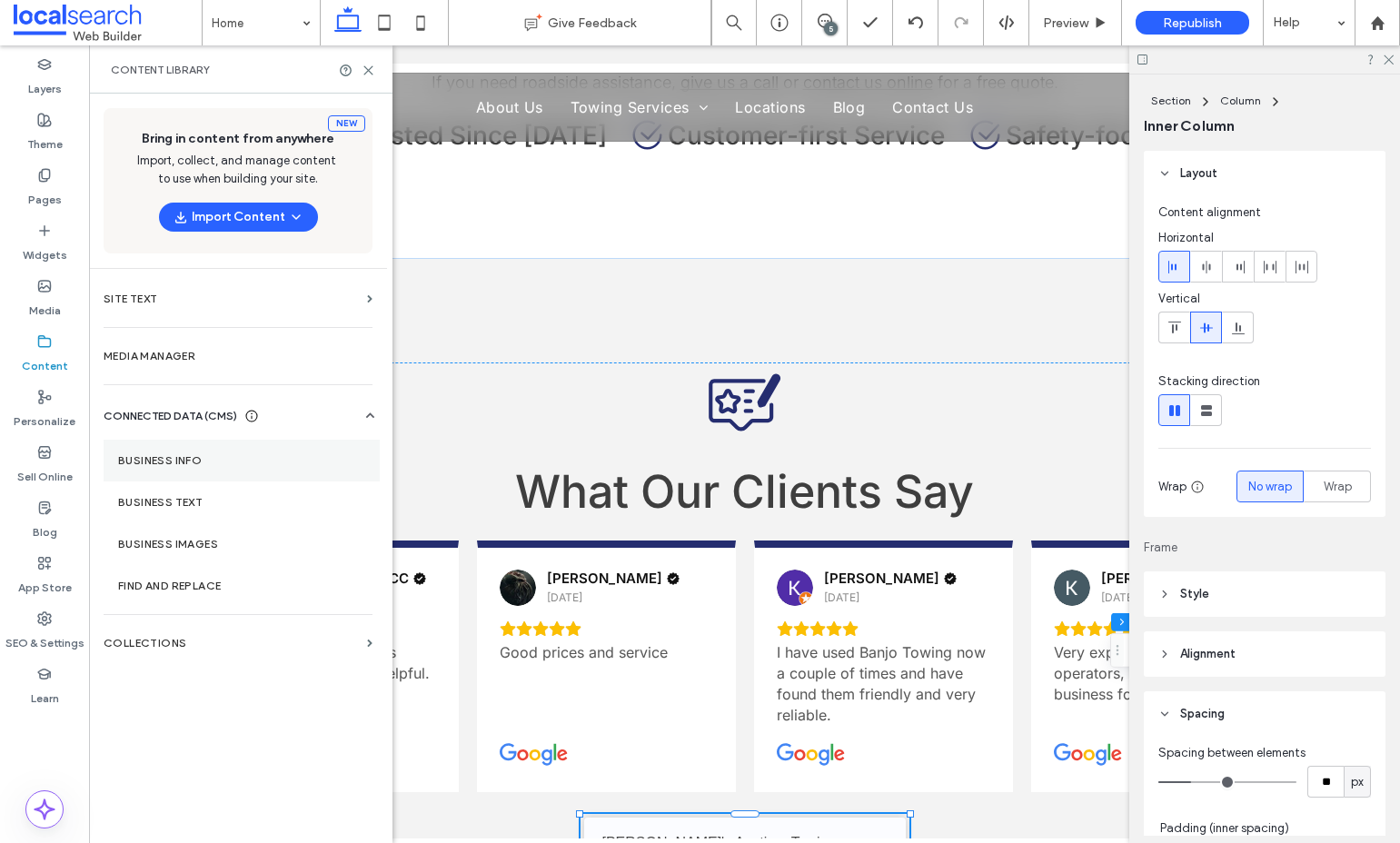
click at [196, 460] on label "Business Info" at bounding box center [242, 461] width 247 height 13
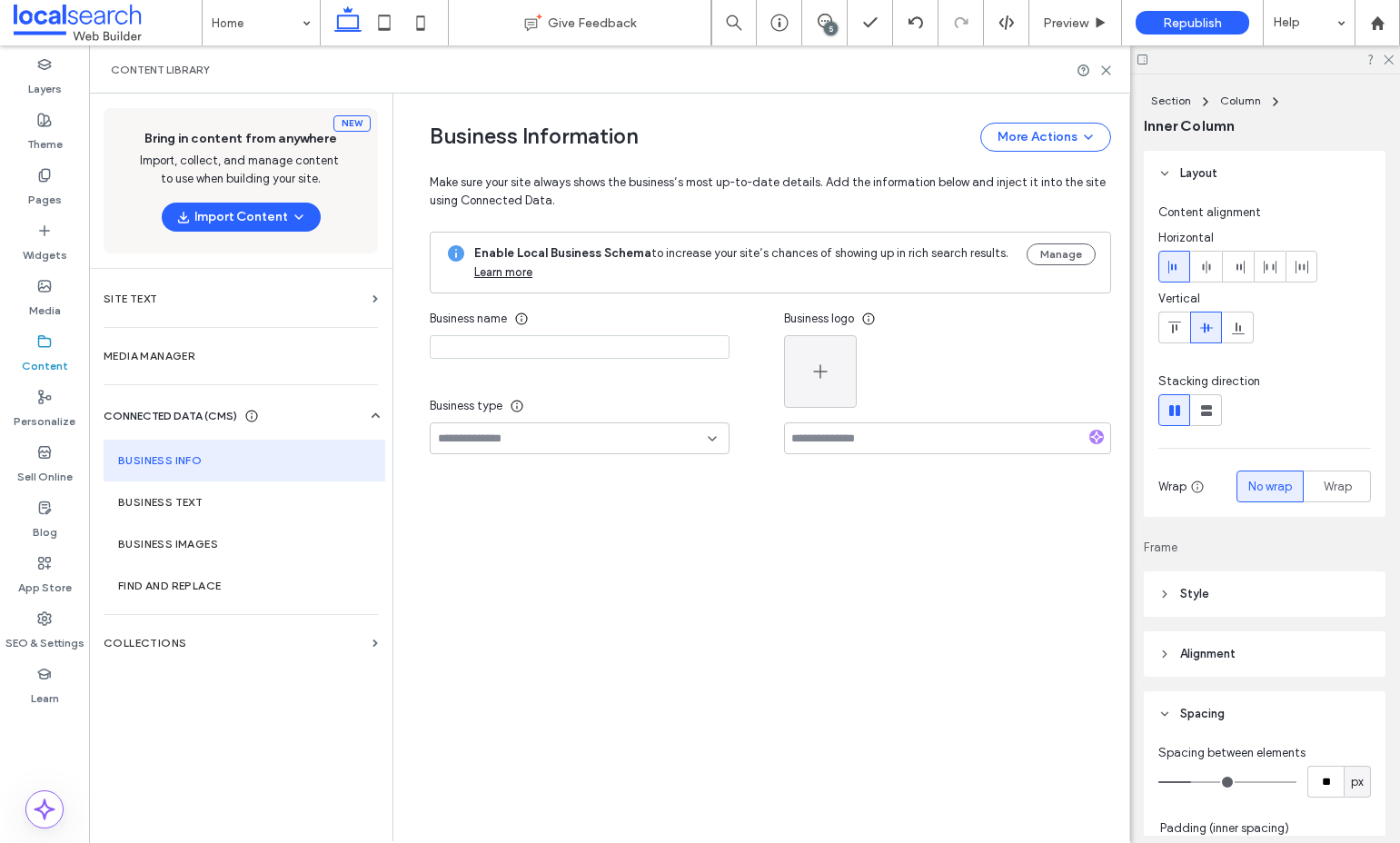
type input "**********"
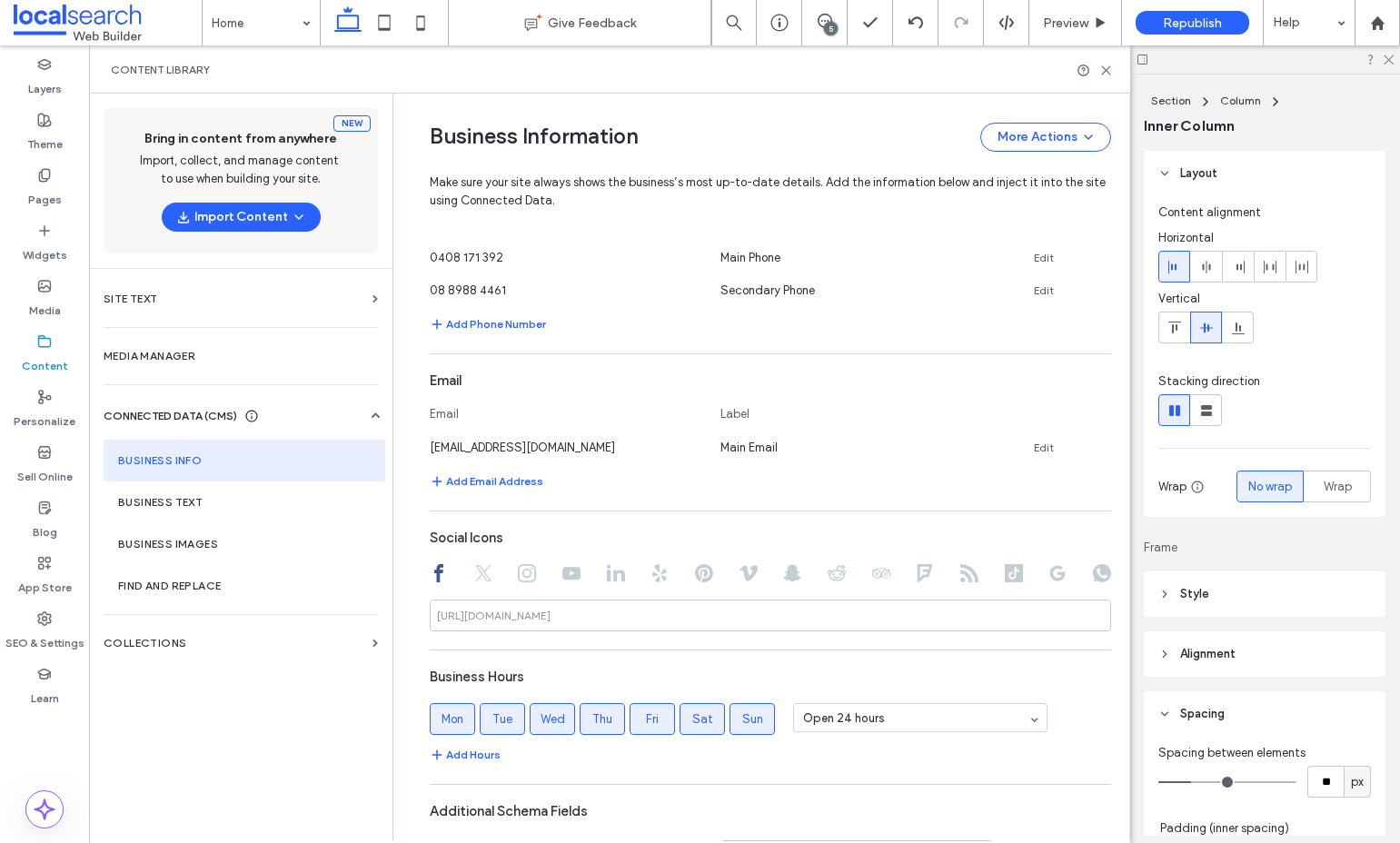
scroll to position [589, 0]
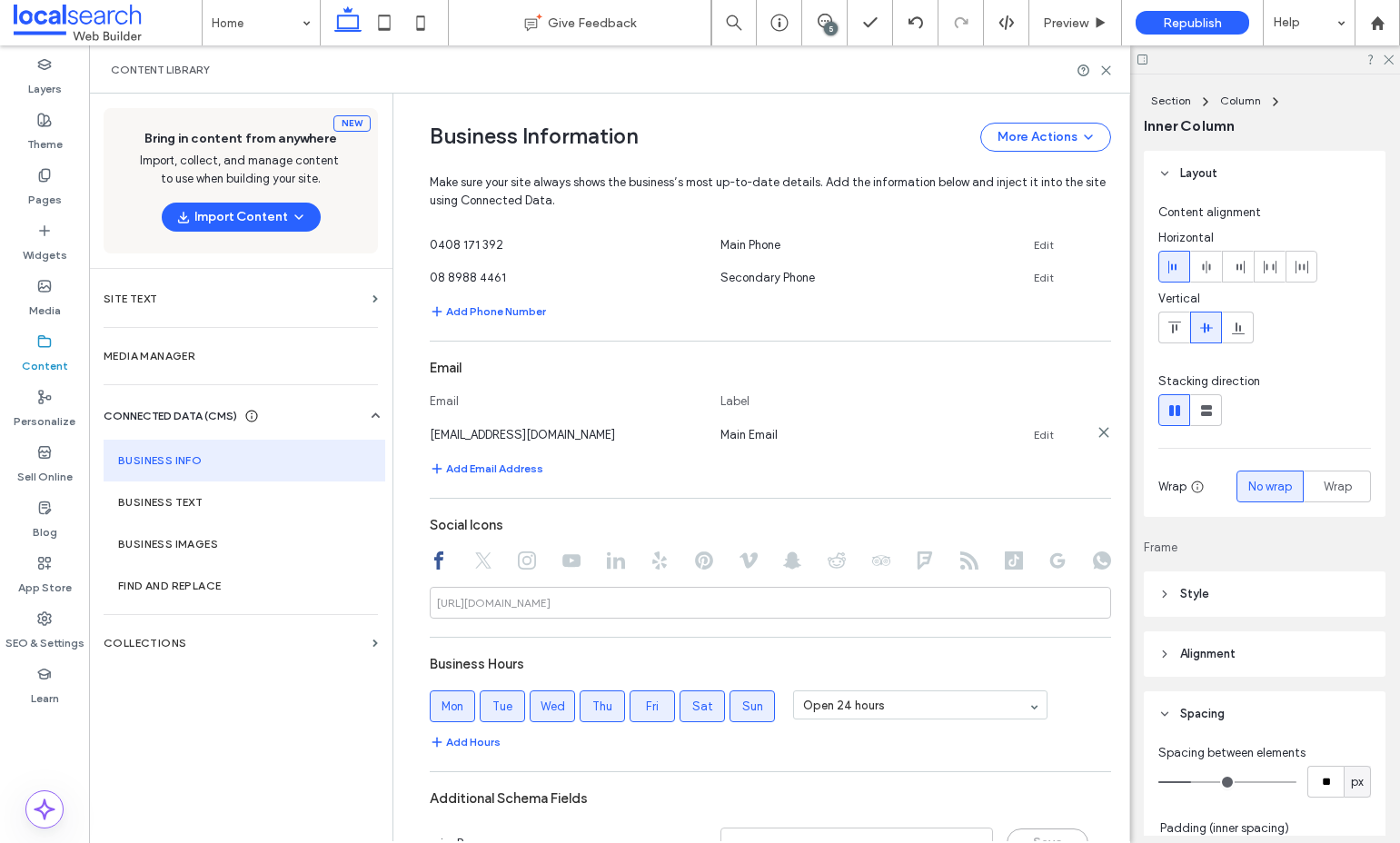
click at [1035, 438] on link "Edit" at bounding box center [1044, 434] width 20 height 14
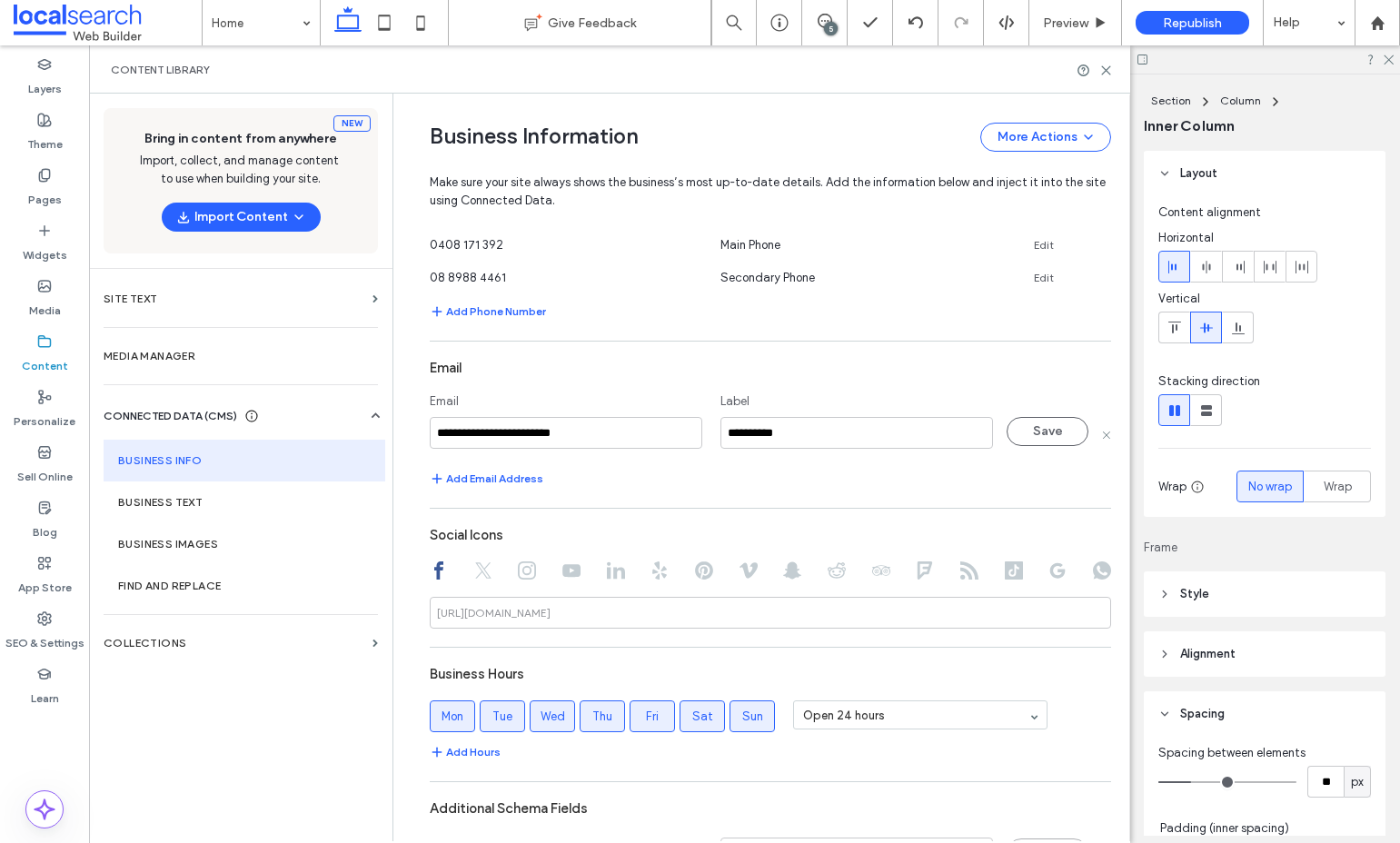
click at [613, 433] on input "**********" at bounding box center [566, 433] width 273 height 32
type input "**********"
drag, startPoint x: 1368, startPoint y: 327, endPoint x: 1051, endPoint y: 428, distance: 332.7
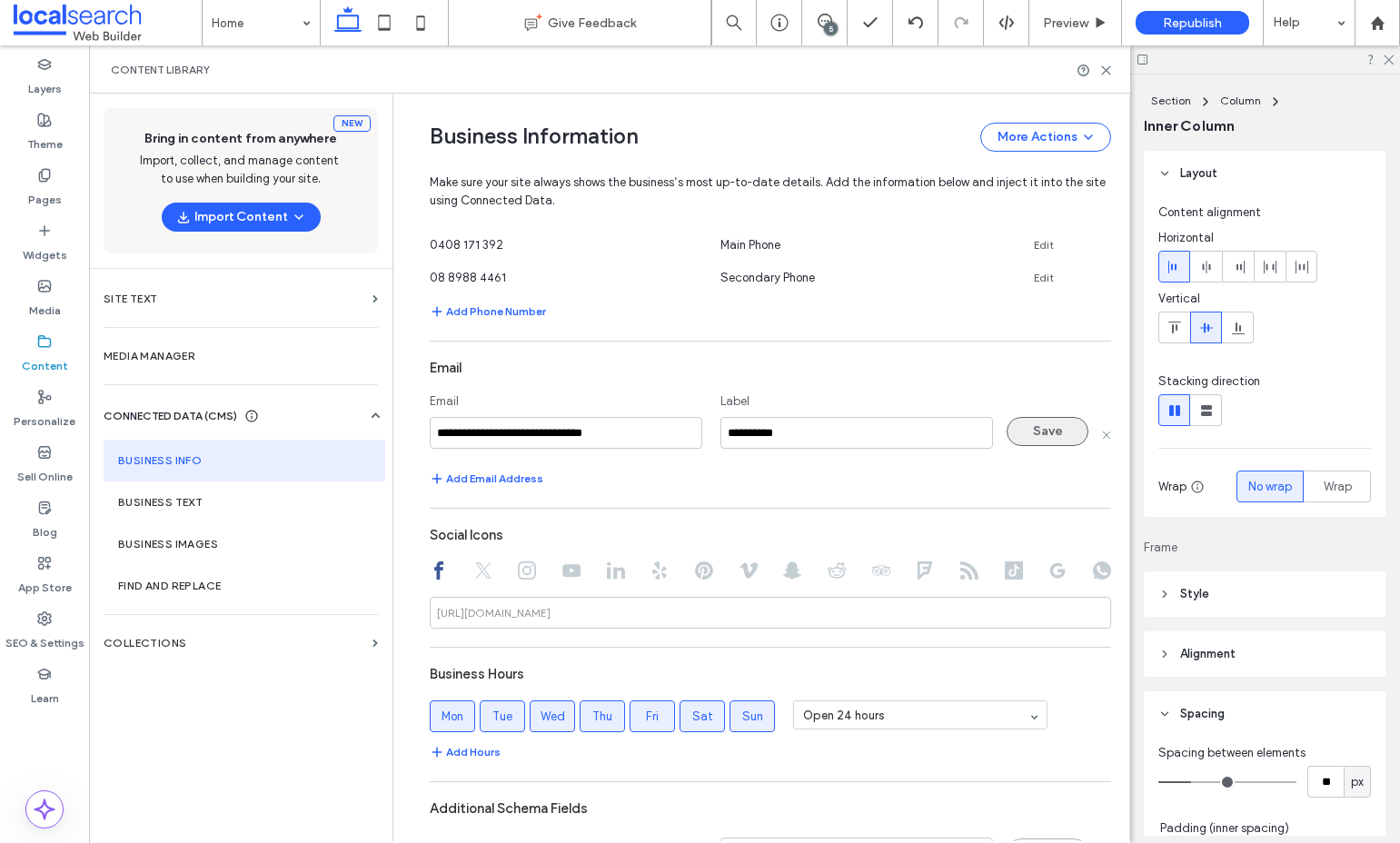
click at [1051, 428] on button "Save" at bounding box center [1047, 431] width 82 height 29
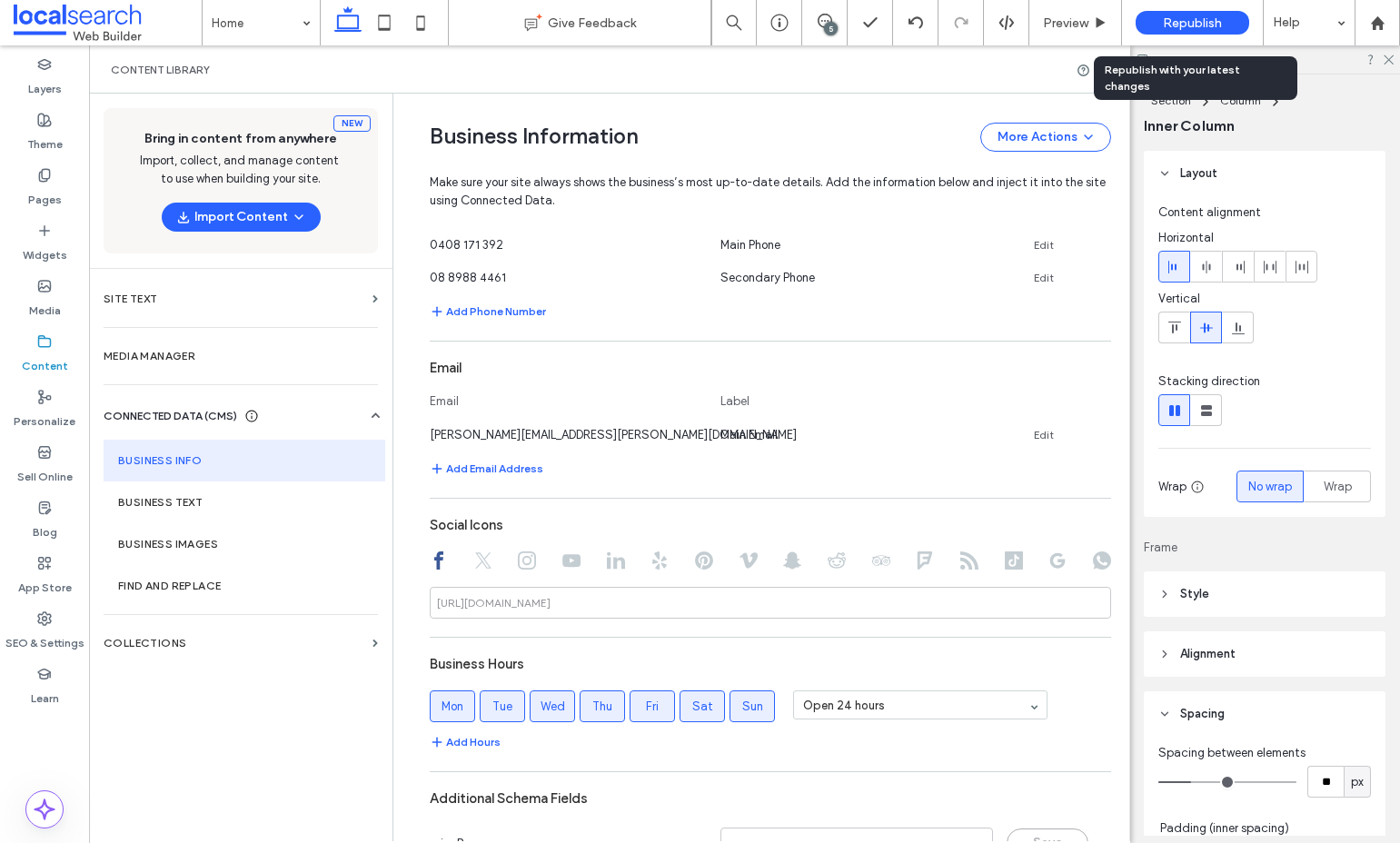
click at [1199, 27] on span "Republish" at bounding box center [1192, 23] width 59 height 15
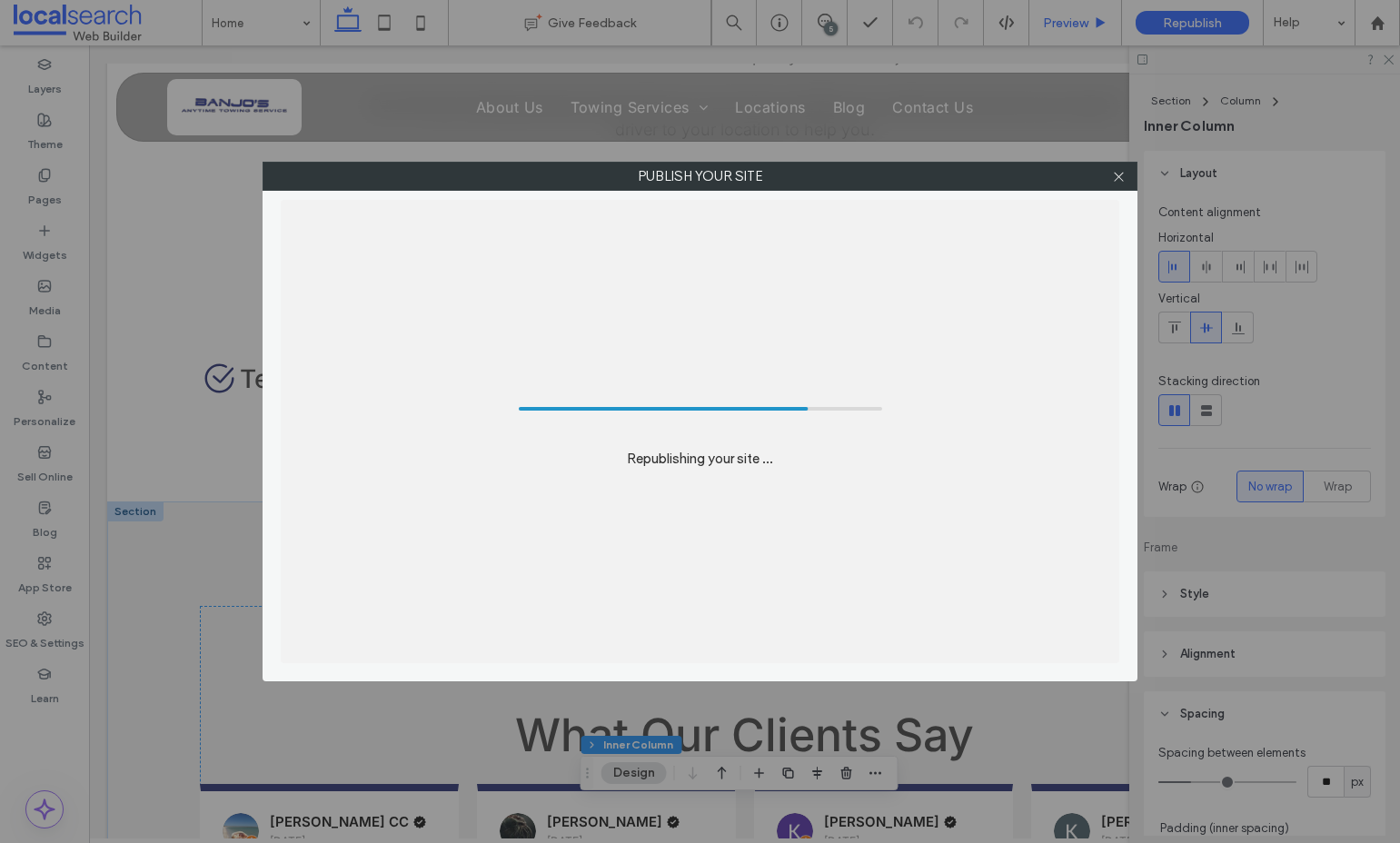
scroll to position [18166, 0]
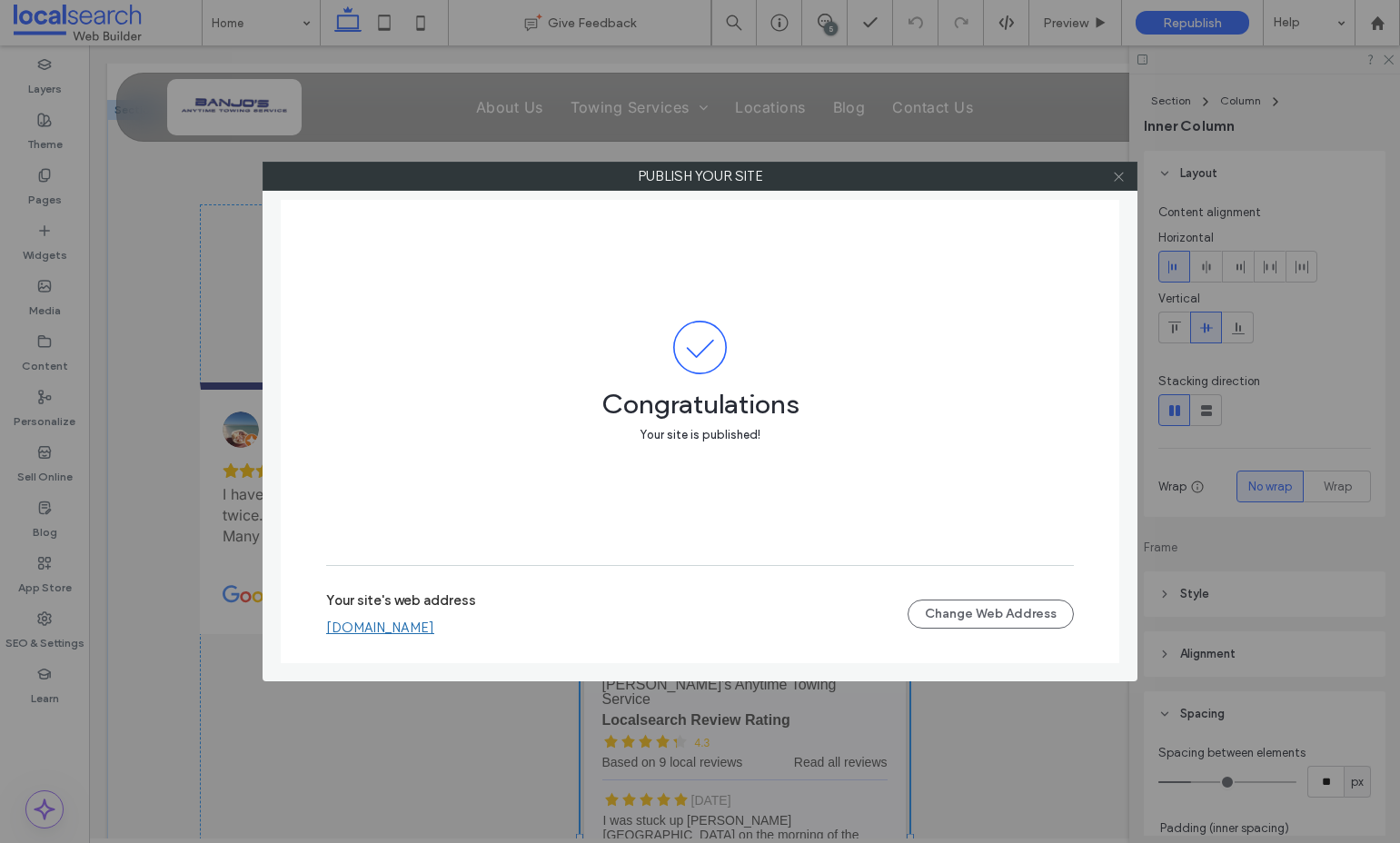
click at [1117, 170] on icon at bounding box center [1119, 177] width 13 height 13
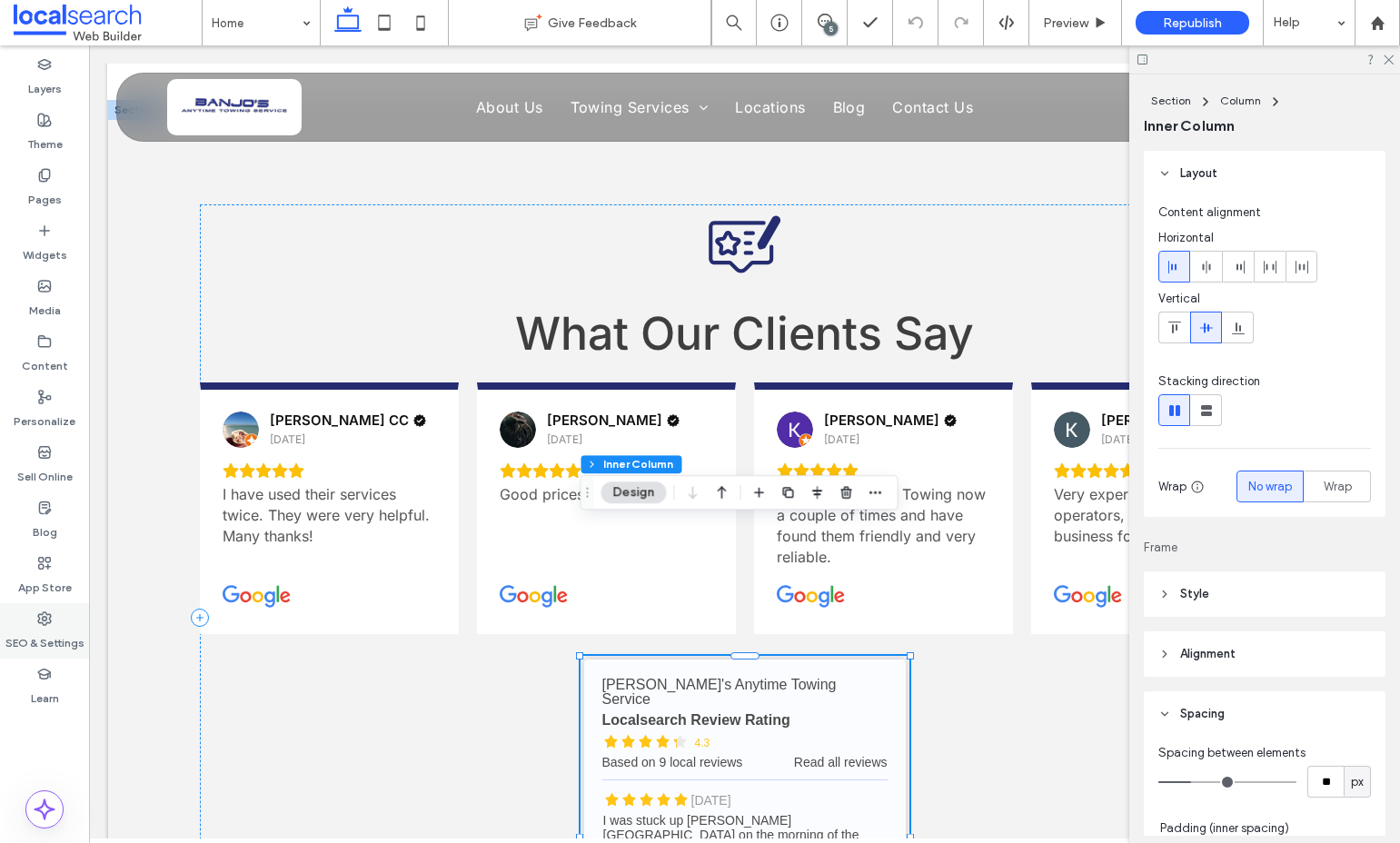
click at [37, 630] on label "SEO & Settings" at bounding box center [45, 638] width 79 height 25
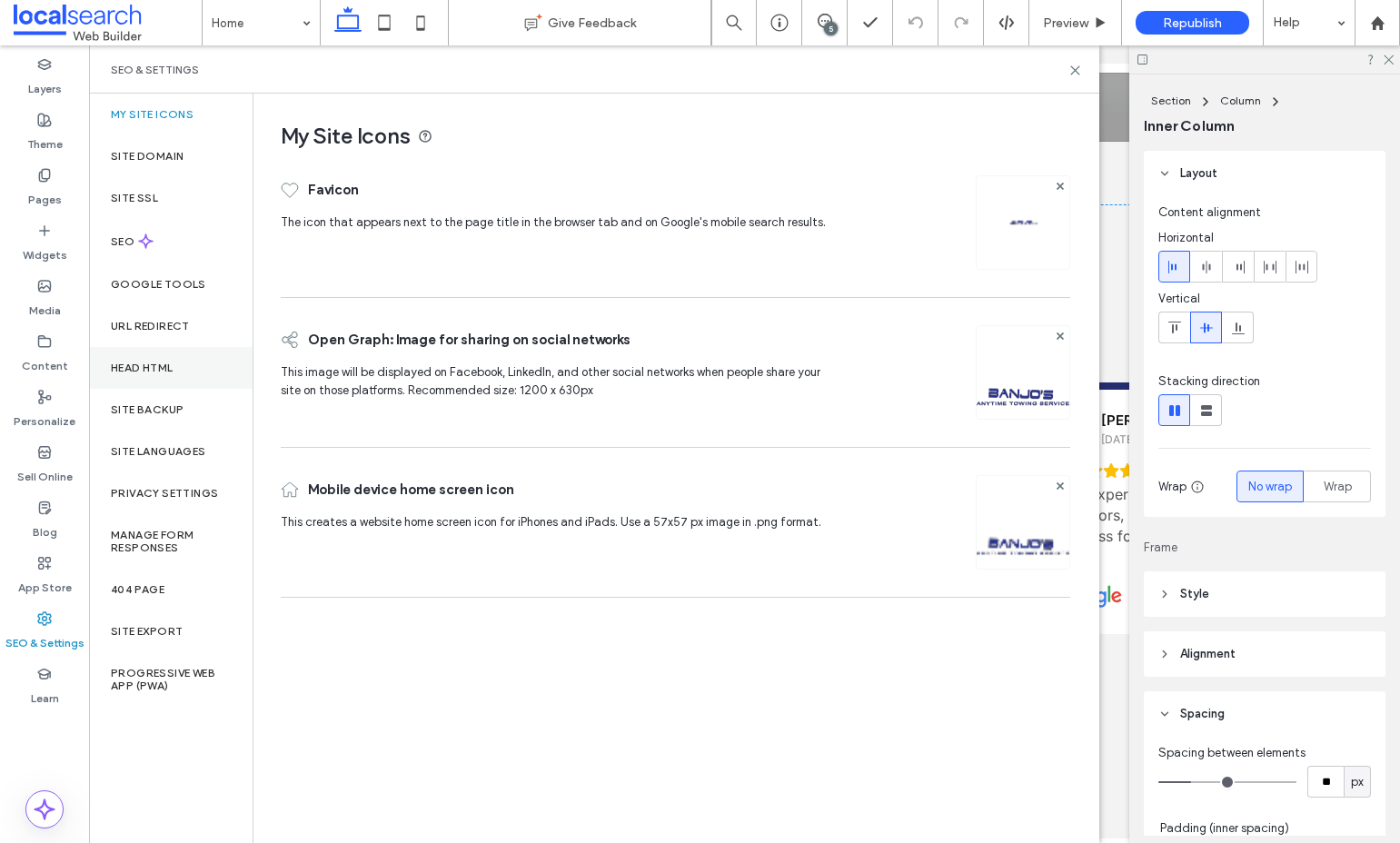
click at [181, 367] on div "Head HTML" at bounding box center [171, 367] width 164 height 41
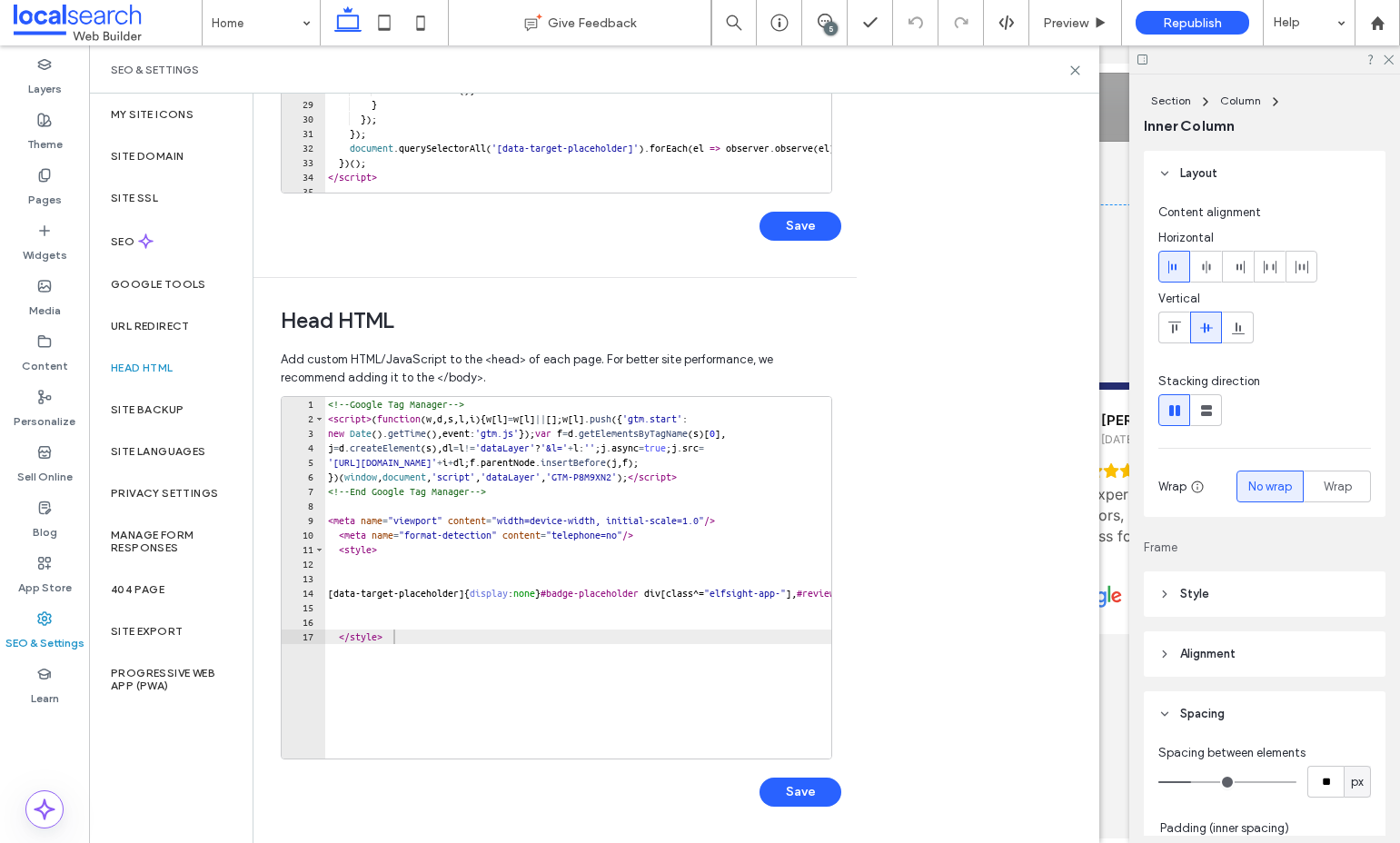
scroll to position [401, 0]
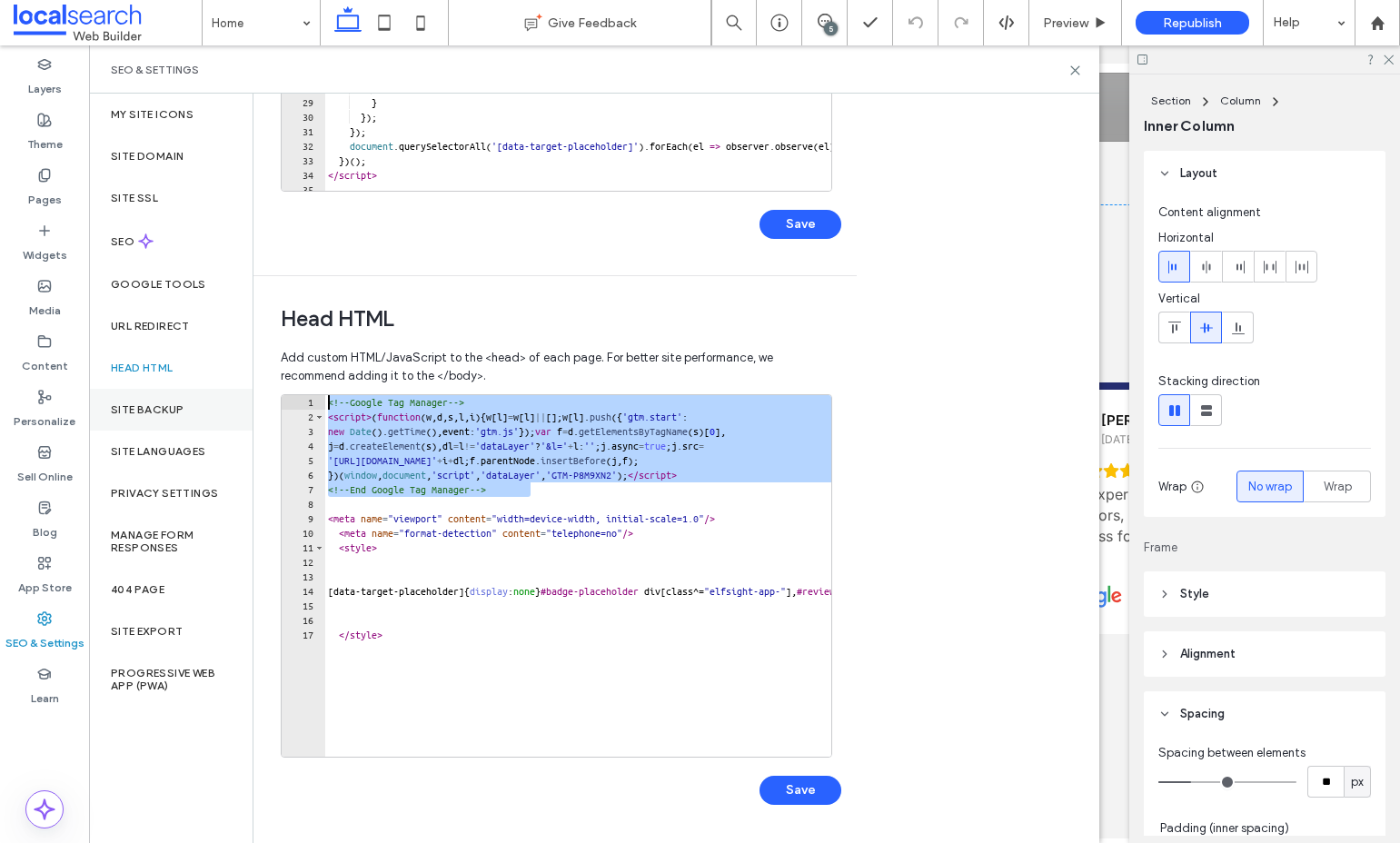
drag, startPoint x: 574, startPoint y: 493, endPoint x: 177, endPoint y: 405, distance: 406.6
click at [177, 405] on div "My Site Icons Site Domain Site SSL SEO Google Tools URL Redirect Head HTML Site…" at bounding box center [594, 468] width 1011 height 749
type textarea "**********"
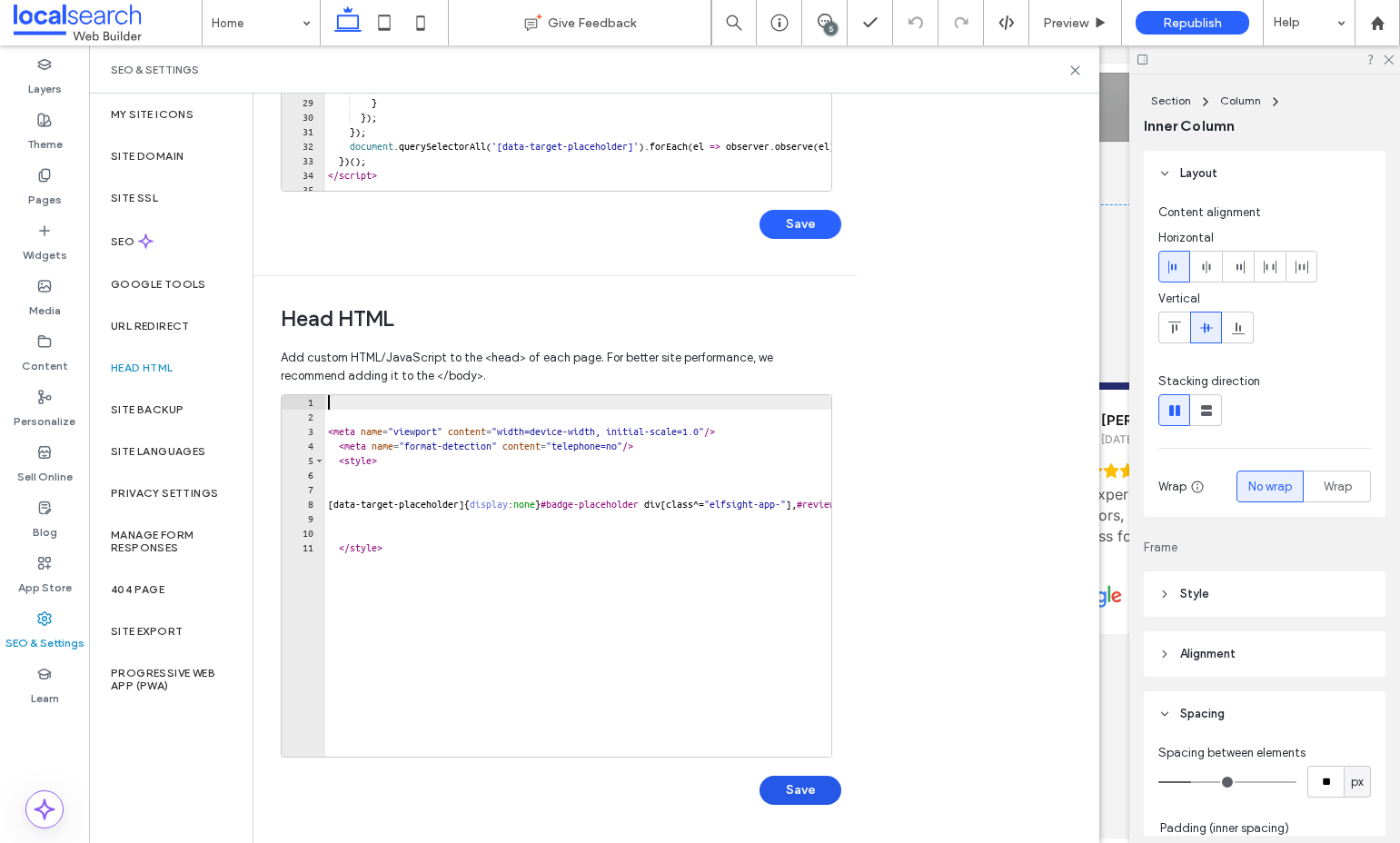
click at [810, 791] on button "Save" at bounding box center [800, 789] width 82 height 29
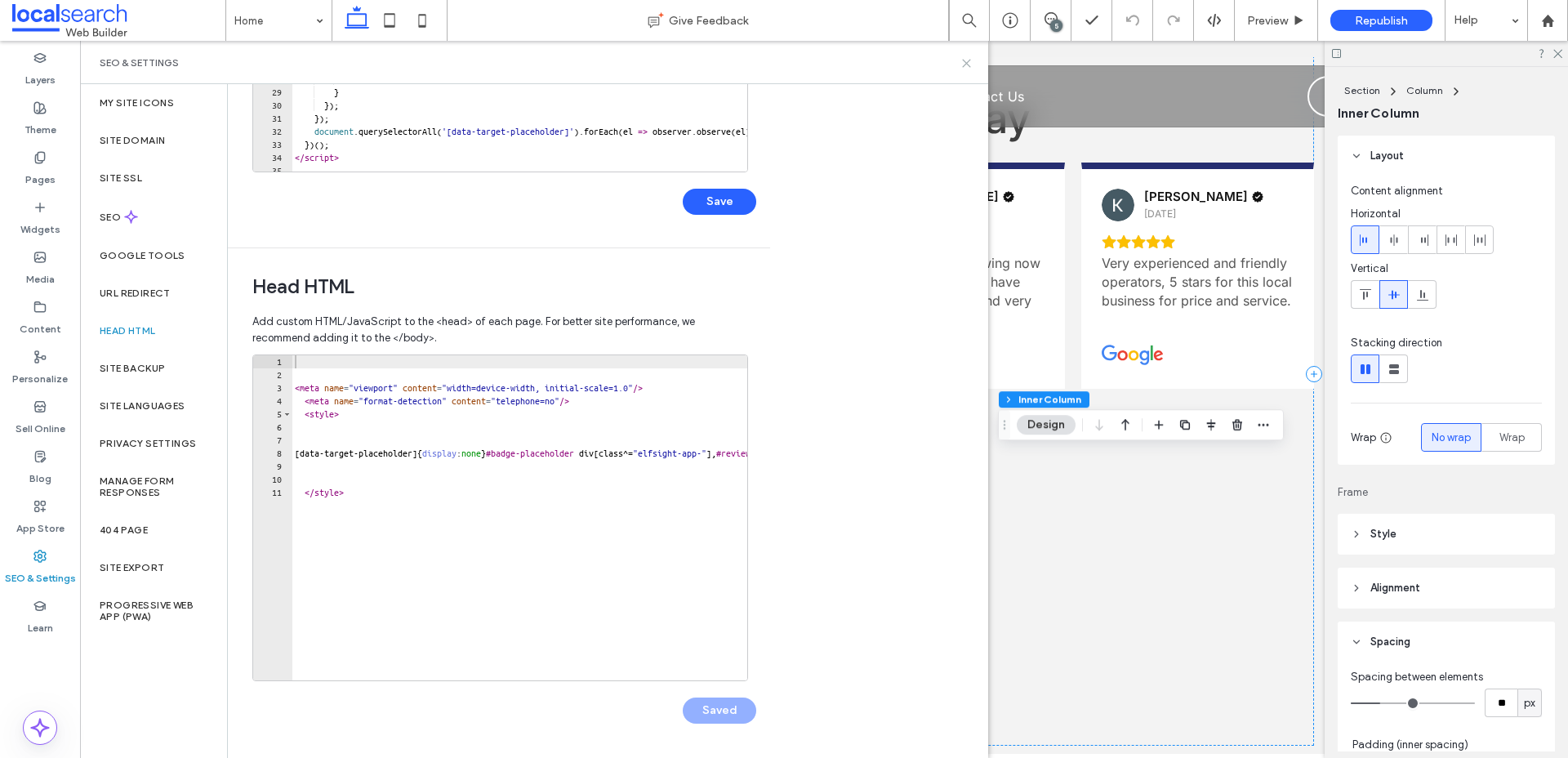
click at [963, 61] on icon at bounding box center [966, 63] width 12 height 12
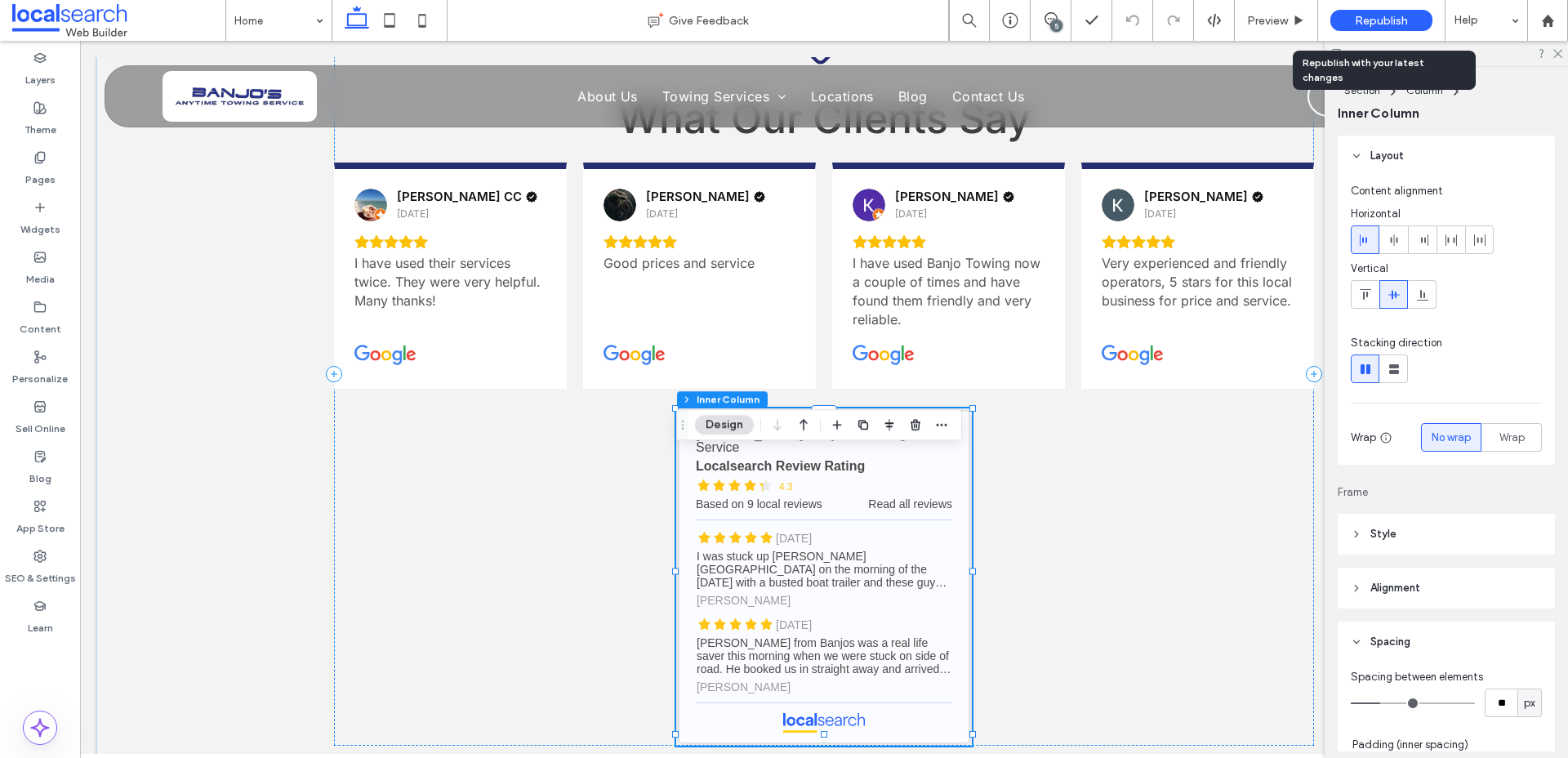
click at [1257, 28] on div "Republish" at bounding box center [1380, 20] width 102 height 21
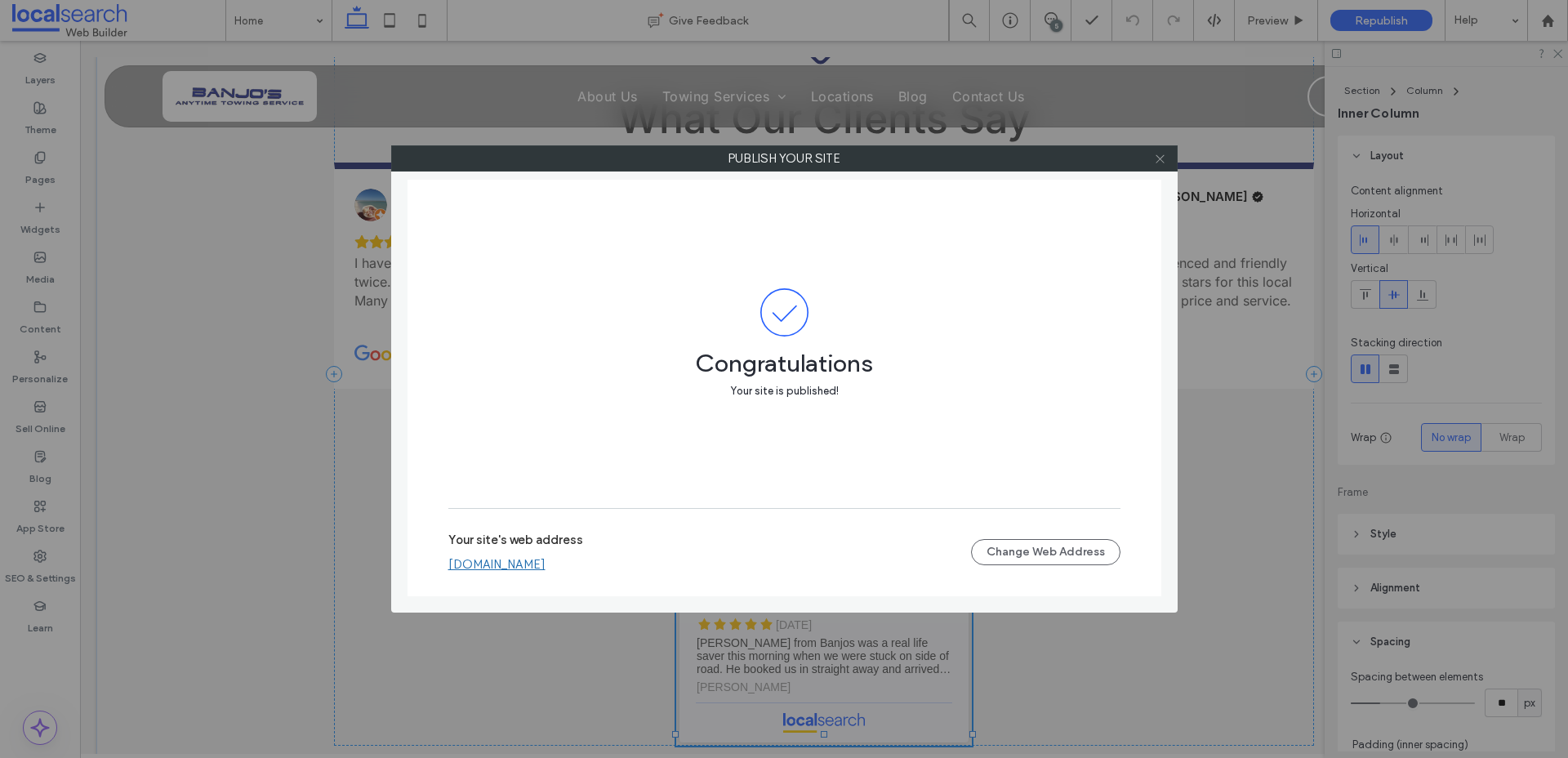
click at [1156, 162] on icon at bounding box center [1160, 159] width 12 height 12
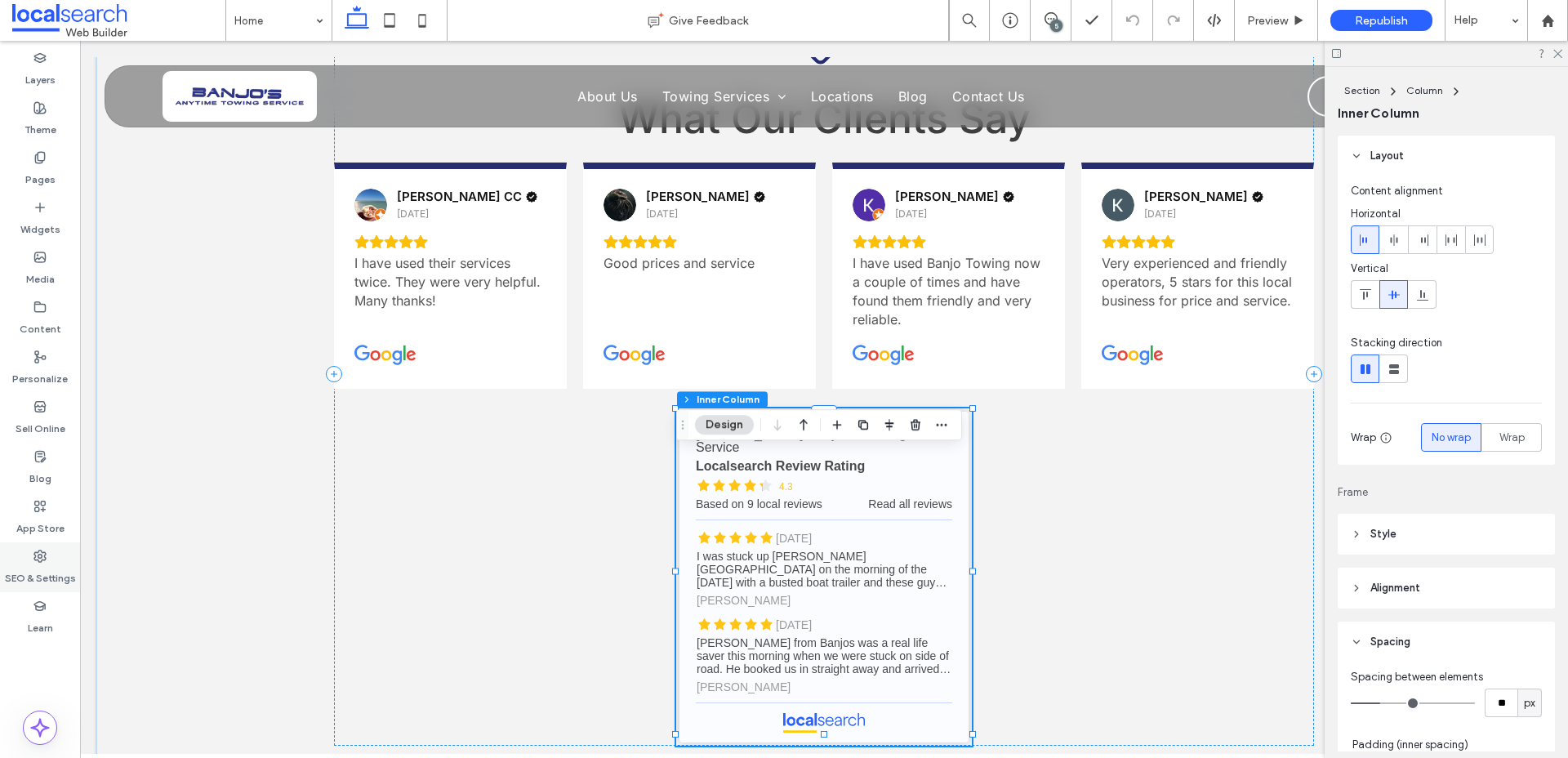
click at [35, 572] on label "SEO & Settings" at bounding box center [41, 574] width 71 height 23
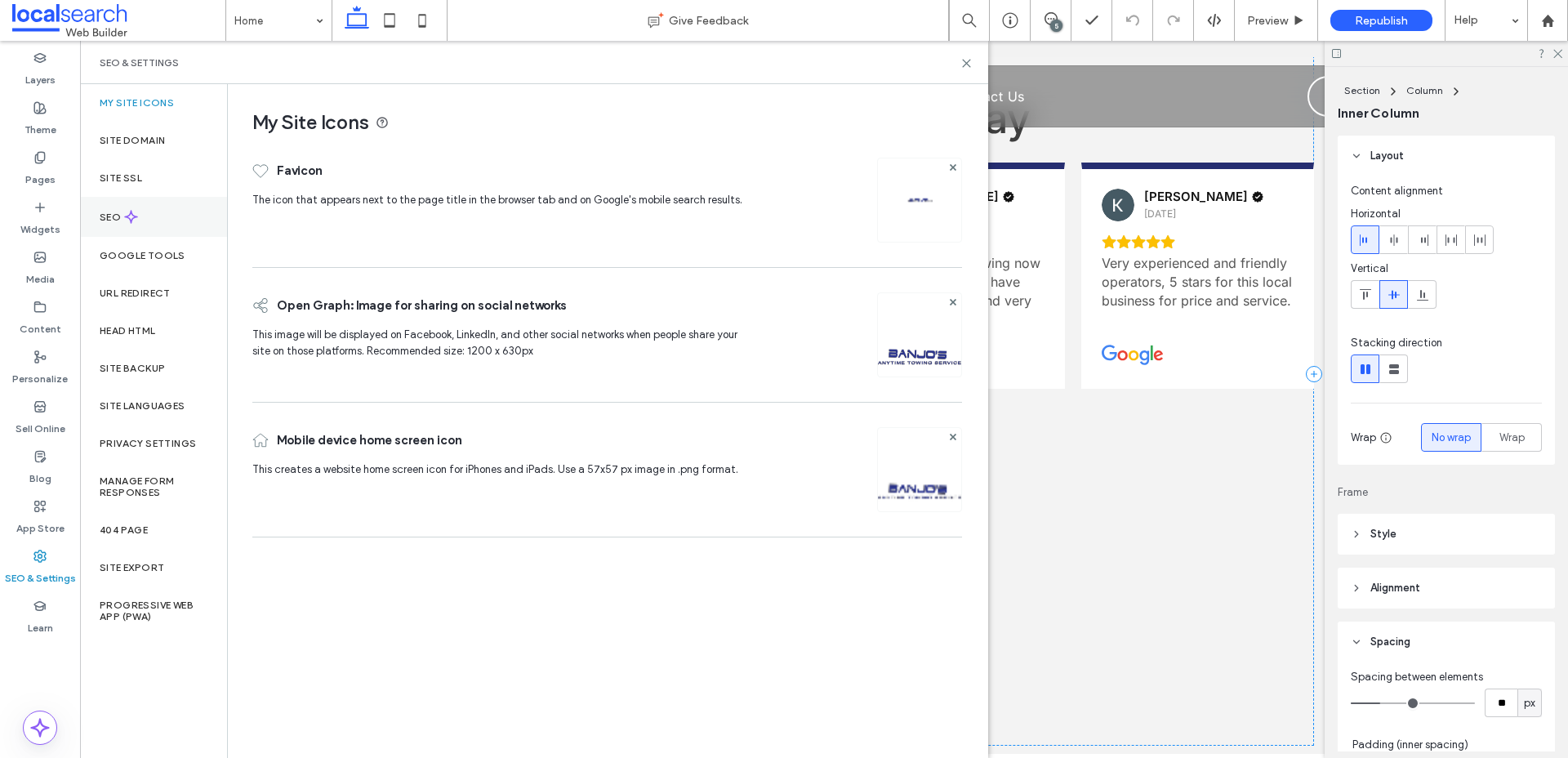
click at [127, 219] on icon at bounding box center [131, 216] width 14 height 14
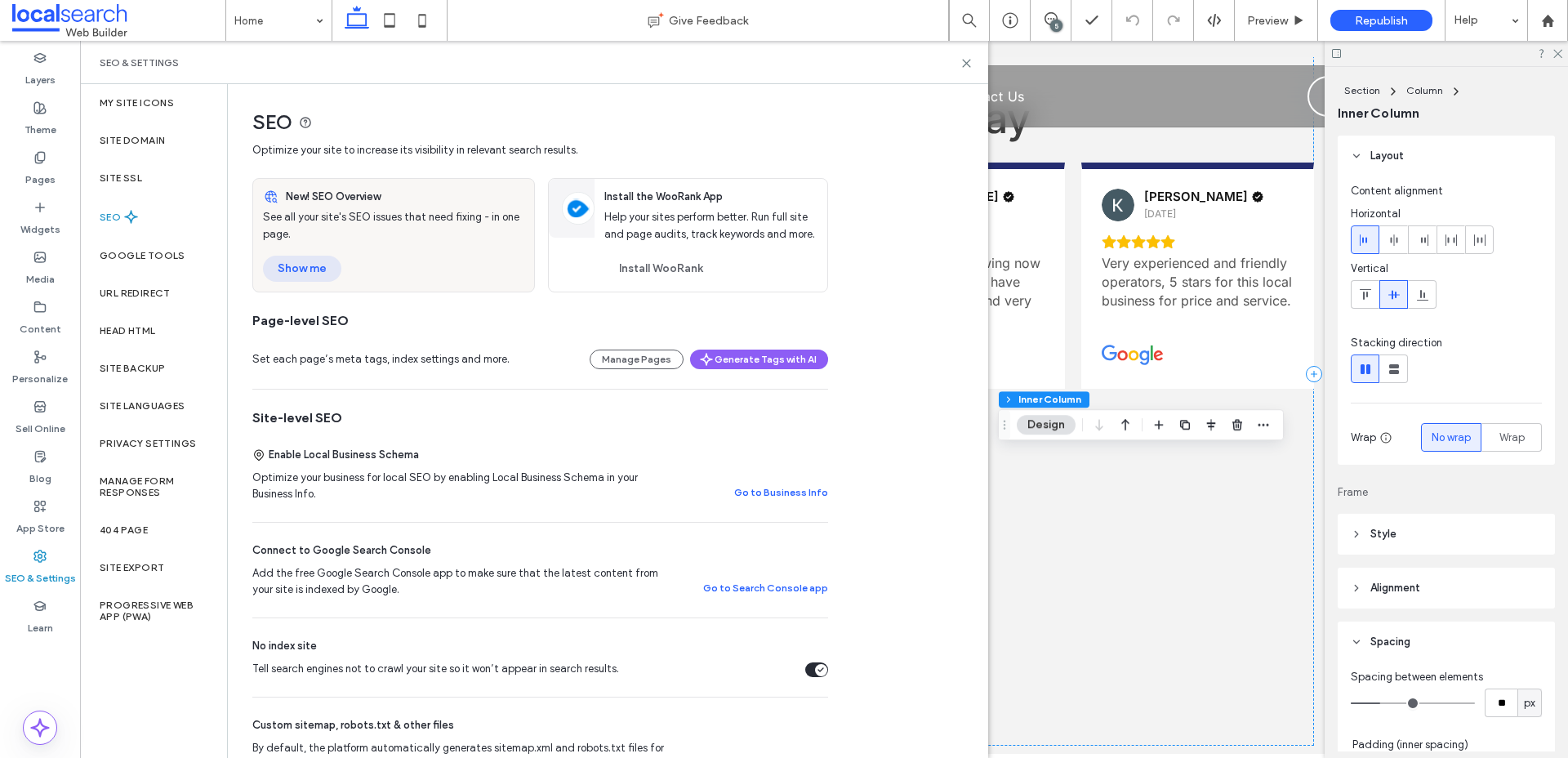
click at [305, 272] on button "Show me" at bounding box center [302, 269] width 79 height 26
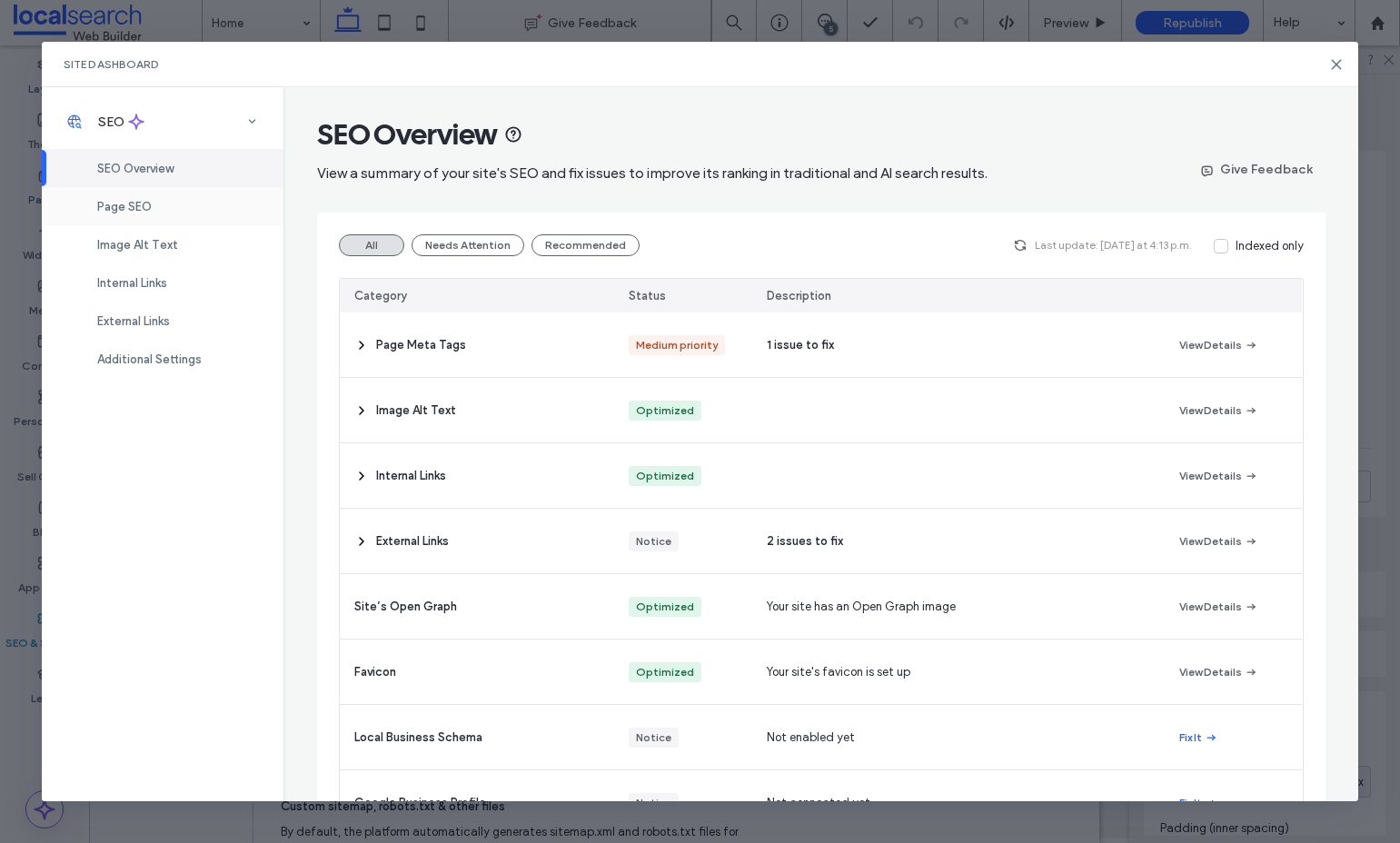
click at [156, 204] on div "Page SEO" at bounding box center [162, 206] width 242 height 39
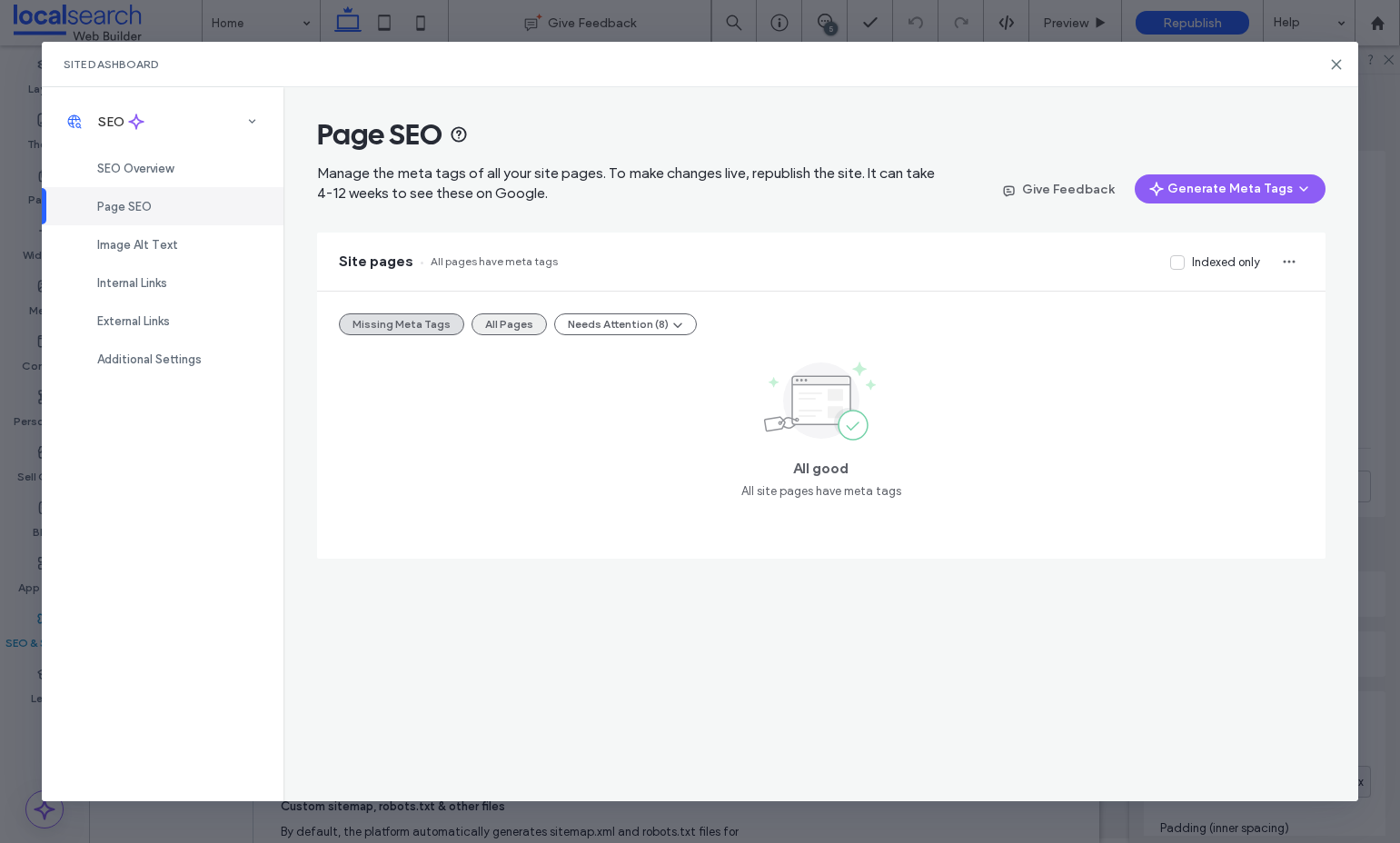
click at [526, 332] on button "All Pages" at bounding box center [510, 323] width 75 height 22
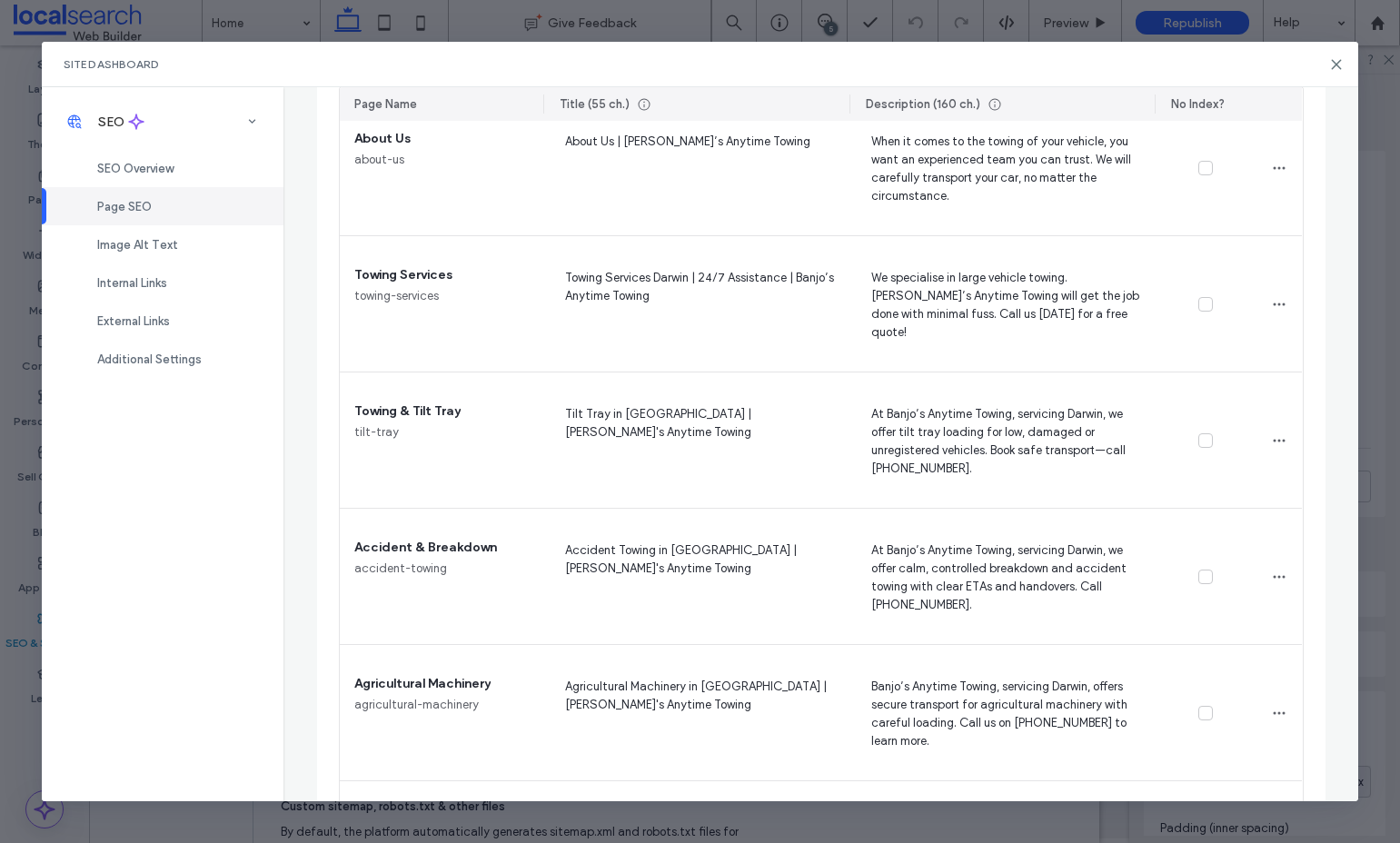
scroll to position [0, 0]
